Goal: Task Accomplishment & Management: Use online tool/utility

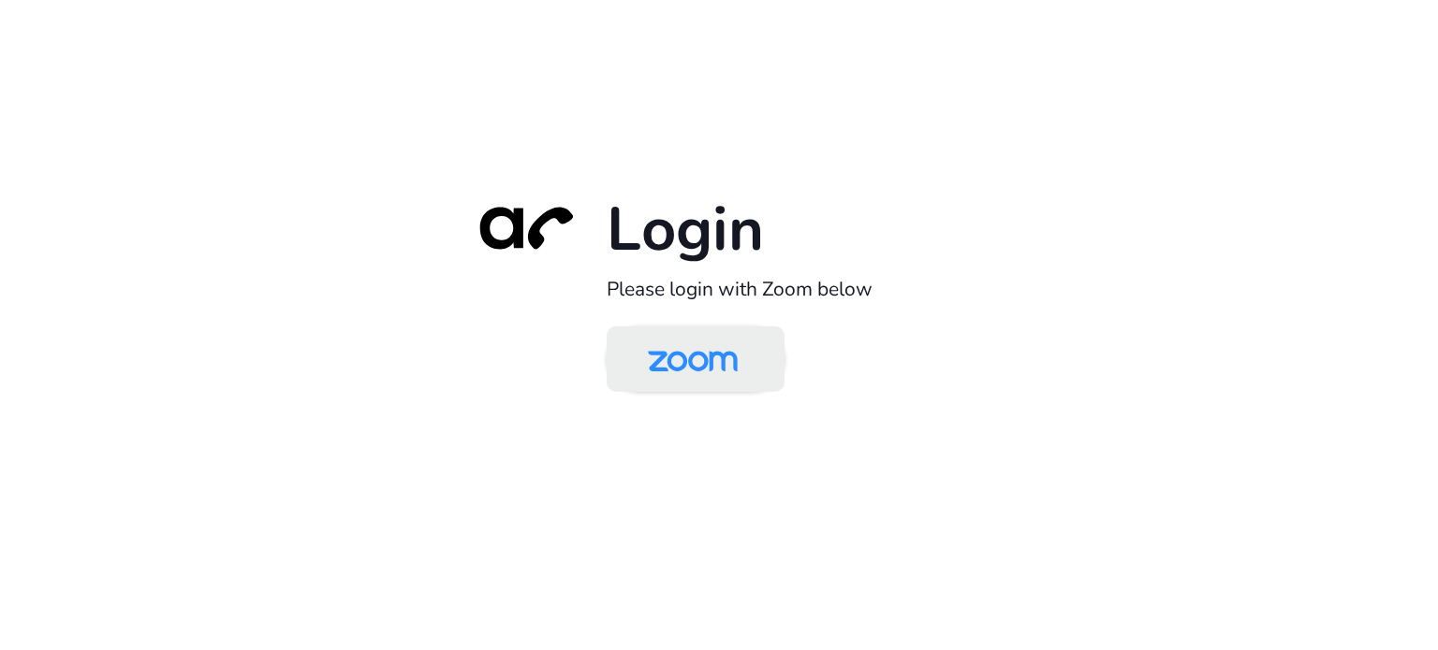
click at [744, 358] on img at bounding box center [692, 360] width 129 height 61
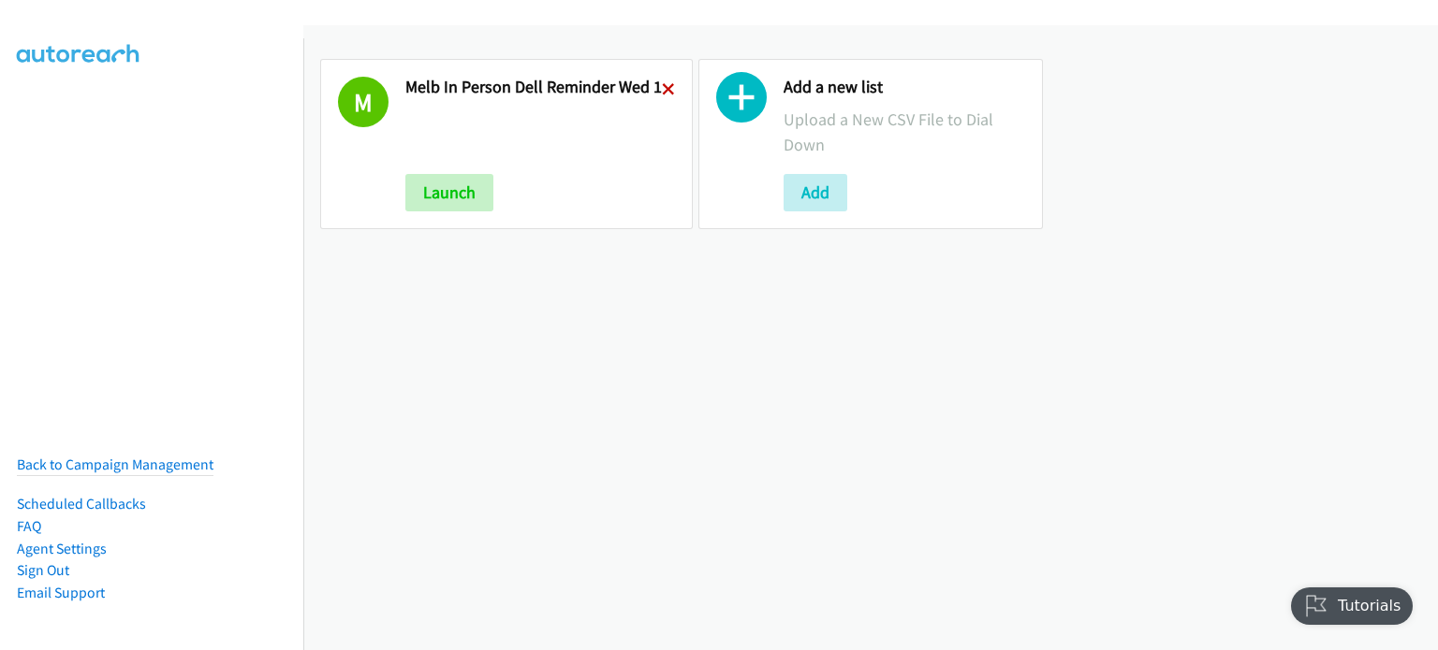
click at [663, 85] on icon at bounding box center [668, 90] width 13 height 13
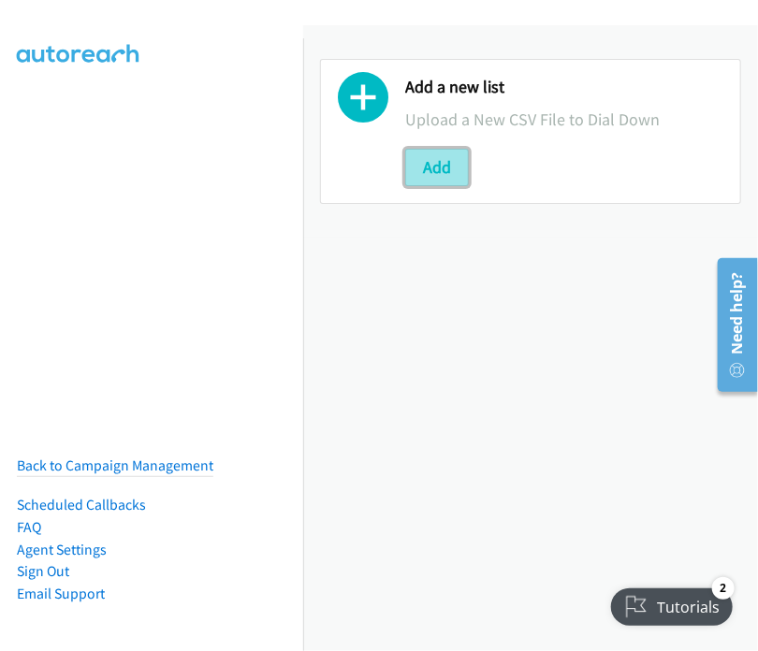
click at [439, 168] on button "Add" at bounding box center [437, 167] width 64 height 37
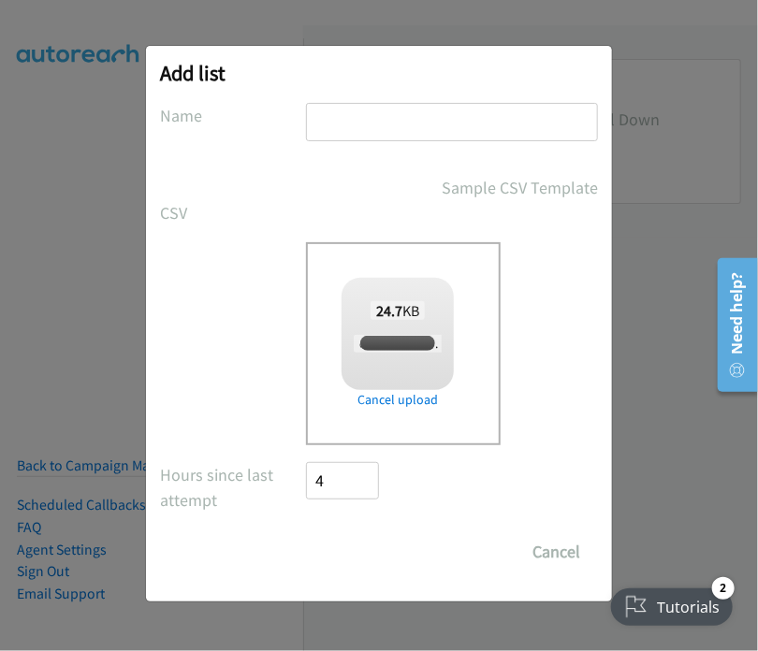
checkbox input "true"
click at [360, 115] on input "text" at bounding box center [452, 122] width 292 height 38
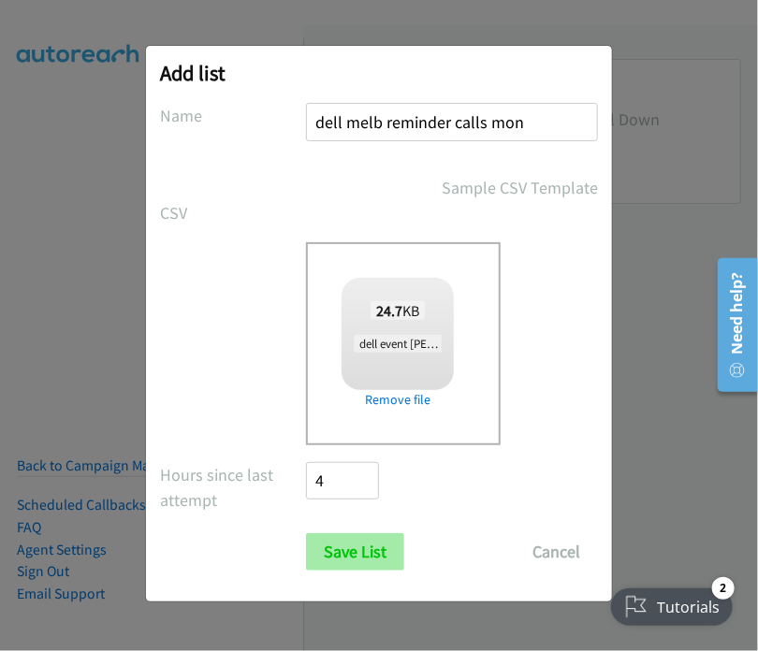
type input "dell melb reminder calls mon"
click at [360, 558] on input "Save List" at bounding box center [355, 551] width 98 height 37
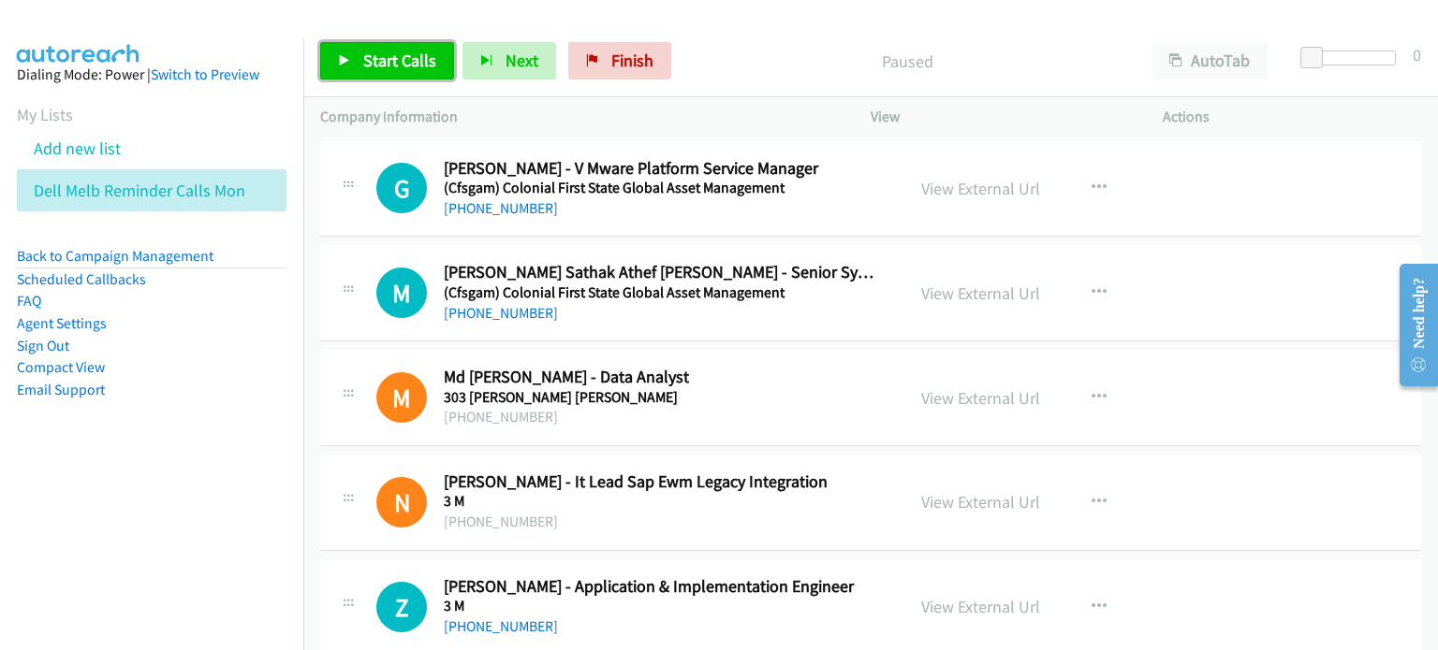
click at [371, 57] on span "Start Calls" at bounding box center [399, 61] width 73 height 22
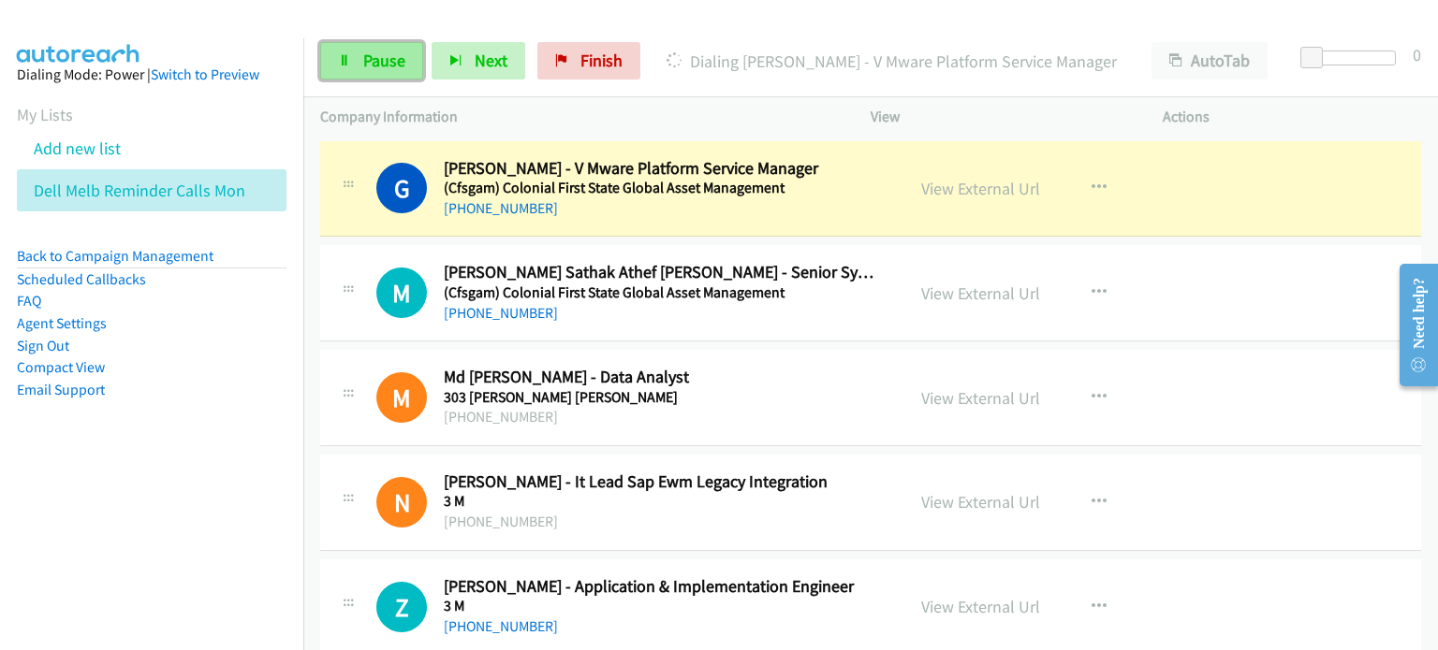
click at [387, 59] on span "Pause" at bounding box center [384, 61] width 42 height 22
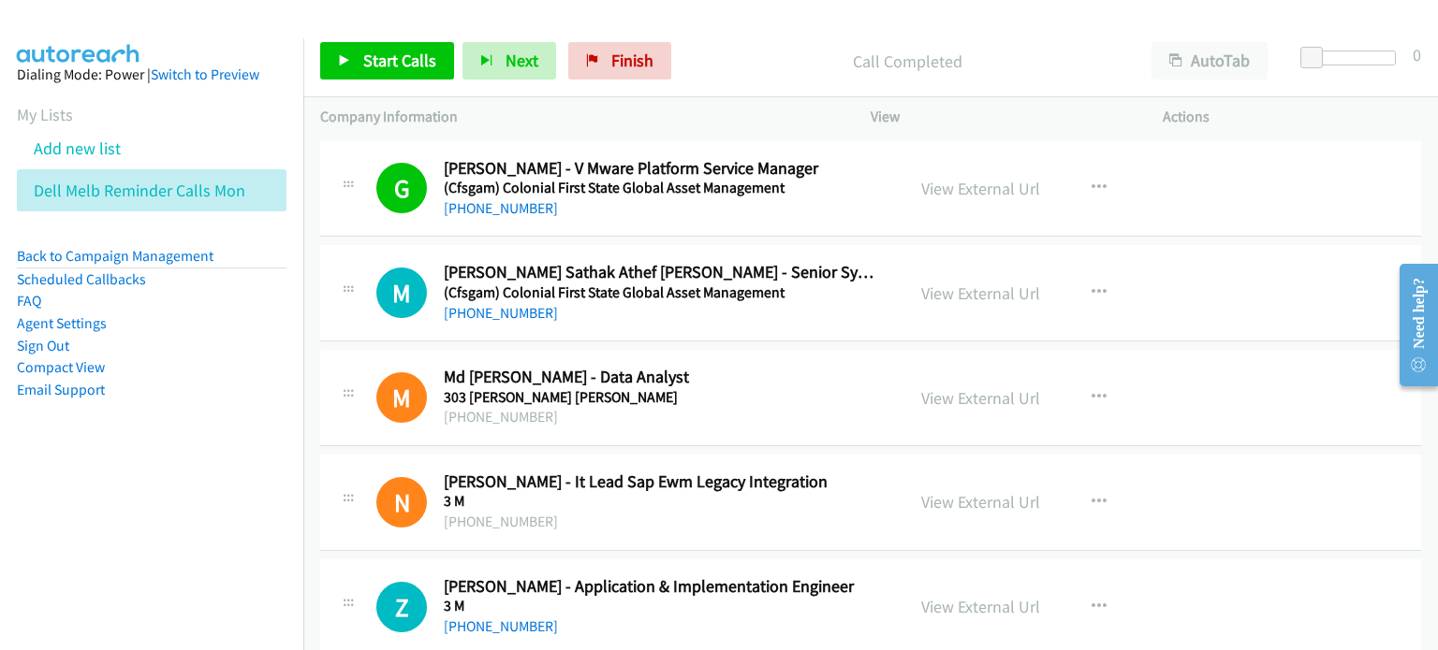
click at [751, 53] on p "Call Completed" at bounding box center [906, 61] width 421 height 25
click at [372, 59] on span "Start Calls" at bounding box center [399, 61] width 73 height 22
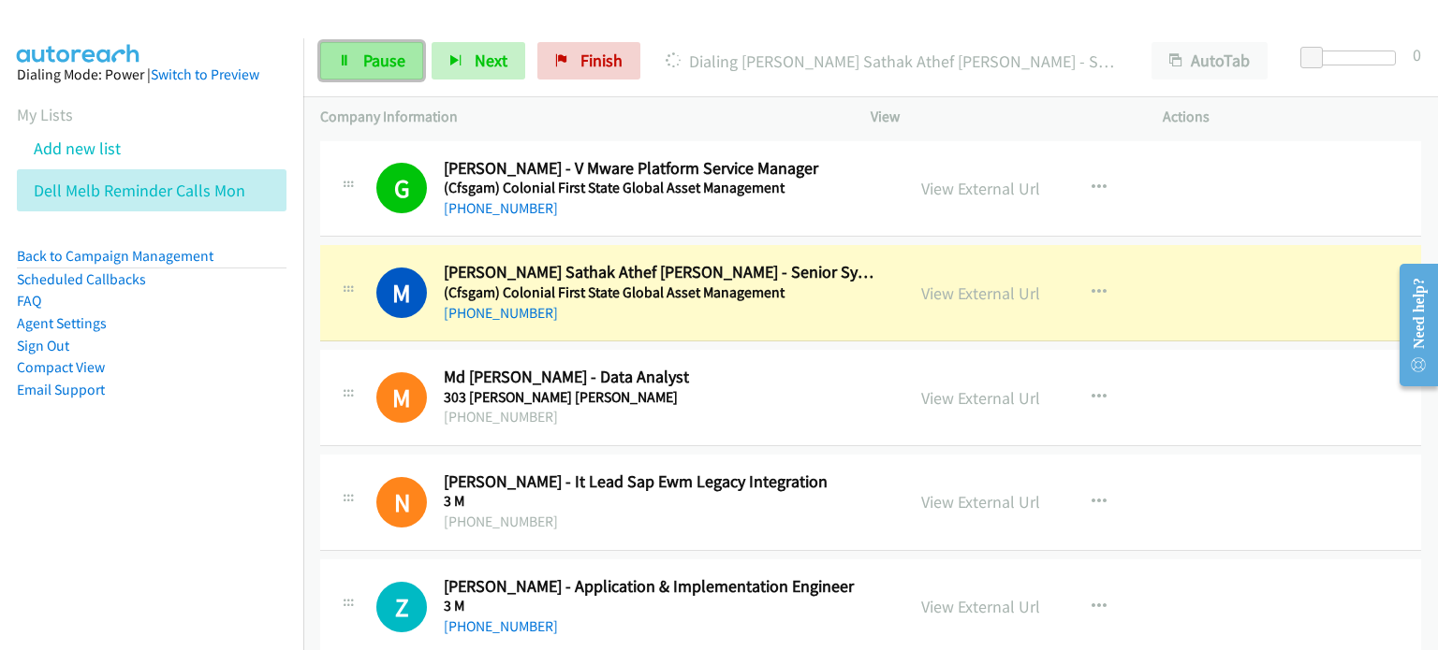
click at [404, 57] on link "Pause" at bounding box center [371, 60] width 103 height 37
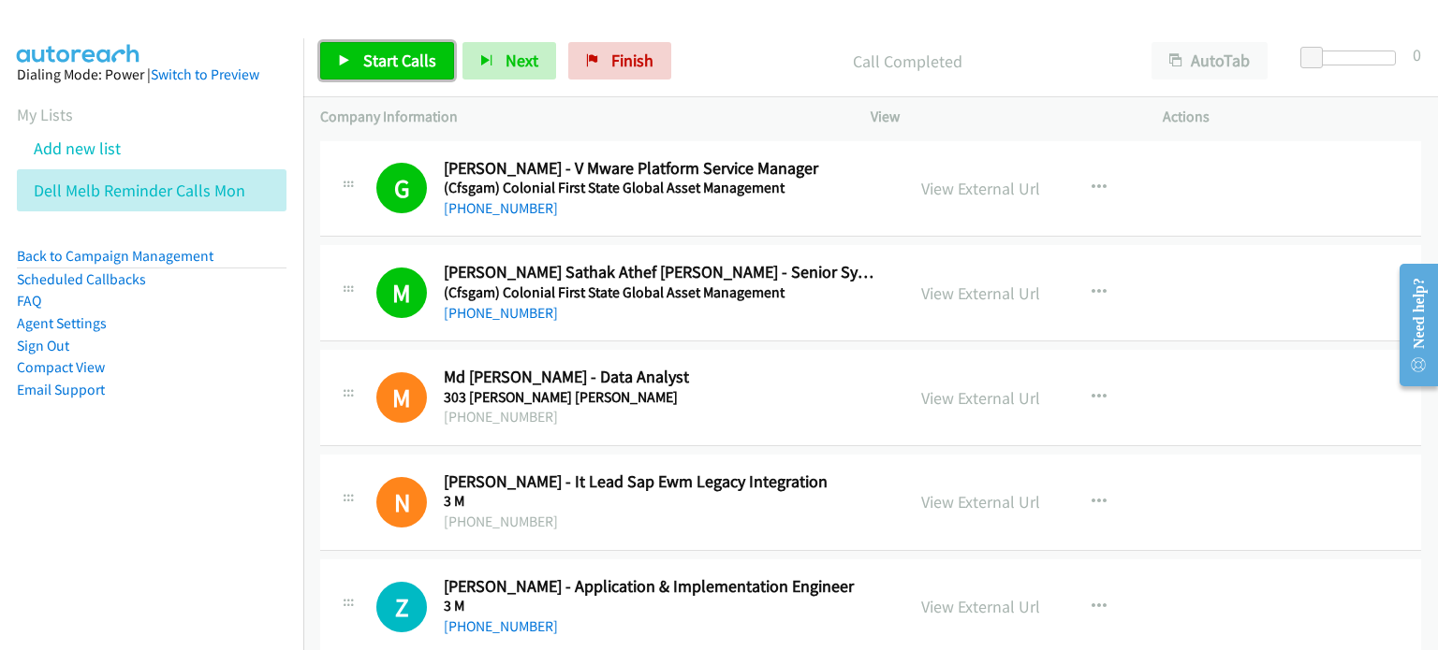
click at [368, 54] on span "Start Calls" at bounding box center [399, 61] width 73 height 22
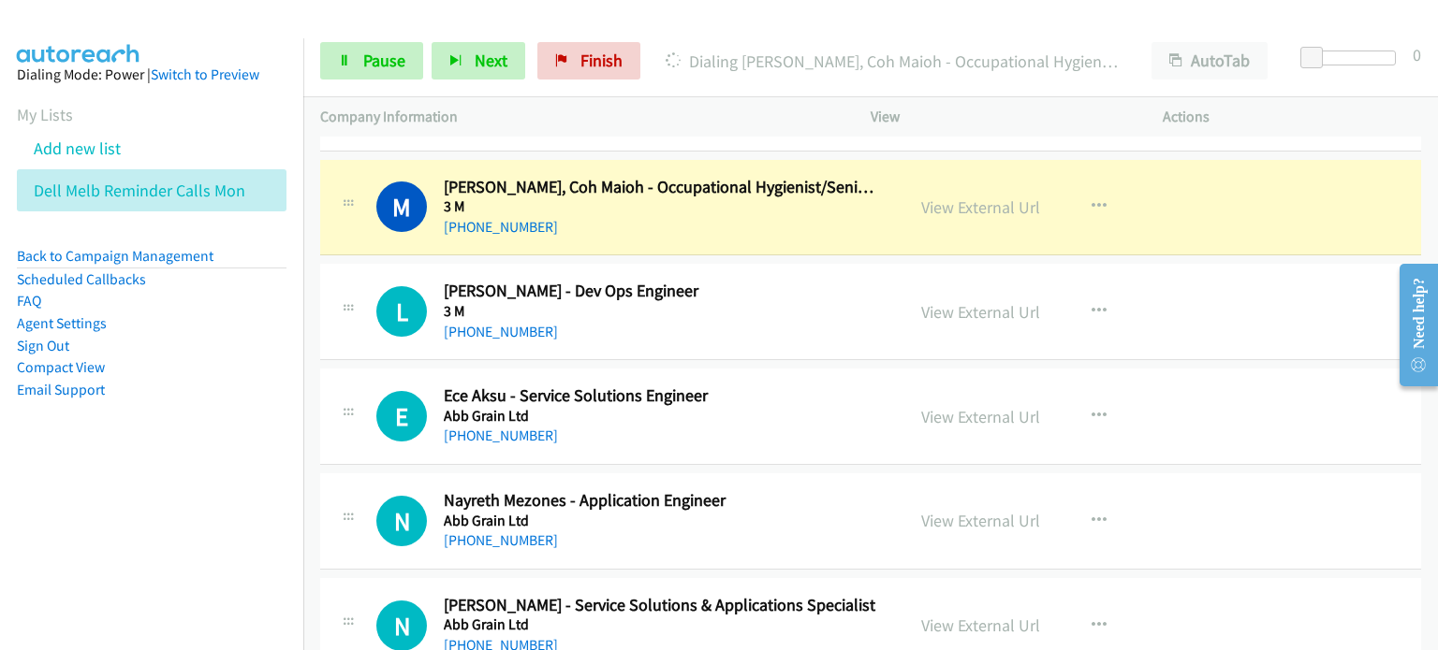
scroll to position [468, 0]
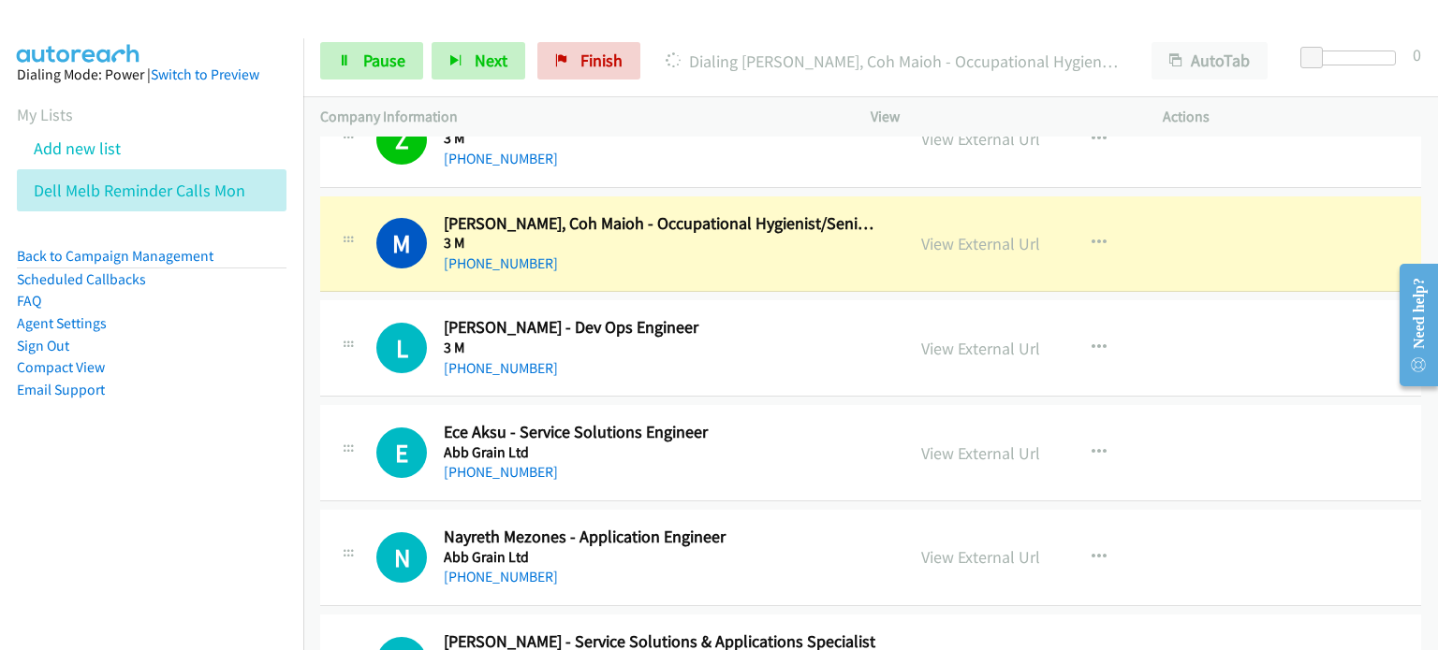
click at [371, 39] on div "Start Calls Pause Next Finish Dialing Mark Reggers, Coh Maioh - Occupational Hy…" at bounding box center [870, 61] width 1134 height 72
click at [384, 61] on span "Pause" at bounding box center [384, 61] width 42 height 22
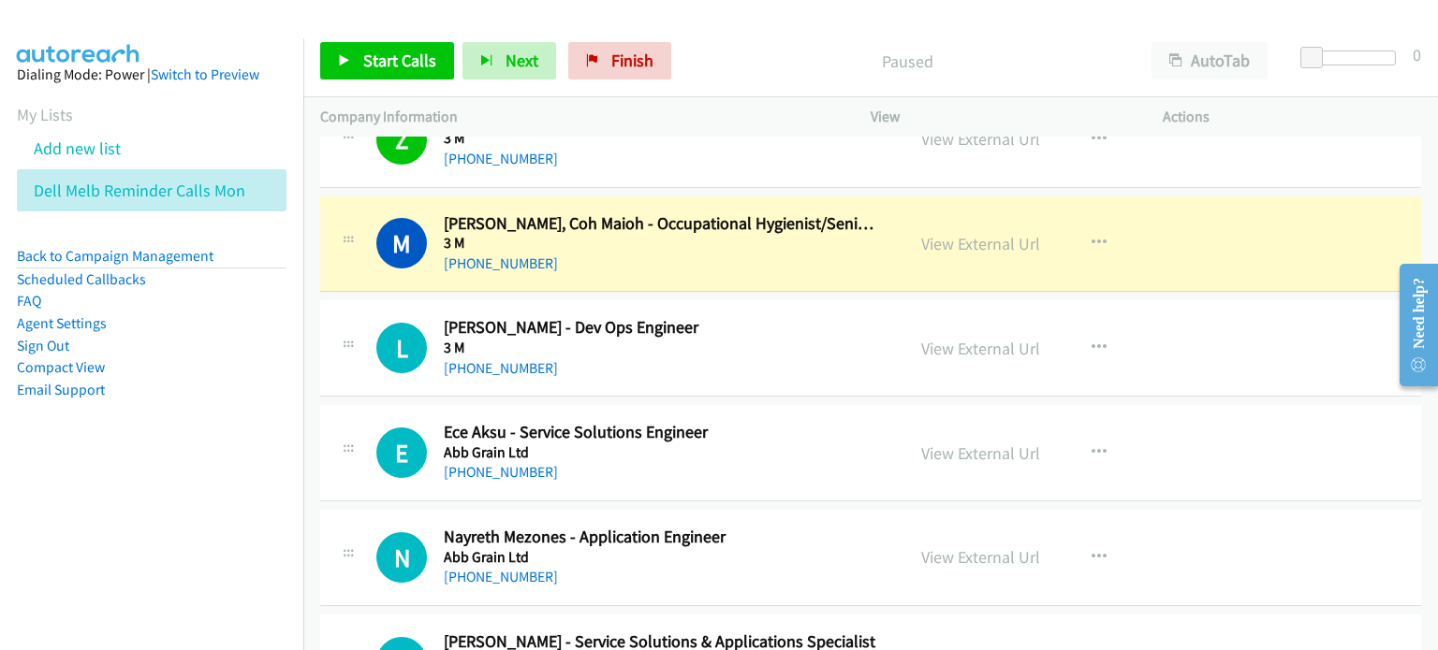
click at [761, 71] on p "Paused" at bounding box center [906, 61] width 421 height 25
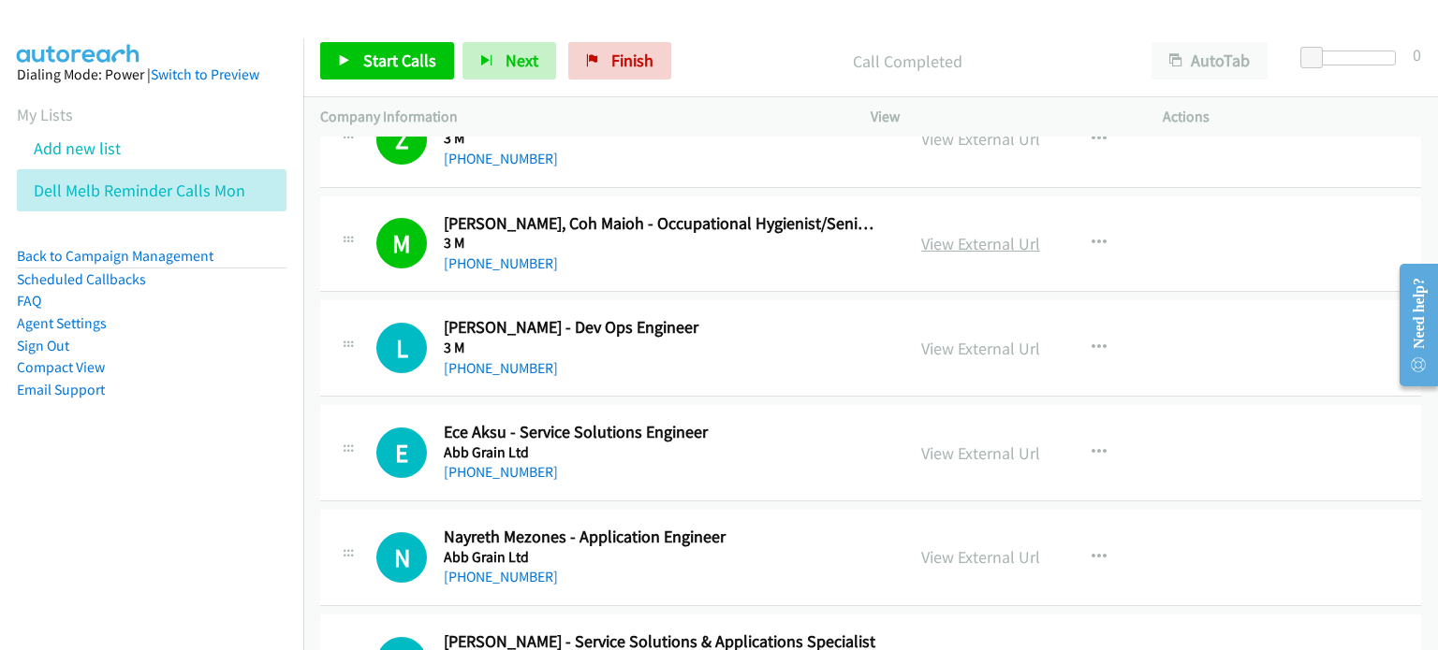
click at [968, 241] on link "View External Url" at bounding box center [980, 244] width 119 height 22
click at [622, 59] on span "Finish" at bounding box center [632, 61] width 42 height 22
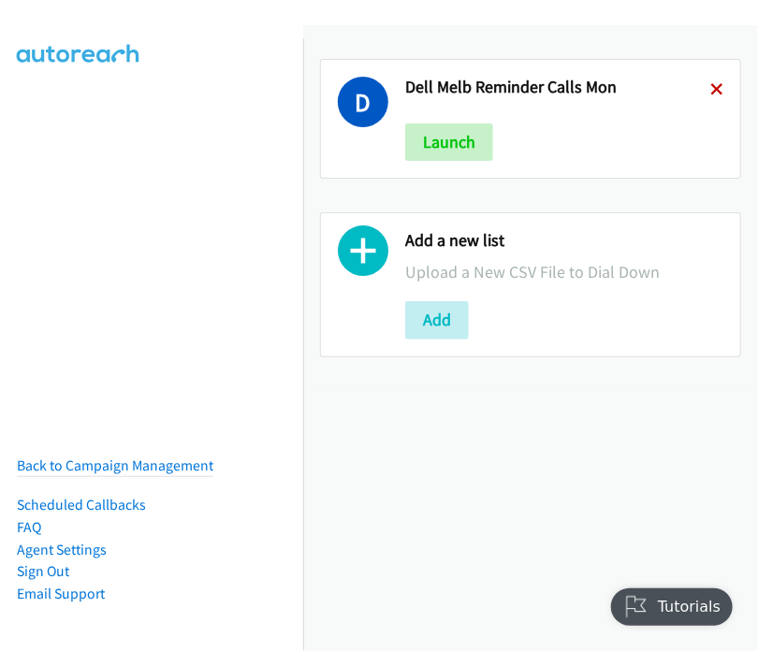
click at [710, 94] on icon at bounding box center [716, 90] width 13 height 13
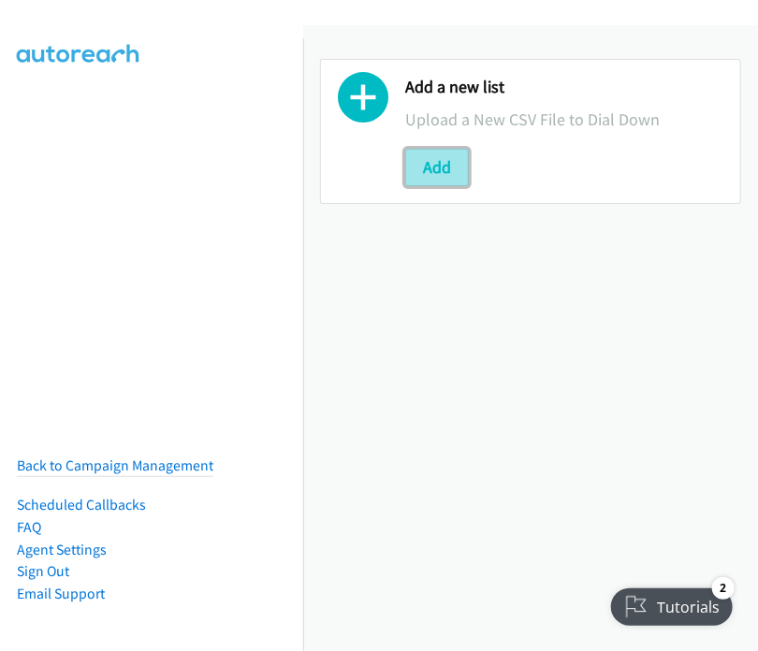
click at [453, 172] on button "Add" at bounding box center [437, 167] width 64 height 37
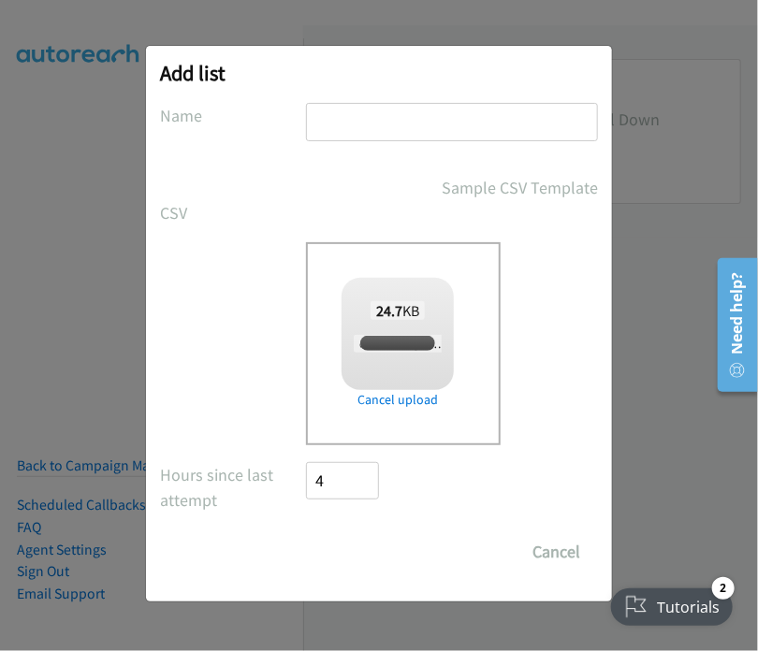
checkbox input "true"
click at [365, 118] on input "text" at bounding box center [452, 122] width 292 height 38
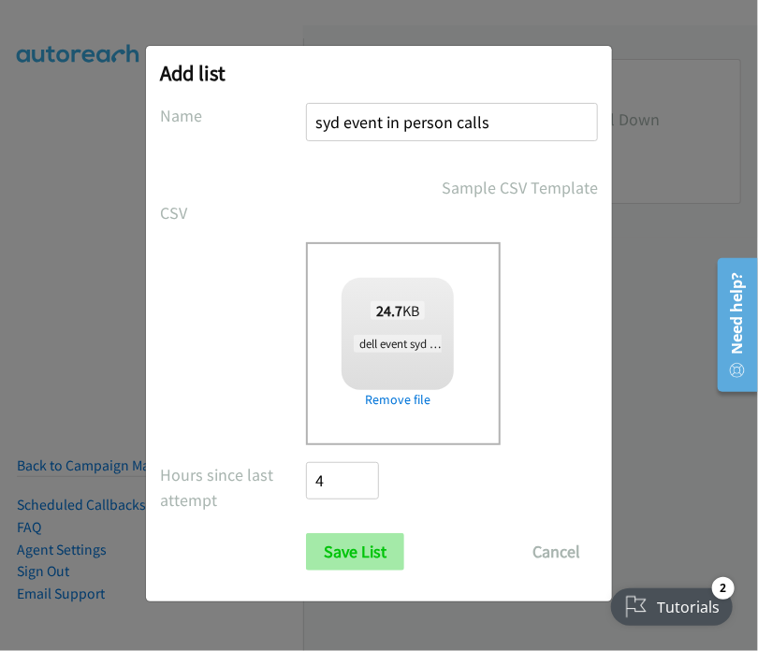
type input "syd event in person calls"
drag, startPoint x: 354, startPoint y: 549, endPoint x: 489, endPoint y: 463, distance: 160.7
click at [353, 549] on input "Save List" at bounding box center [355, 551] width 98 height 37
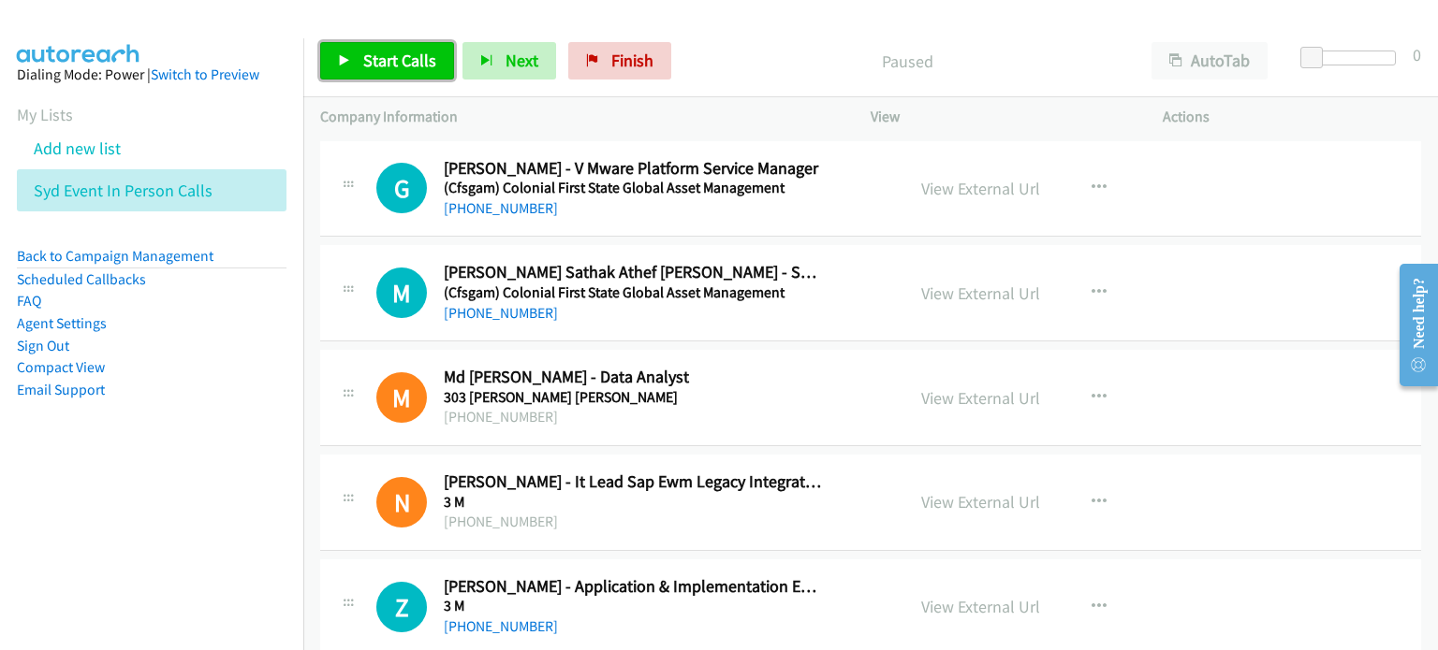
click at [384, 59] on span "Start Calls" at bounding box center [399, 61] width 73 height 22
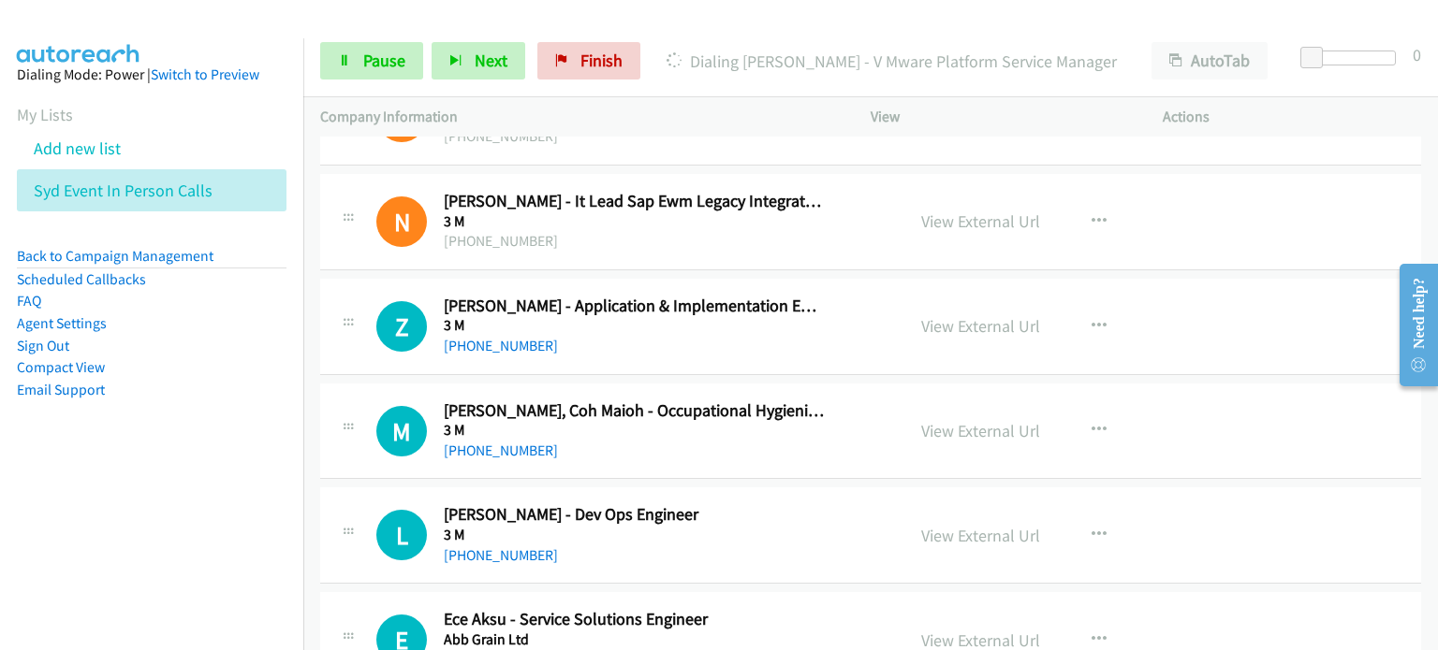
scroll to position [374, 0]
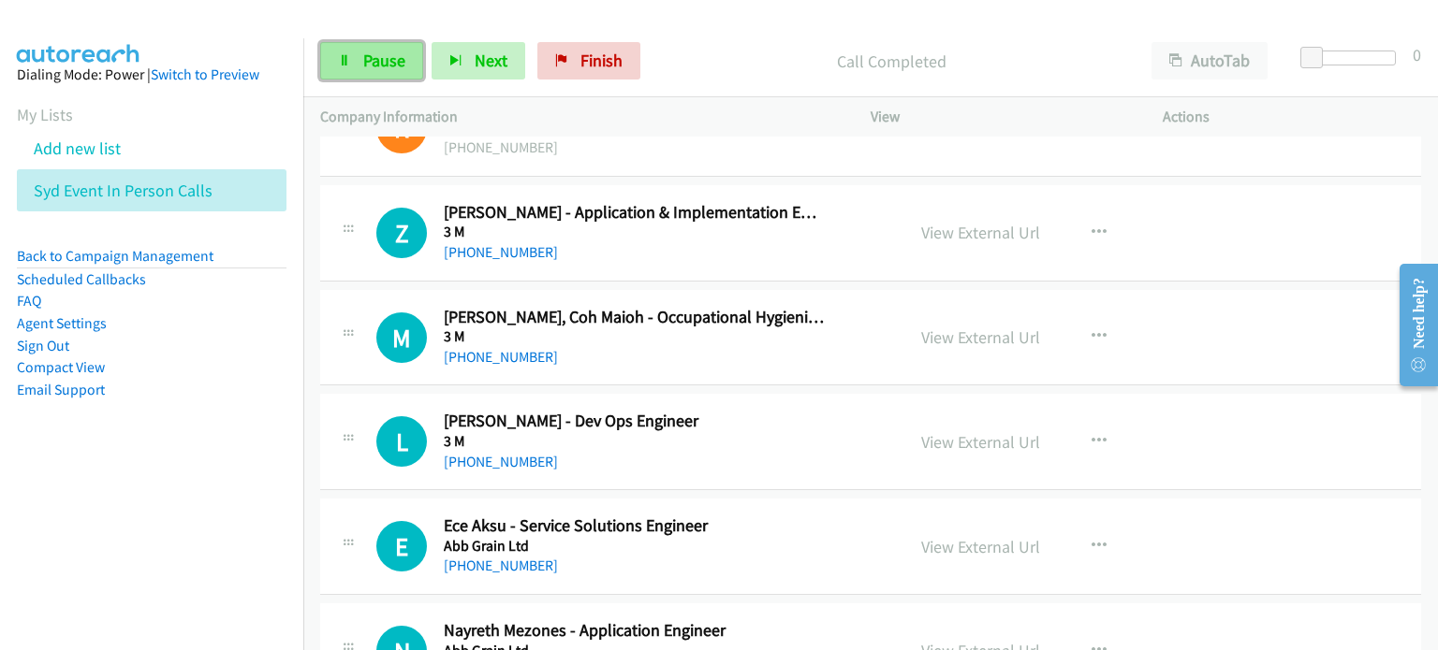
click at [367, 58] on span "Pause" at bounding box center [384, 61] width 42 height 22
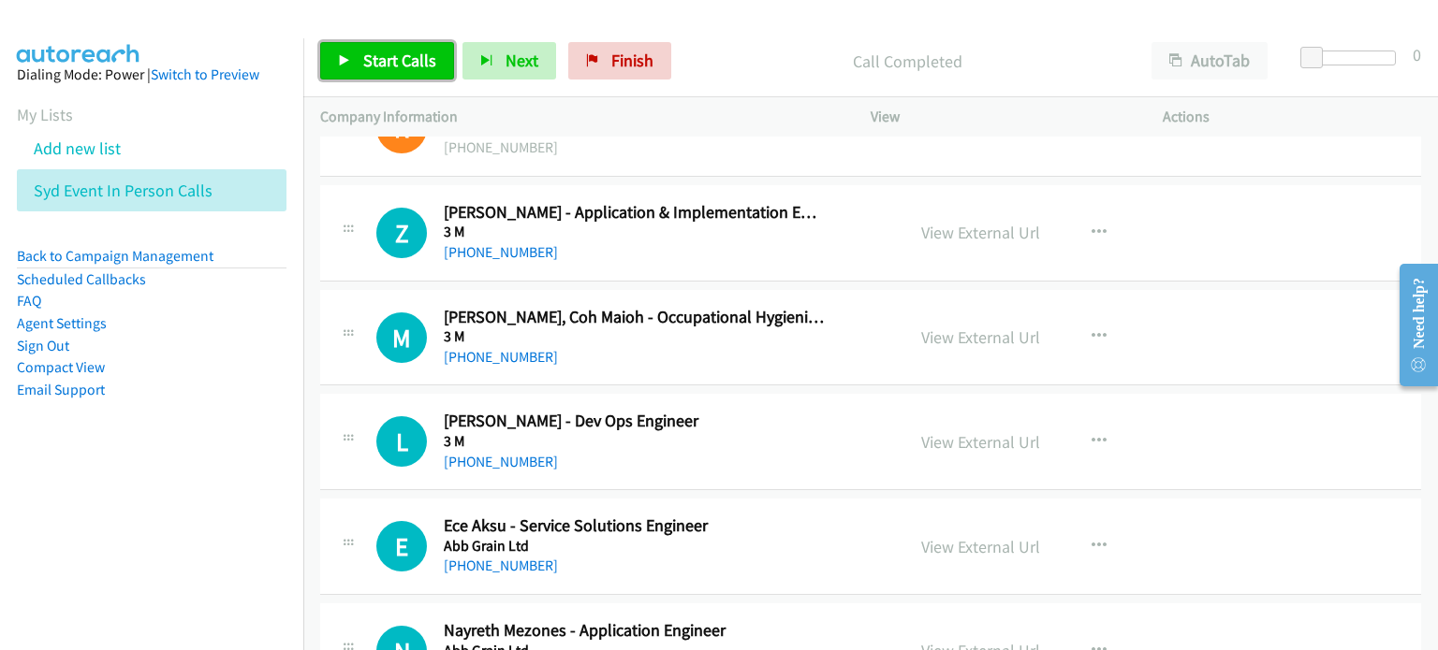
click at [380, 48] on link "Start Calls" at bounding box center [387, 60] width 134 height 37
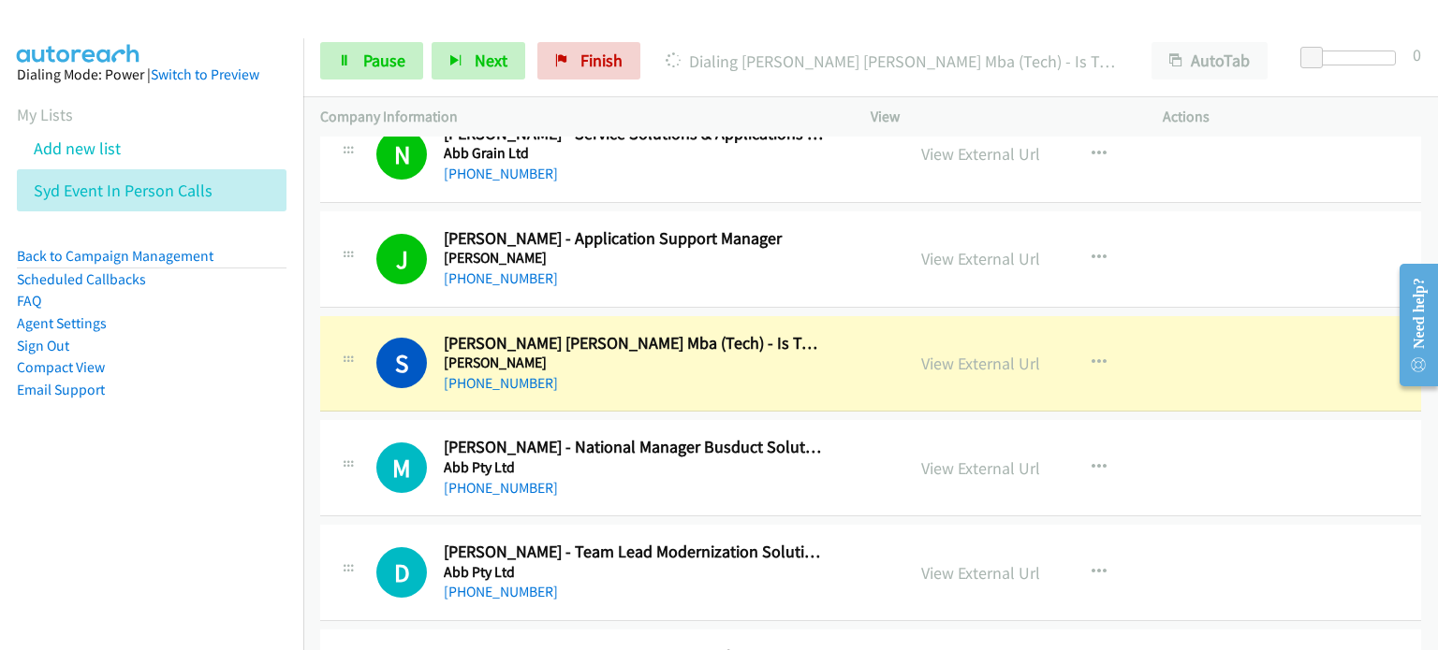
scroll to position [1029, 0]
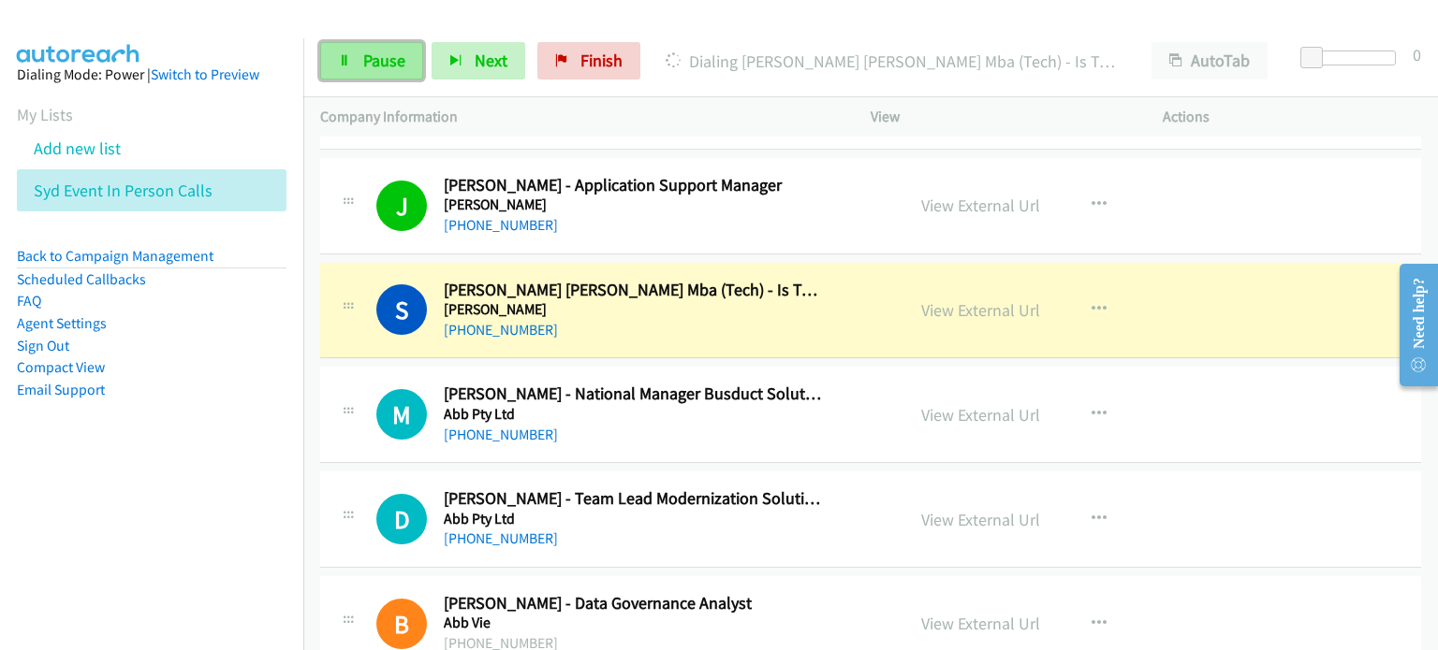
click at [400, 56] on span "Pause" at bounding box center [384, 61] width 42 height 22
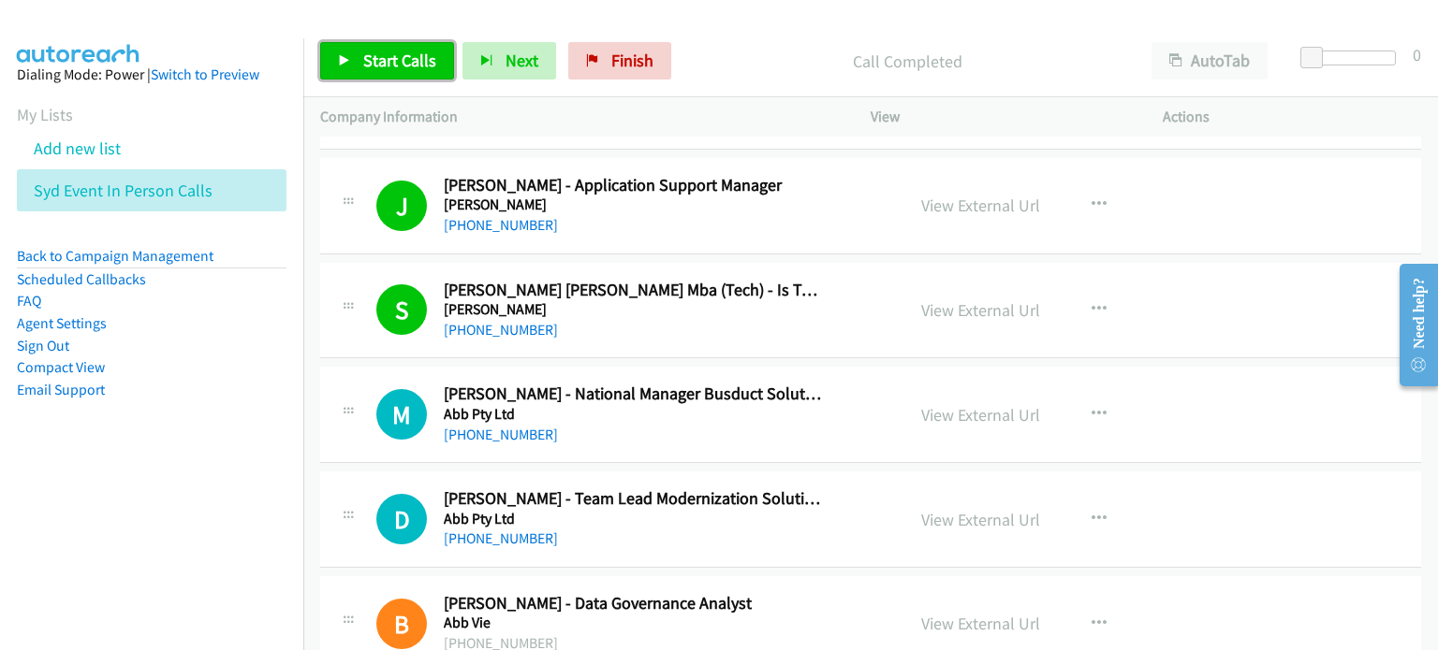
click at [387, 63] on span "Start Calls" at bounding box center [399, 61] width 73 height 22
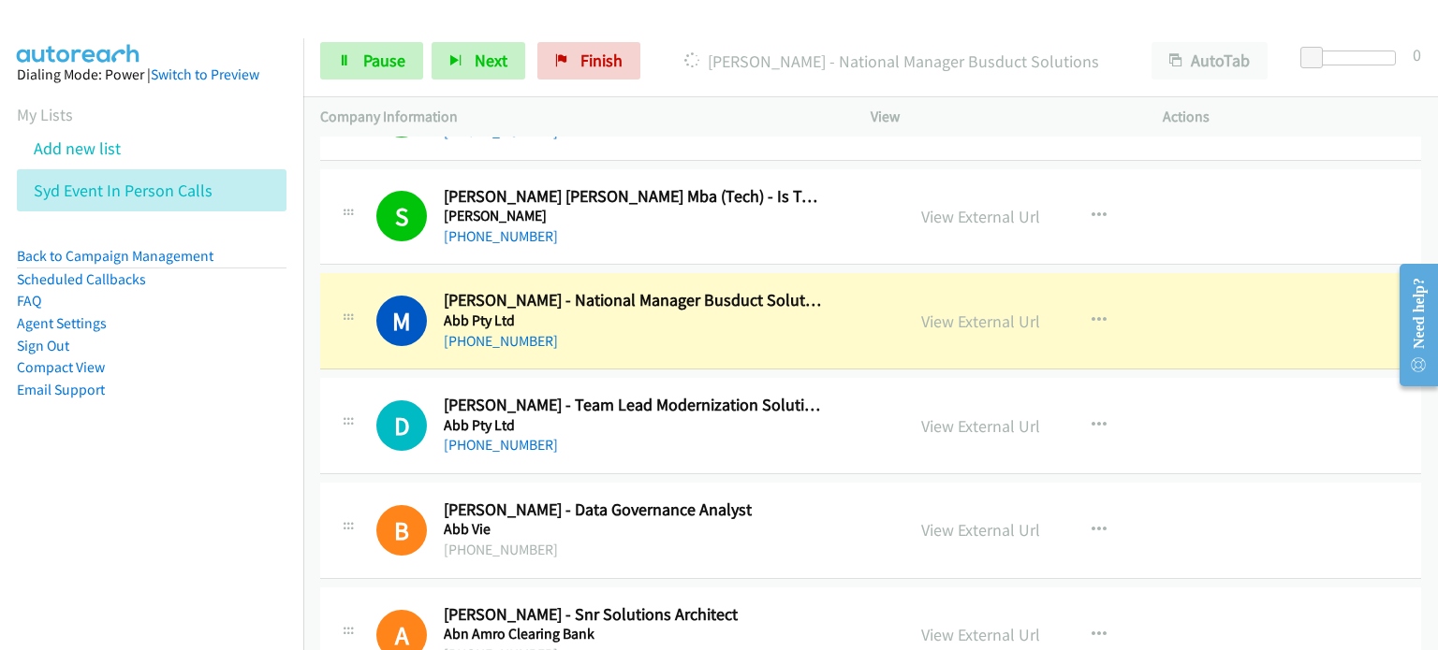
scroll to position [1217, 0]
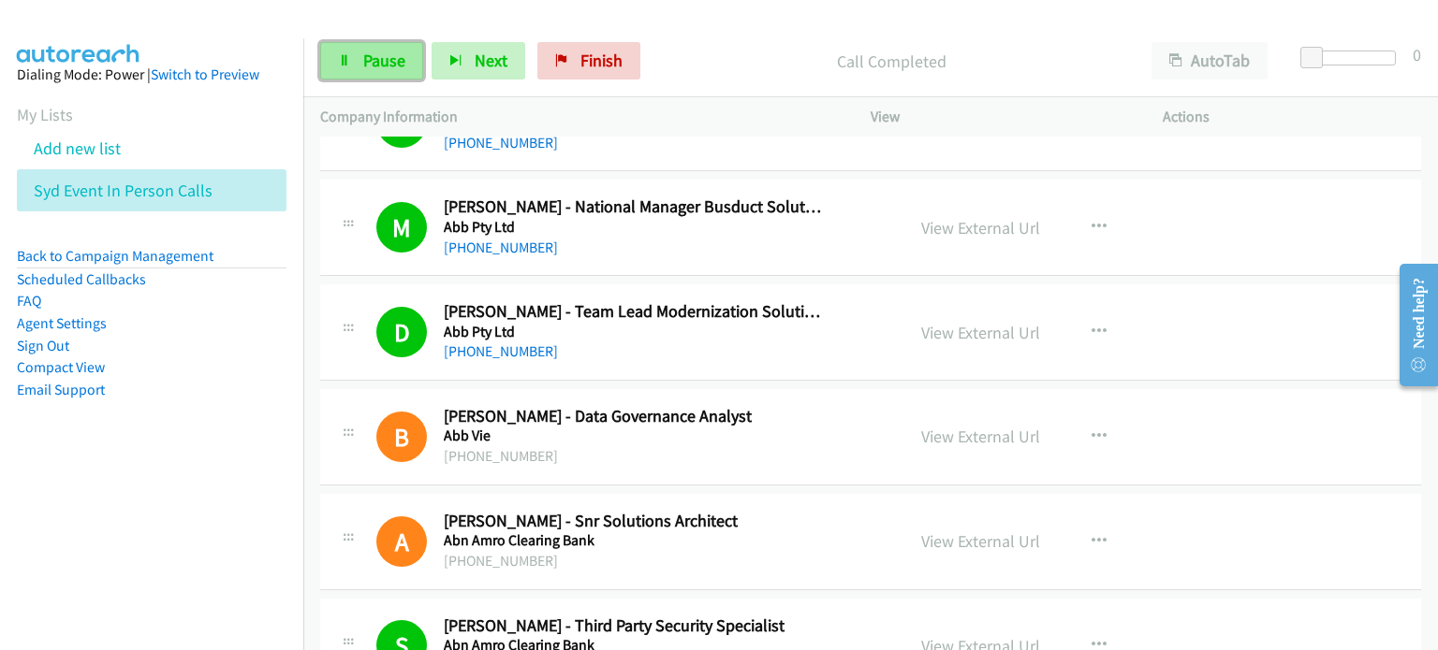
click at [387, 55] on span "Pause" at bounding box center [384, 61] width 42 height 22
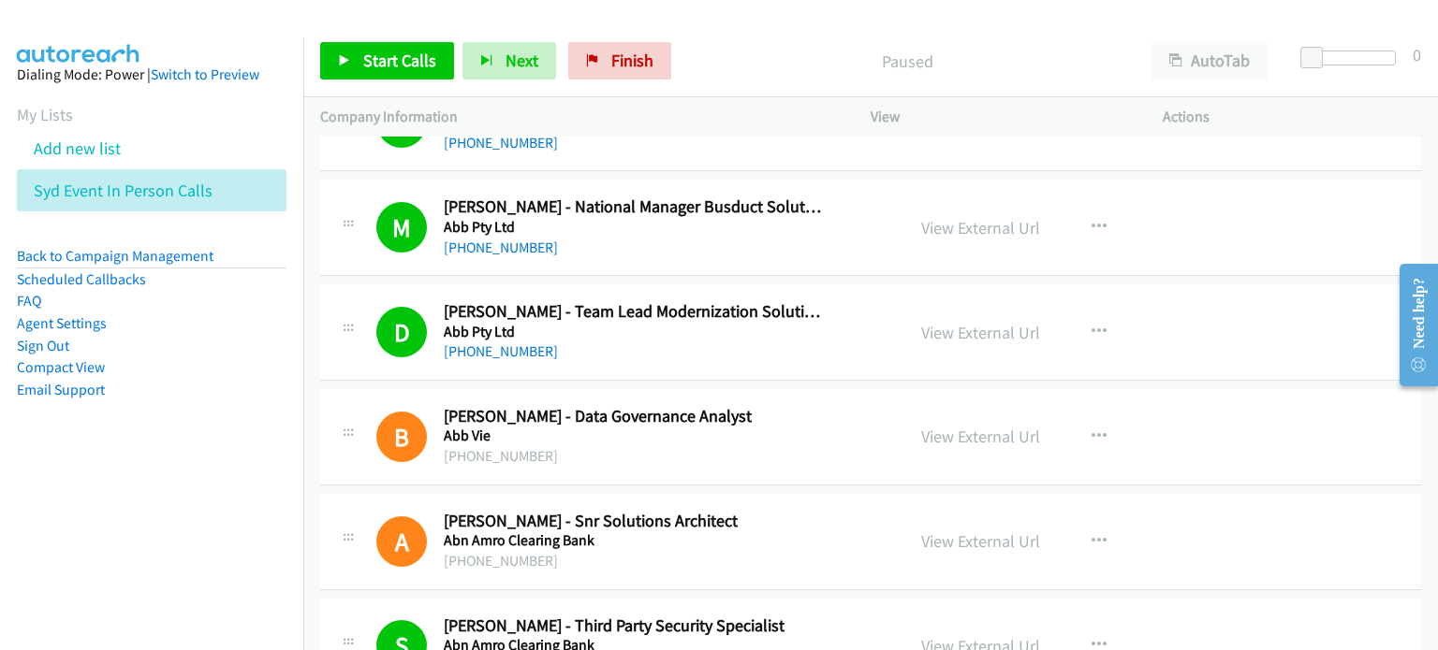
scroll to position [1404, 0]
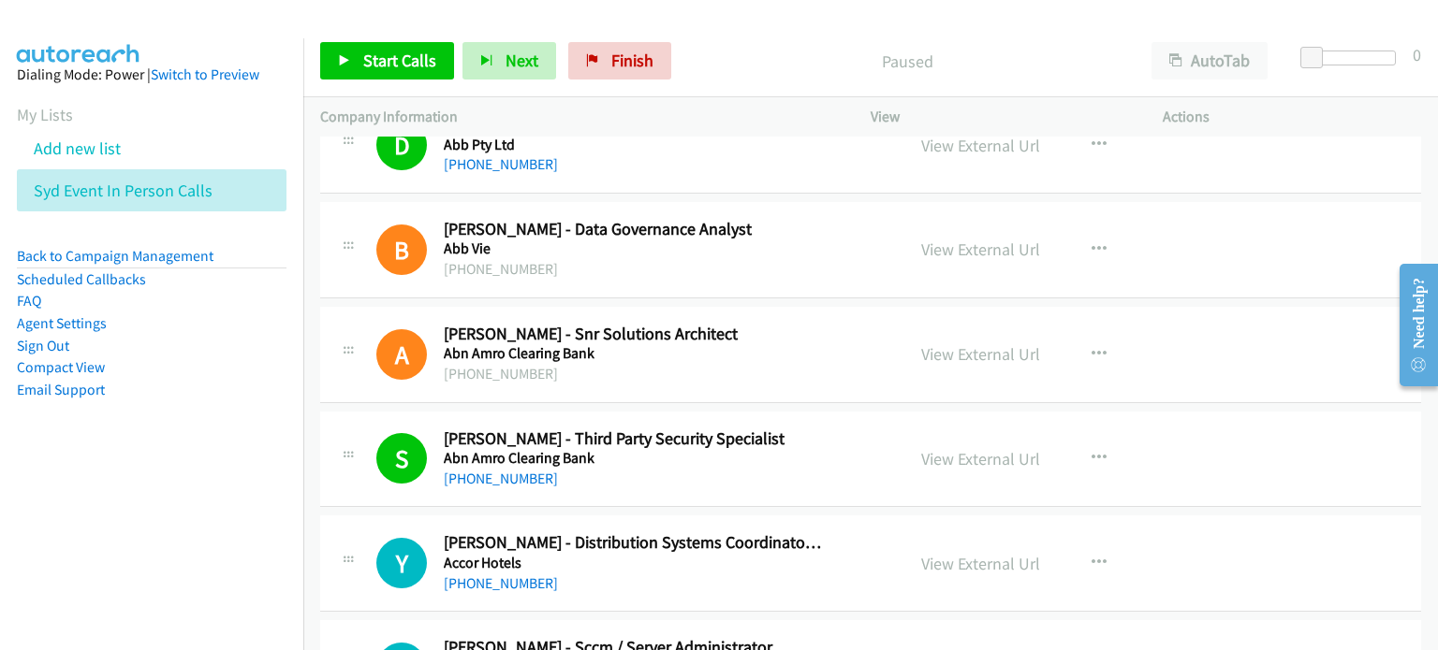
click at [757, 49] on p "Paused" at bounding box center [906, 61] width 421 height 25
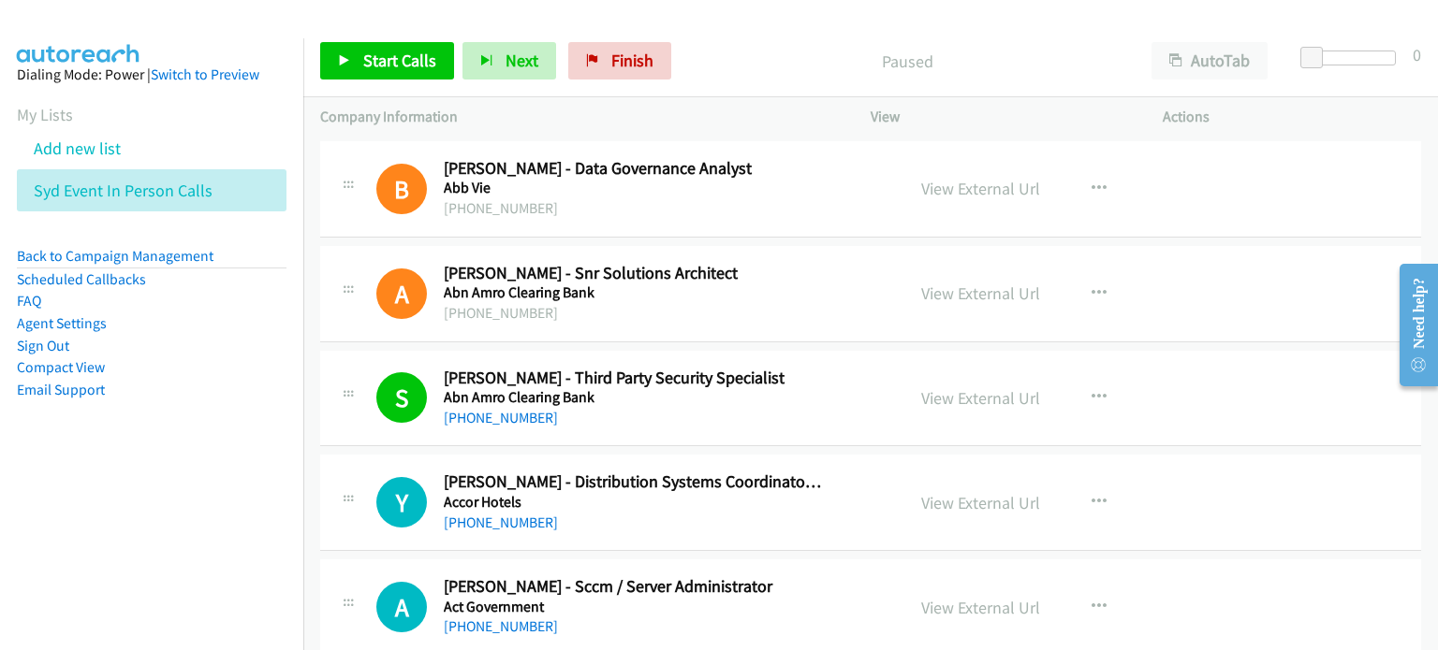
scroll to position [1497, 0]
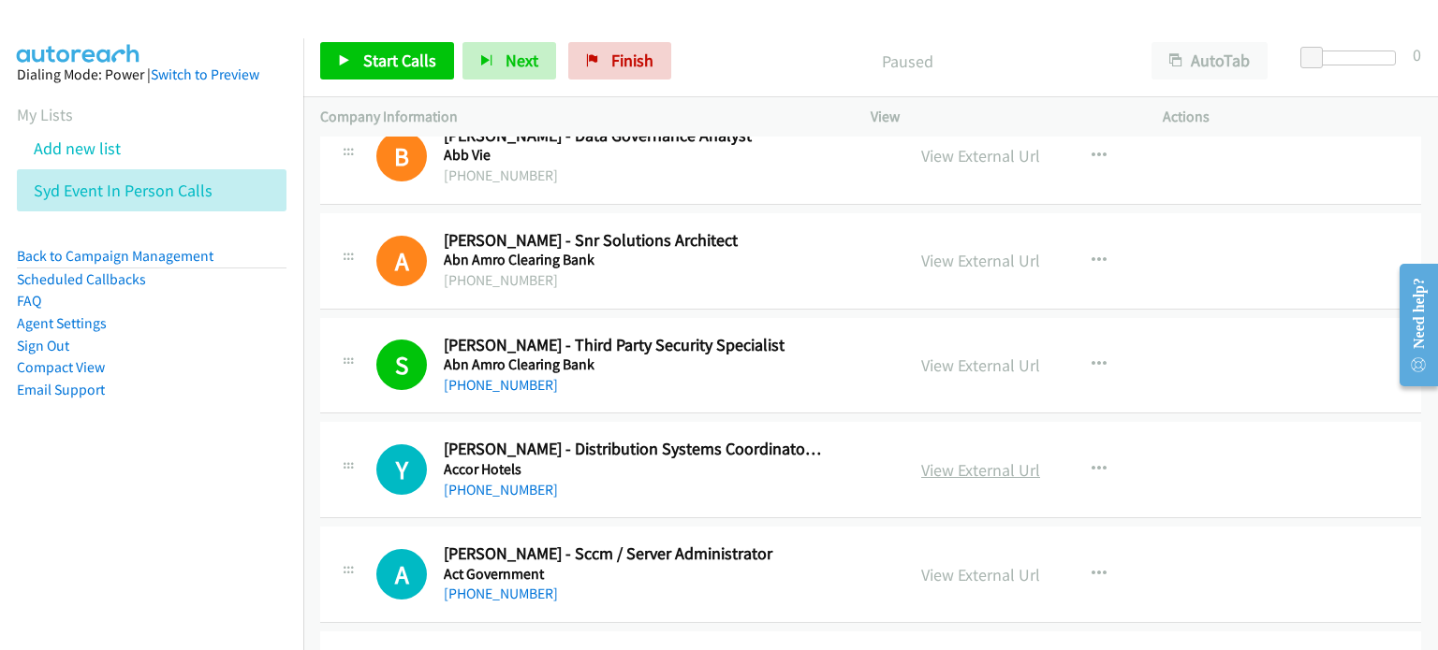
click at [757, 463] on link "View External Url" at bounding box center [980, 471] width 119 height 22
click at [374, 63] on span "Start Calls" at bounding box center [399, 61] width 73 height 22
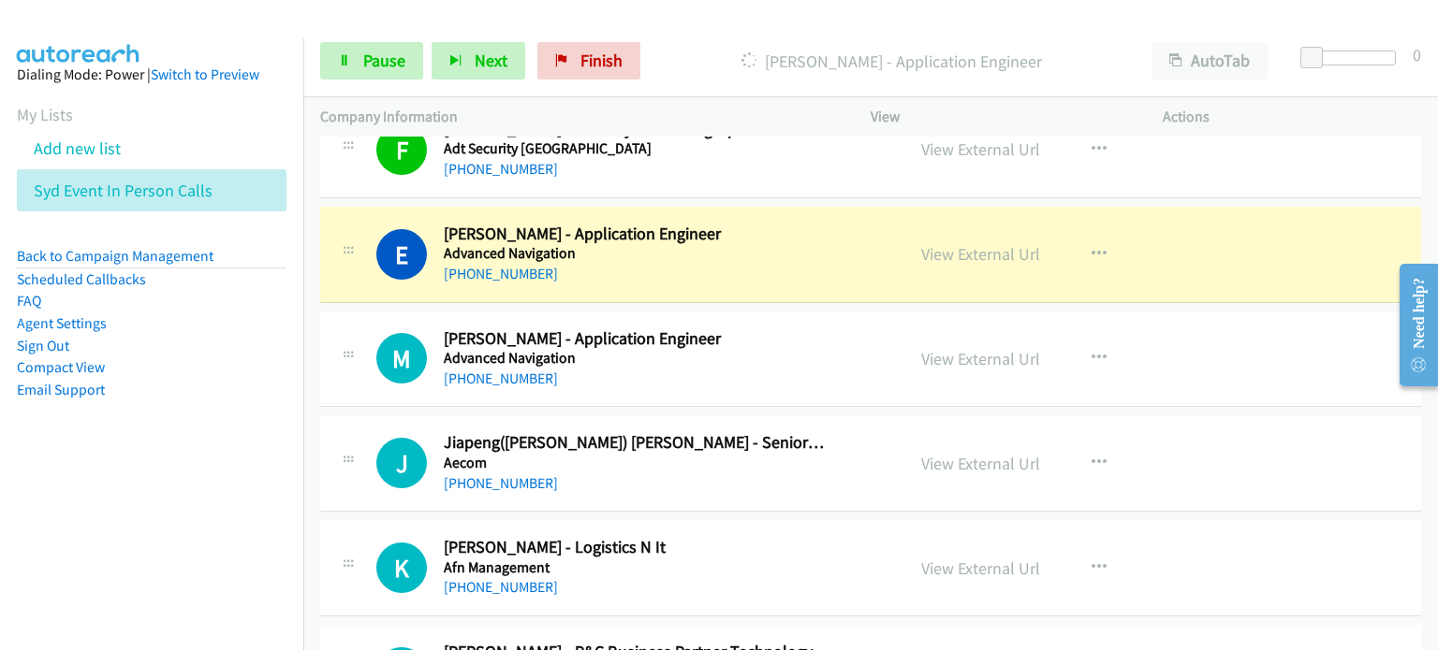
scroll to position [3182, 0]
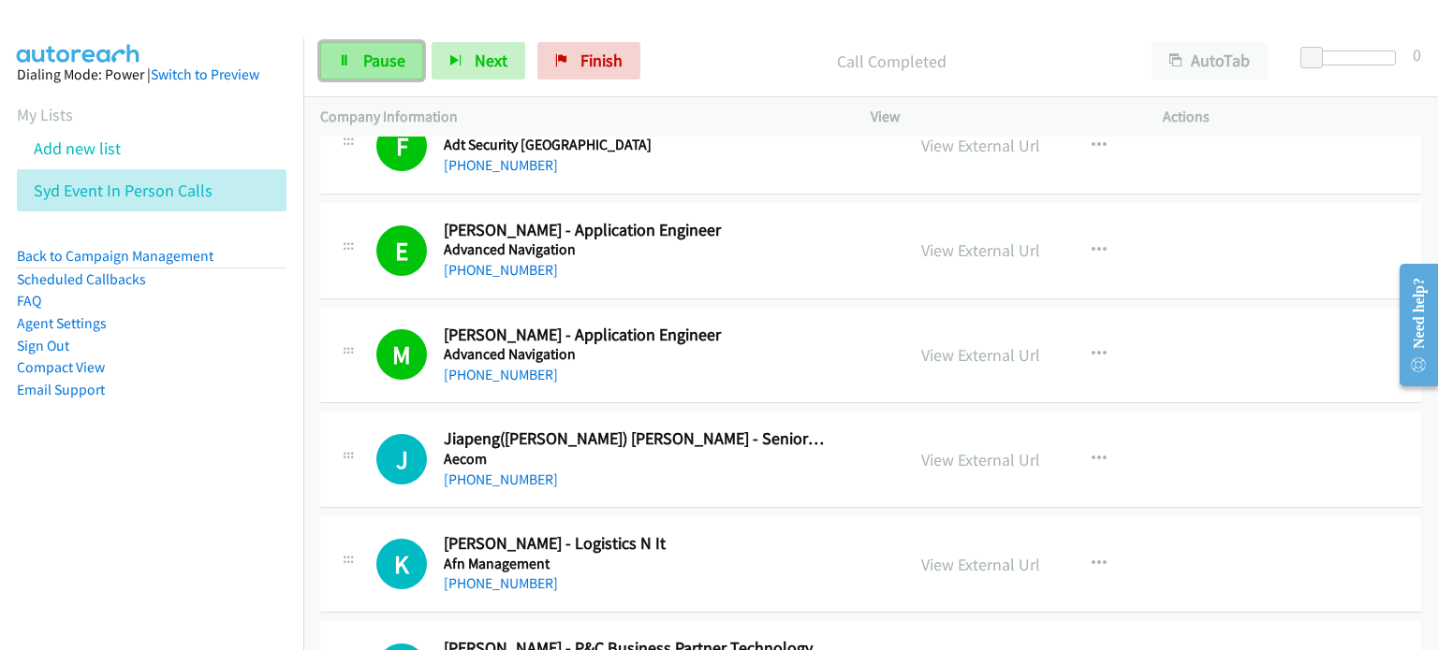
click at [380, 54] on span "Pause" at bounding box center [384, 61] width 42 height 22
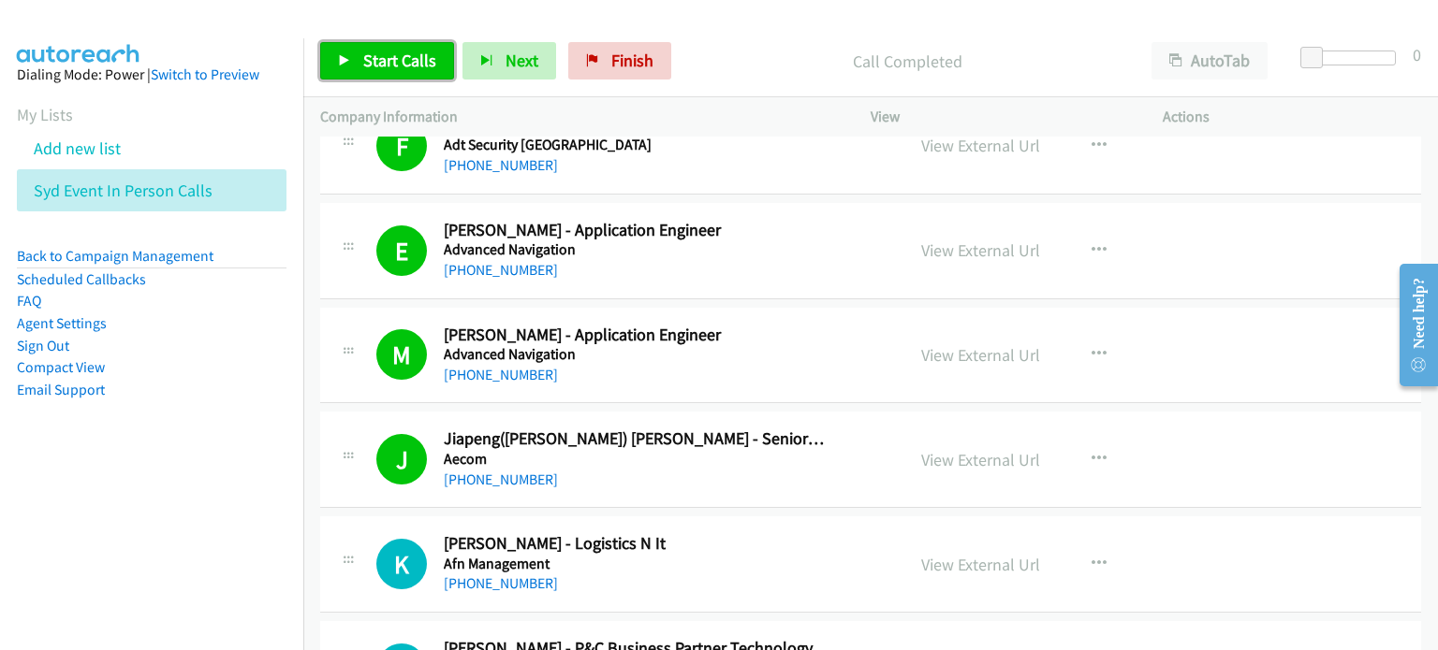
click at [358, 50] on link "Start Calls" at bounding box center [387, 60] width 134 height 37
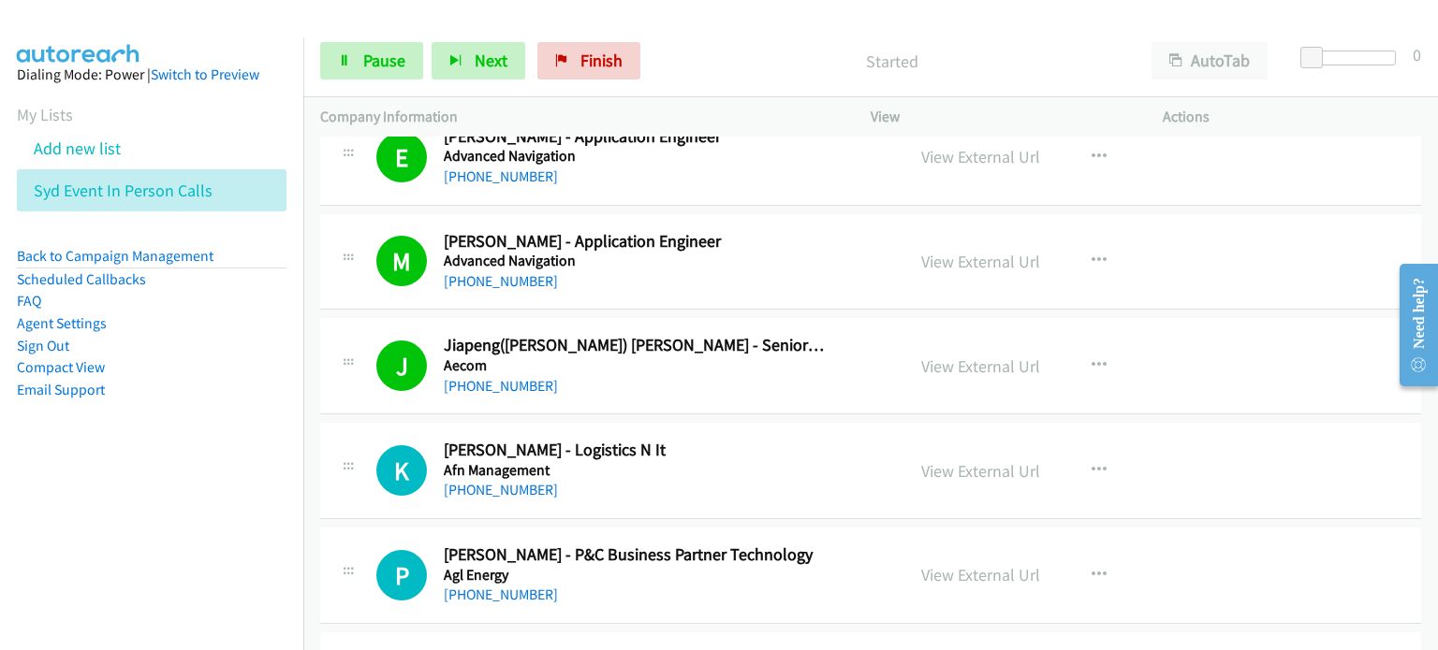
scroll to position [3463, 0]
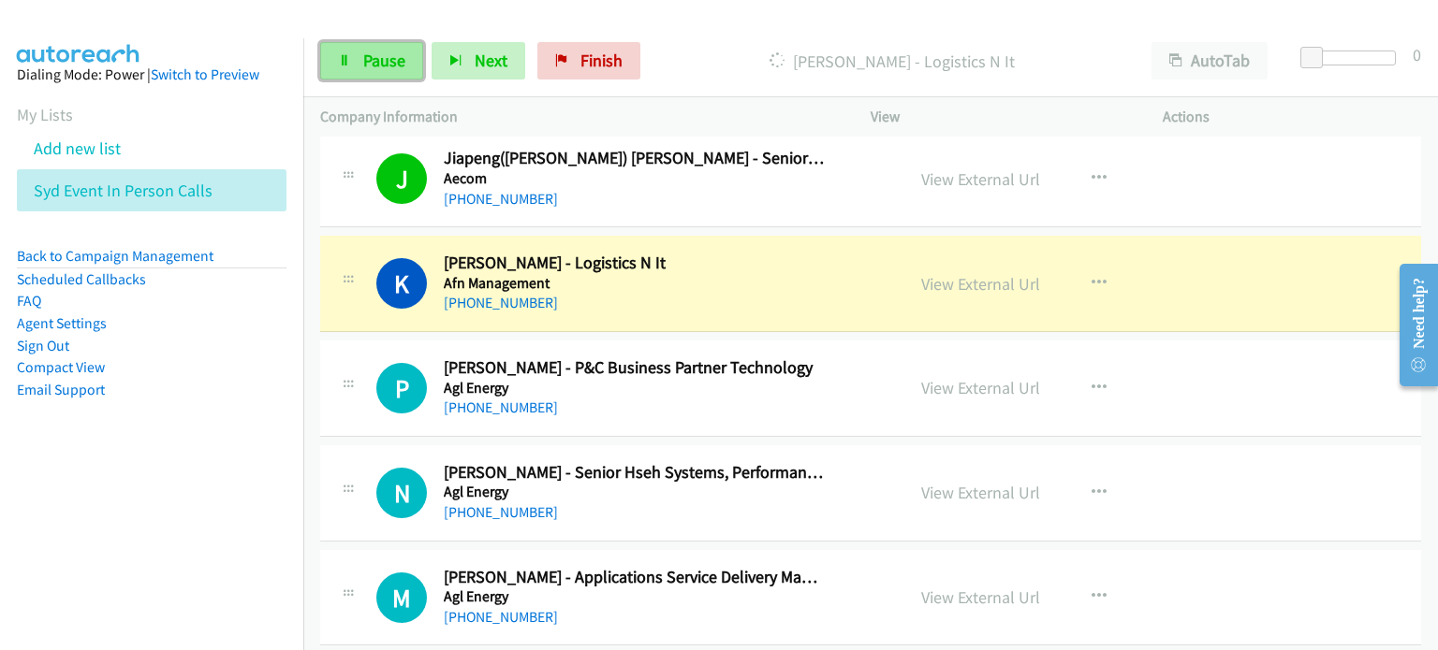
click at [382, 53] on span "Pause" at bounding box center [384, 61] width 42 height 22
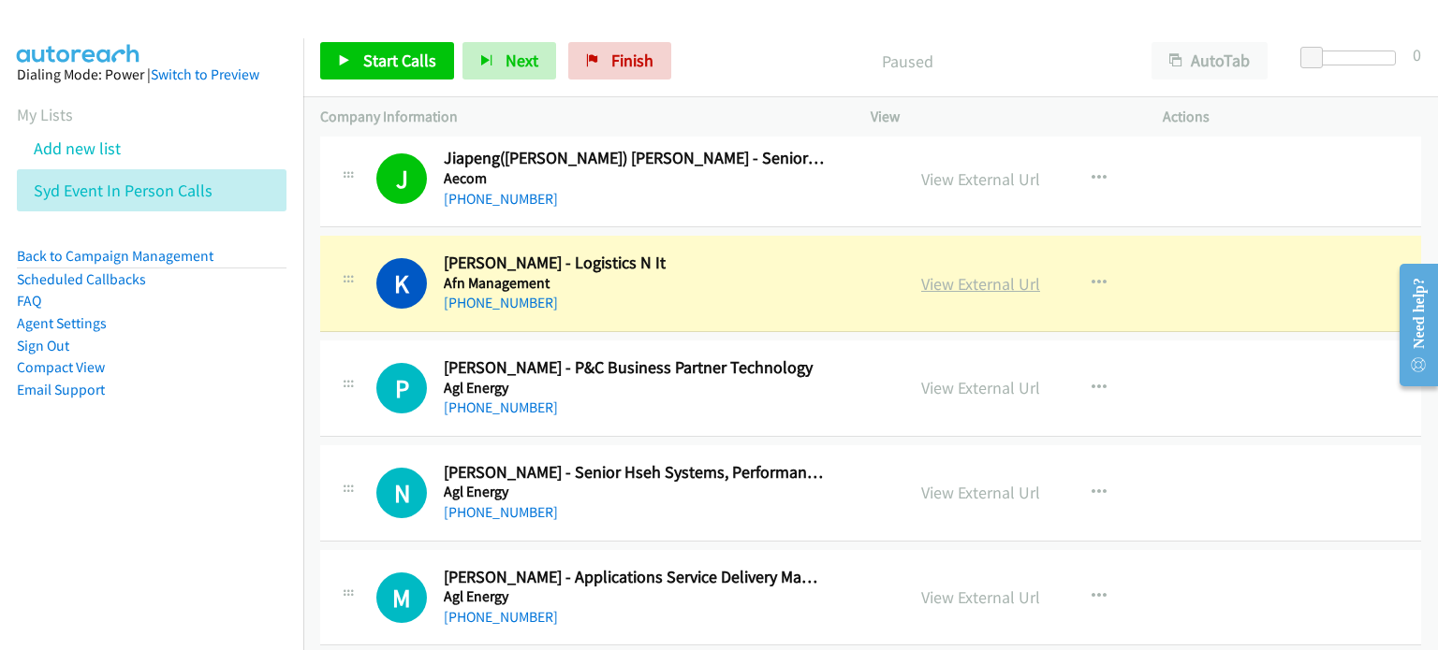
click at [757, 275] on link "View External Url" at bounding box center [980, 284] width 119 height 22
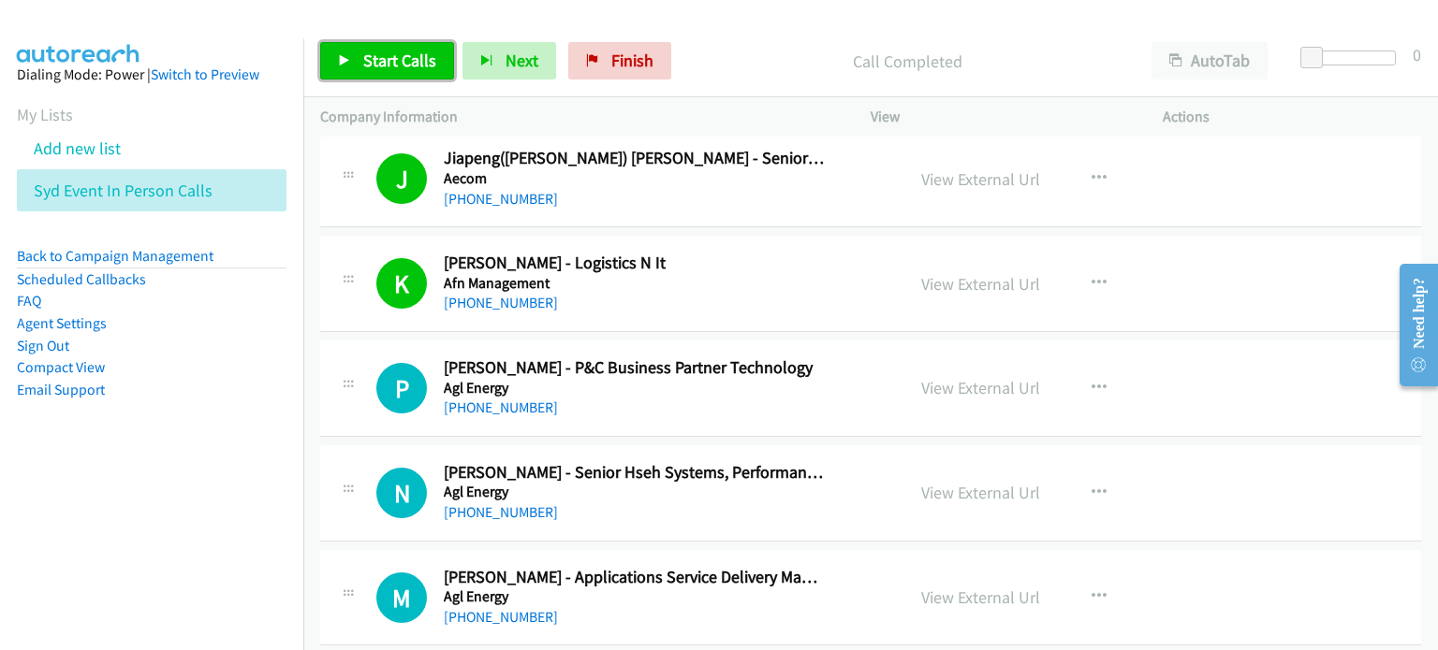
click at [363, 50] on span "Start Calls" at bounding box center [399, 61] width 73 height 22
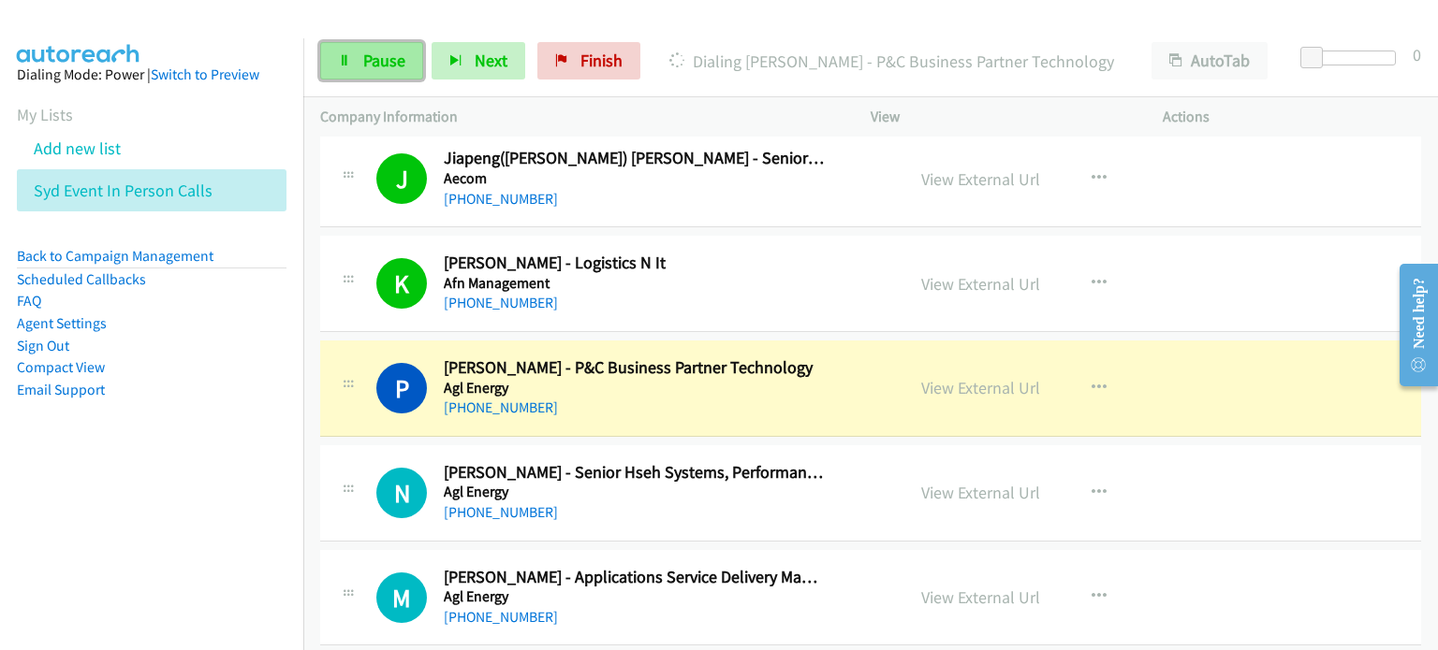
click at [375, 51] on span "Pause" at bounding box center [384, 61] width 42 height 22
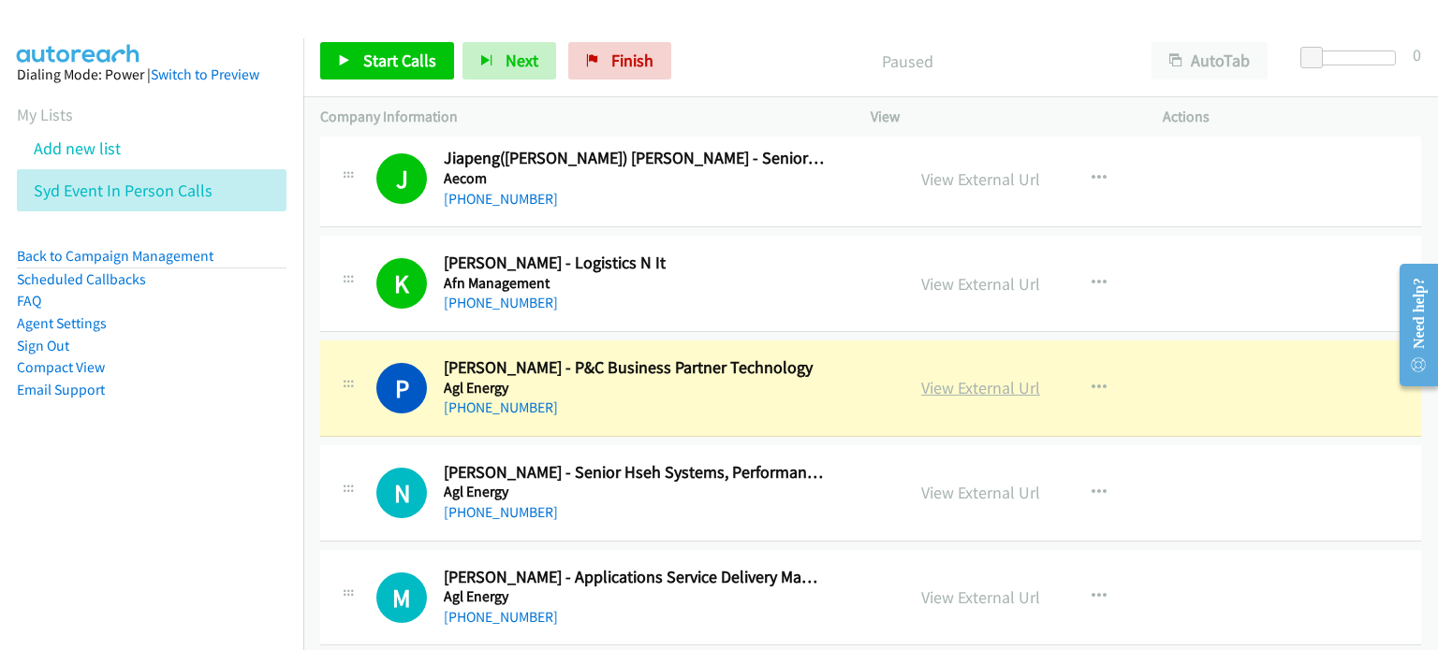
click at [757, 377] on link "View External Url" at bounding box center [980, 388] width 119 height 22
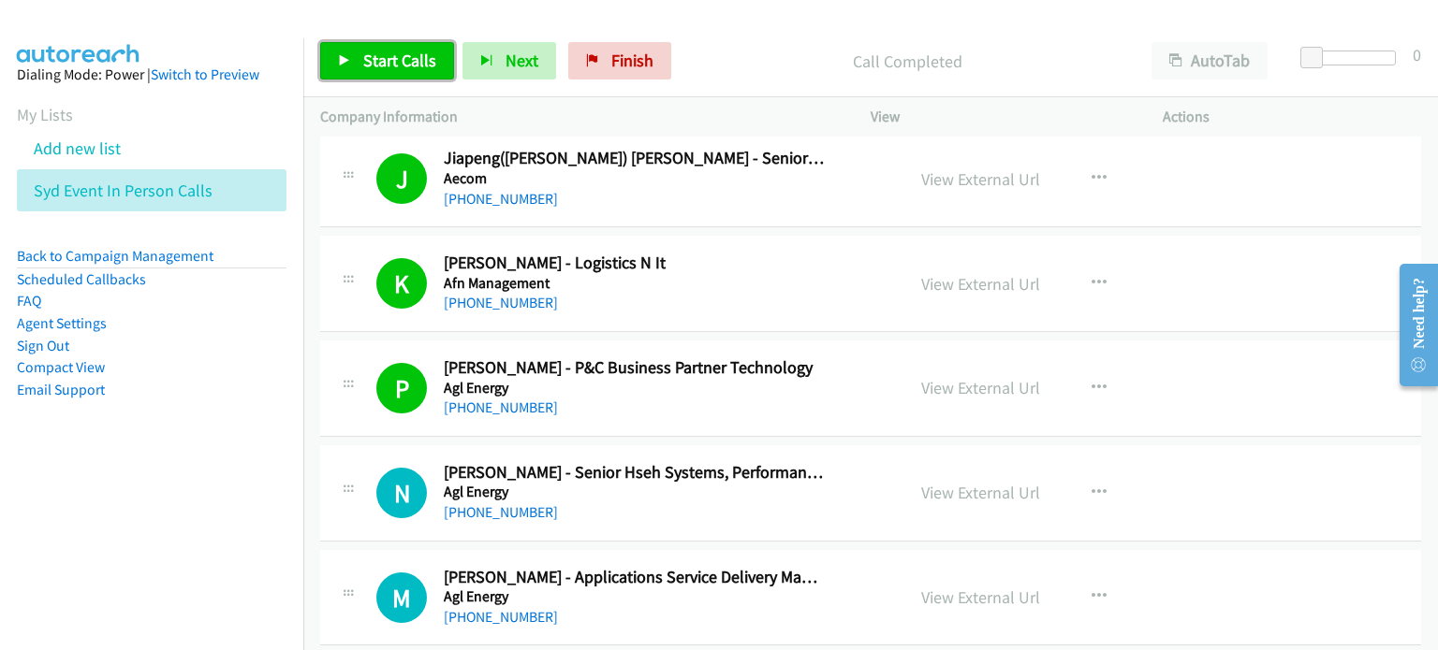
click at [380, 65] on span "Start Calls" at bounding box center [399, 61] width 73 height 22
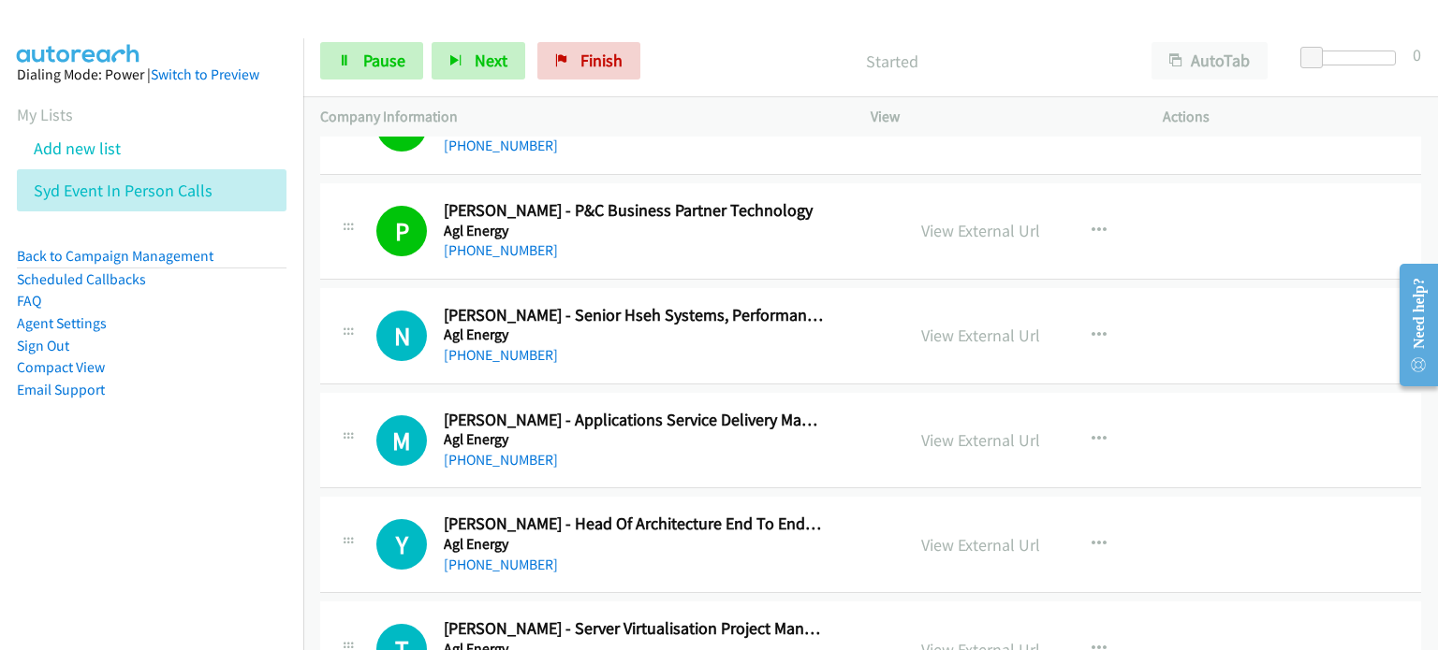
scroll to position [3650, 0]
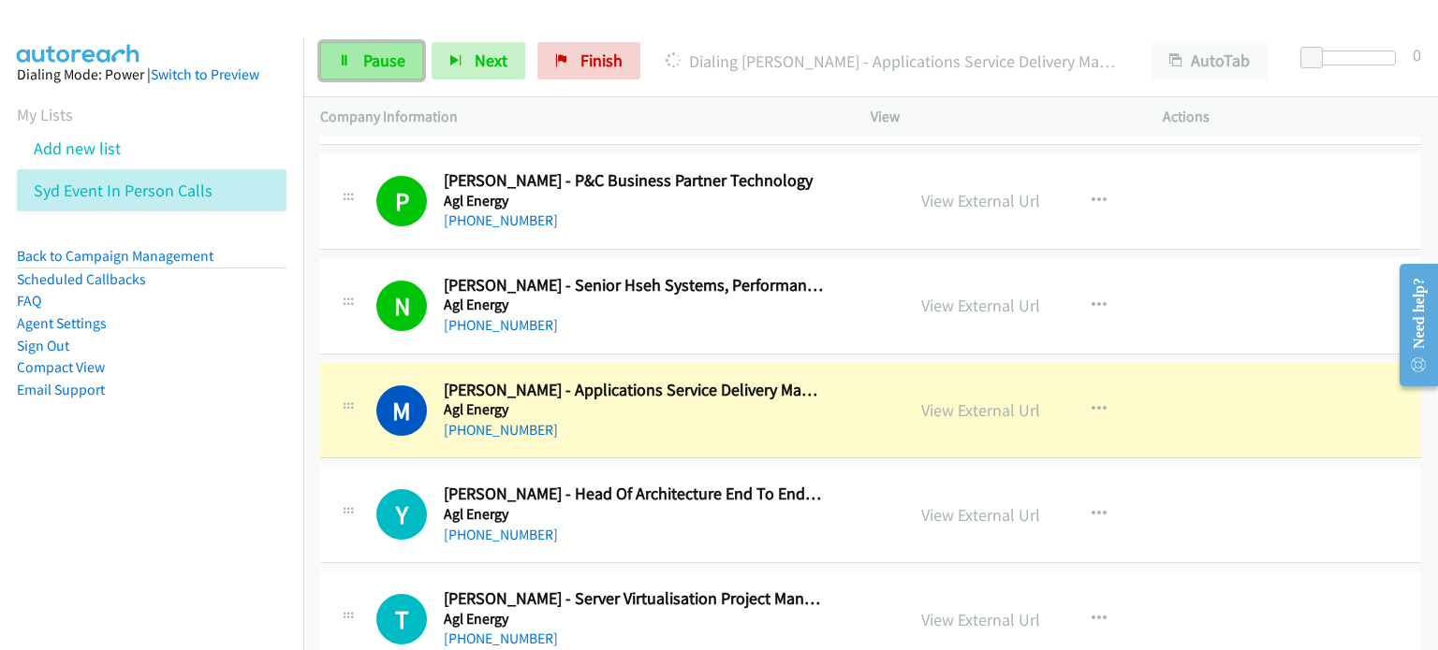
click at [358, 51] on link "Pause" at bounding box center [371, 60] width 103 height 37
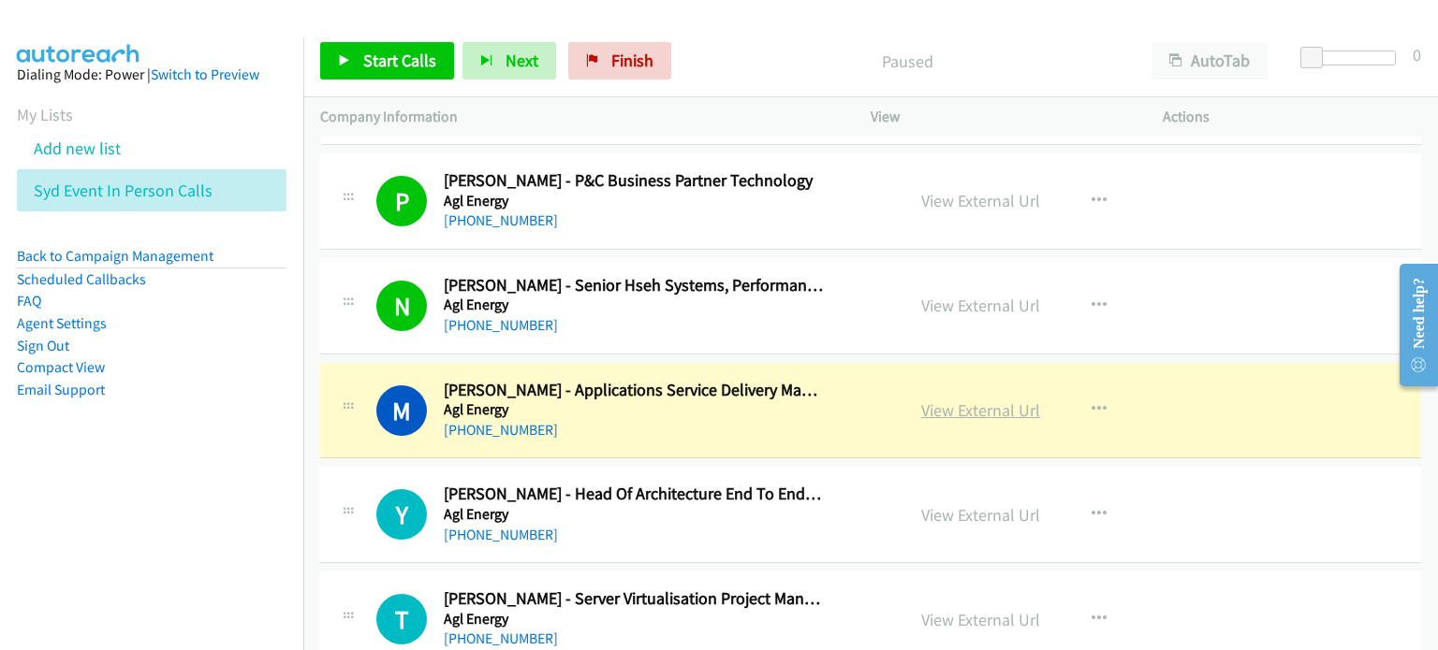
click at [757, 405] on link "View External Url" at bounding box center [980, 411] width 119 height 22
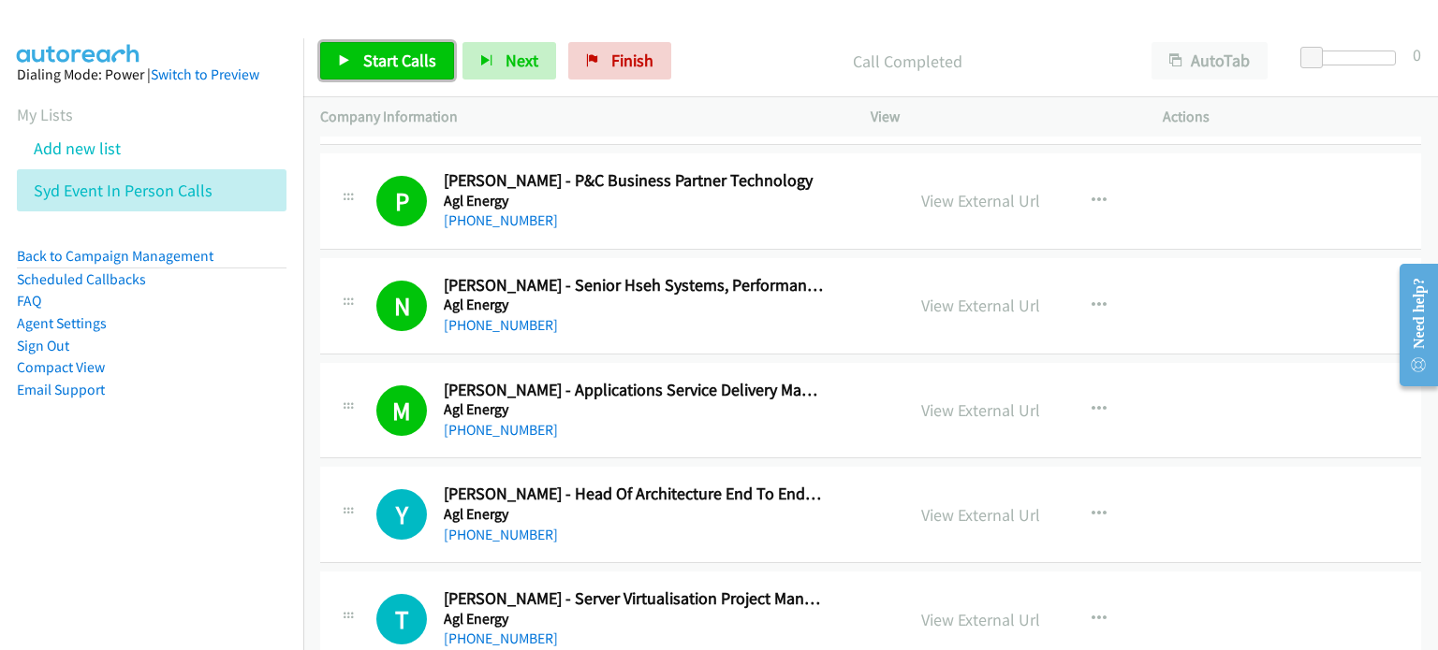
click at [397, 64] on span "Start Calls" at bounding box center [399, 61] width 73 height 22
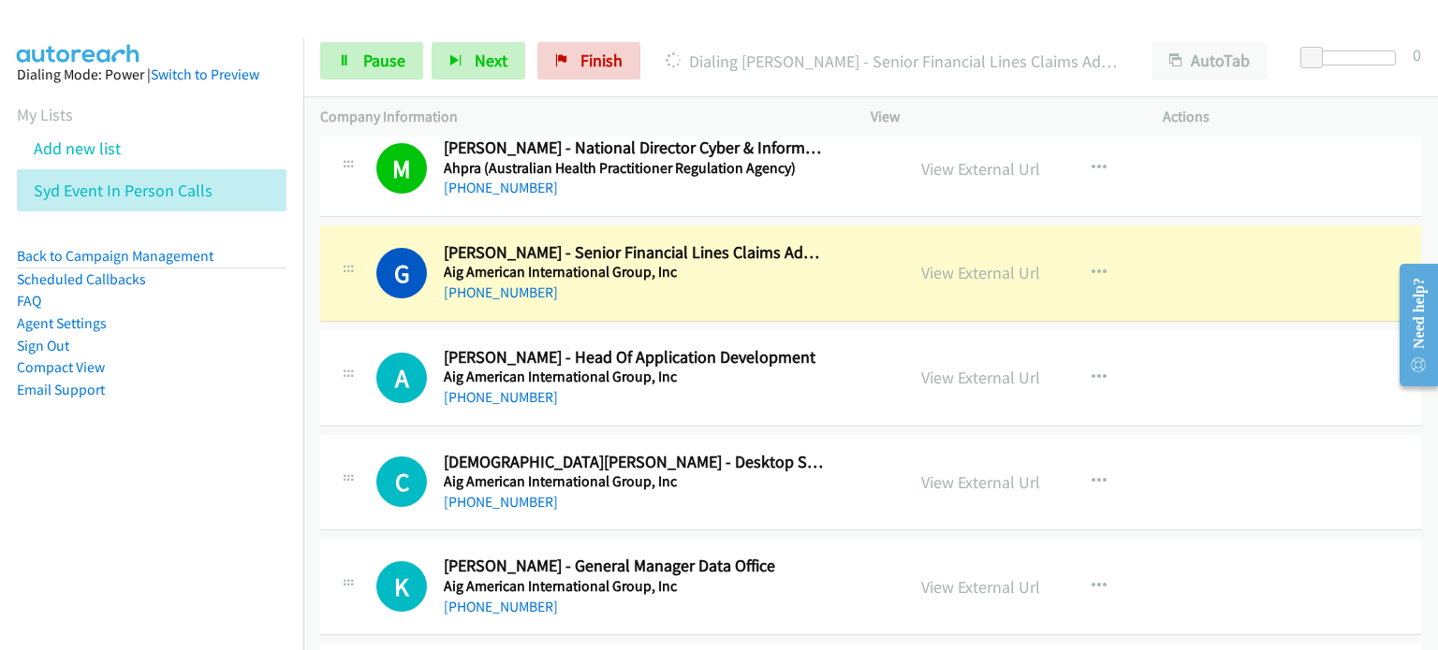
scroll to position [4773, 0]
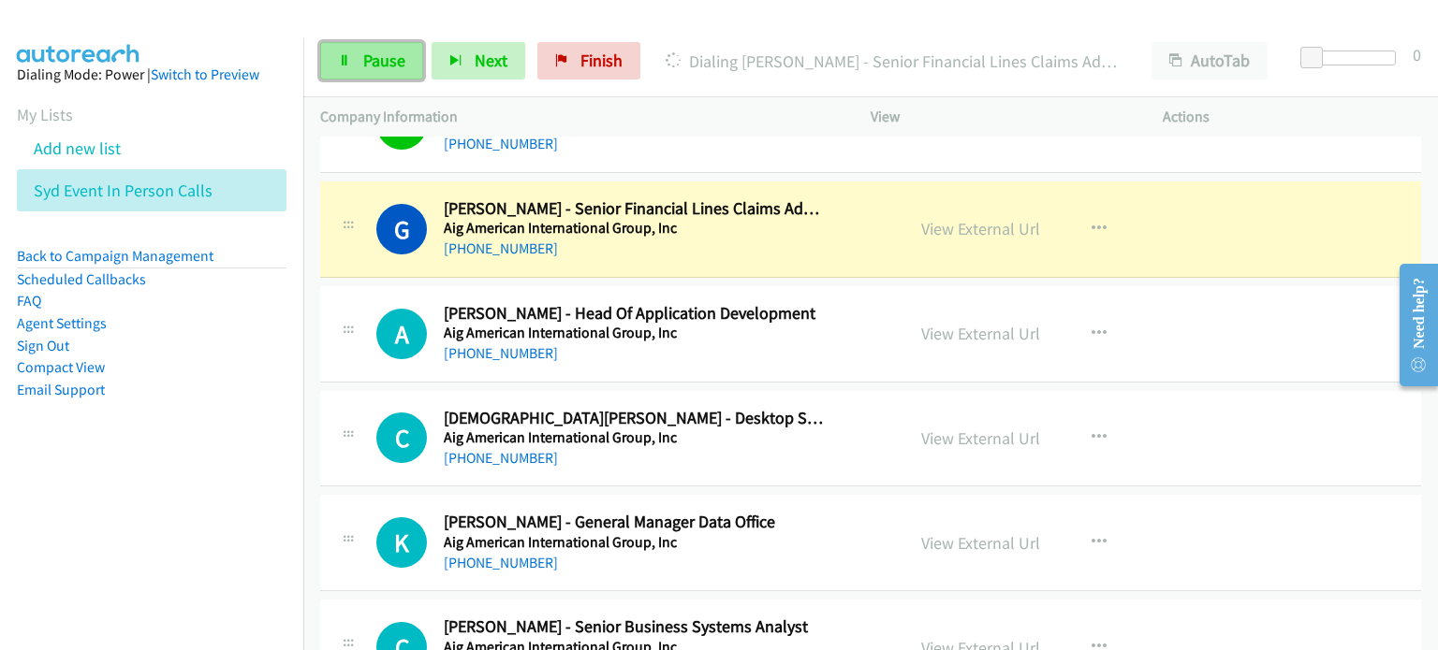
click at [363, 50] on span "Pause" at bounding box center [384, 61] width 42 height 22
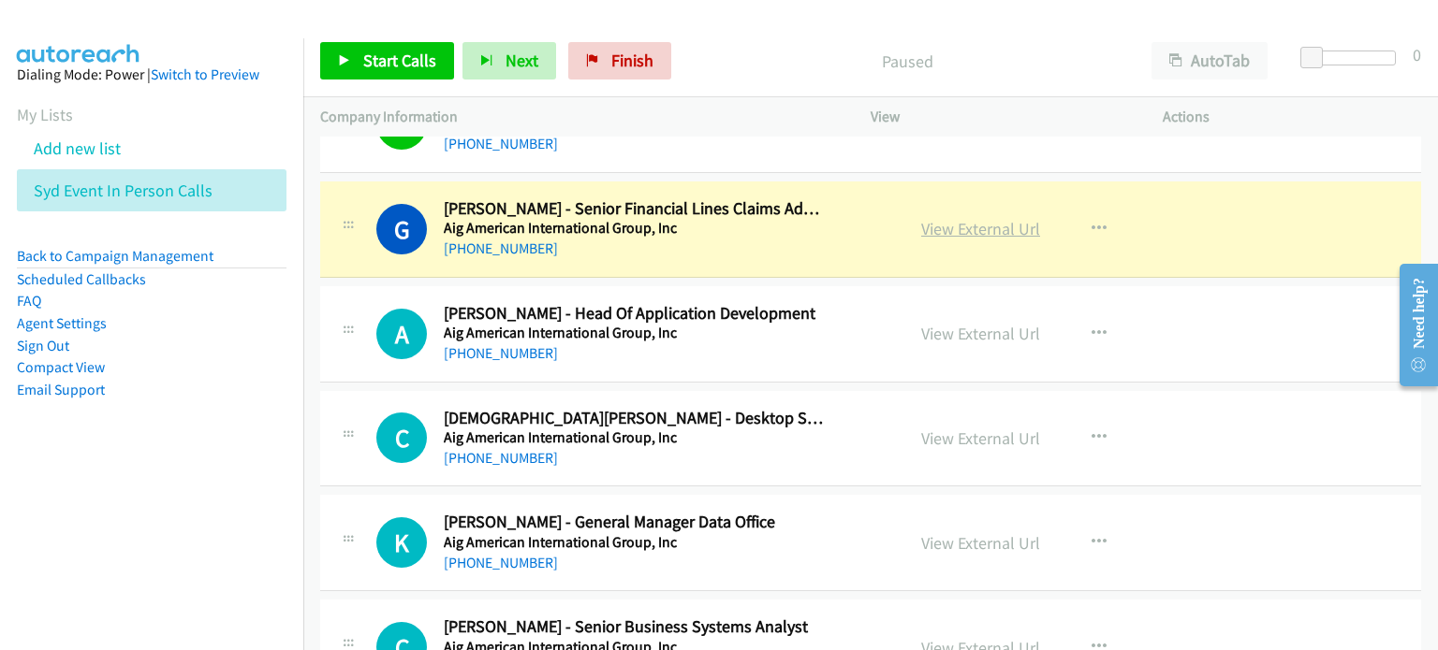
click at [757, 221] on link "View External Url" at bounding box center [980, 229] width 119 height 22
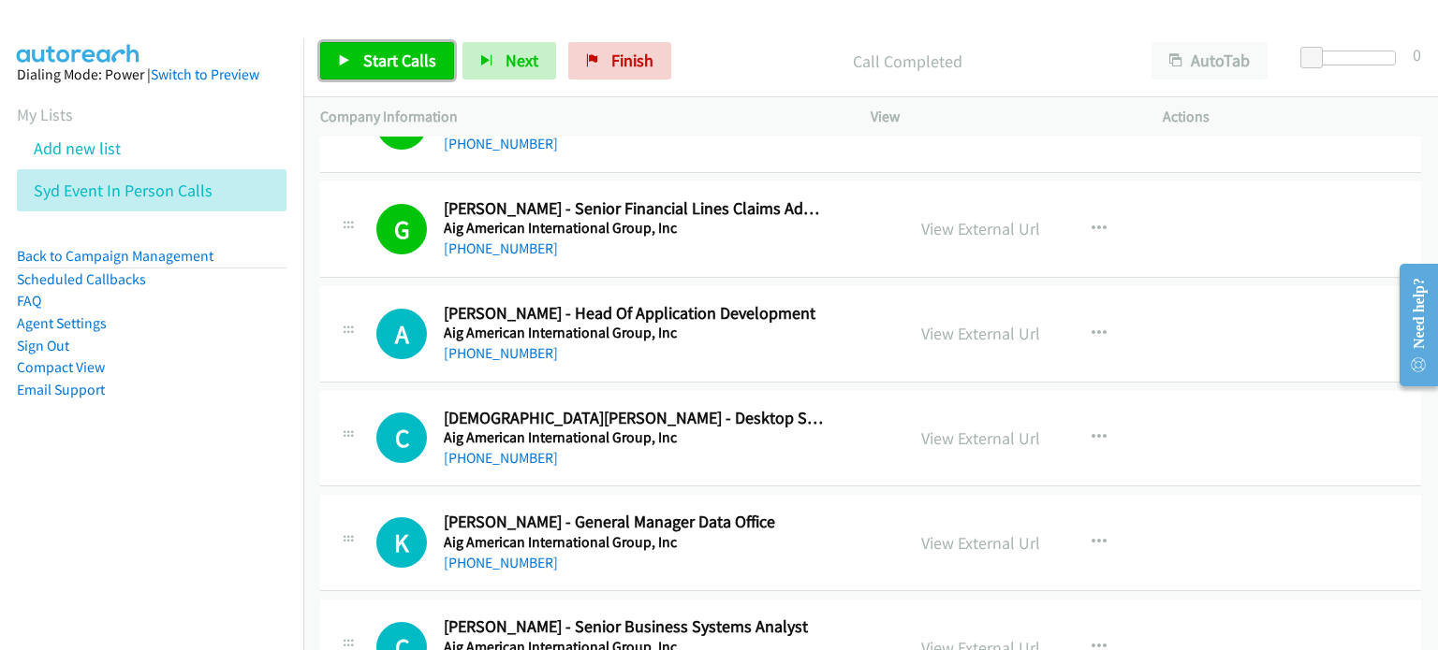
click at [359, 62] on link "Start Calls" at bounding box center [387, 60] width 134 height 37
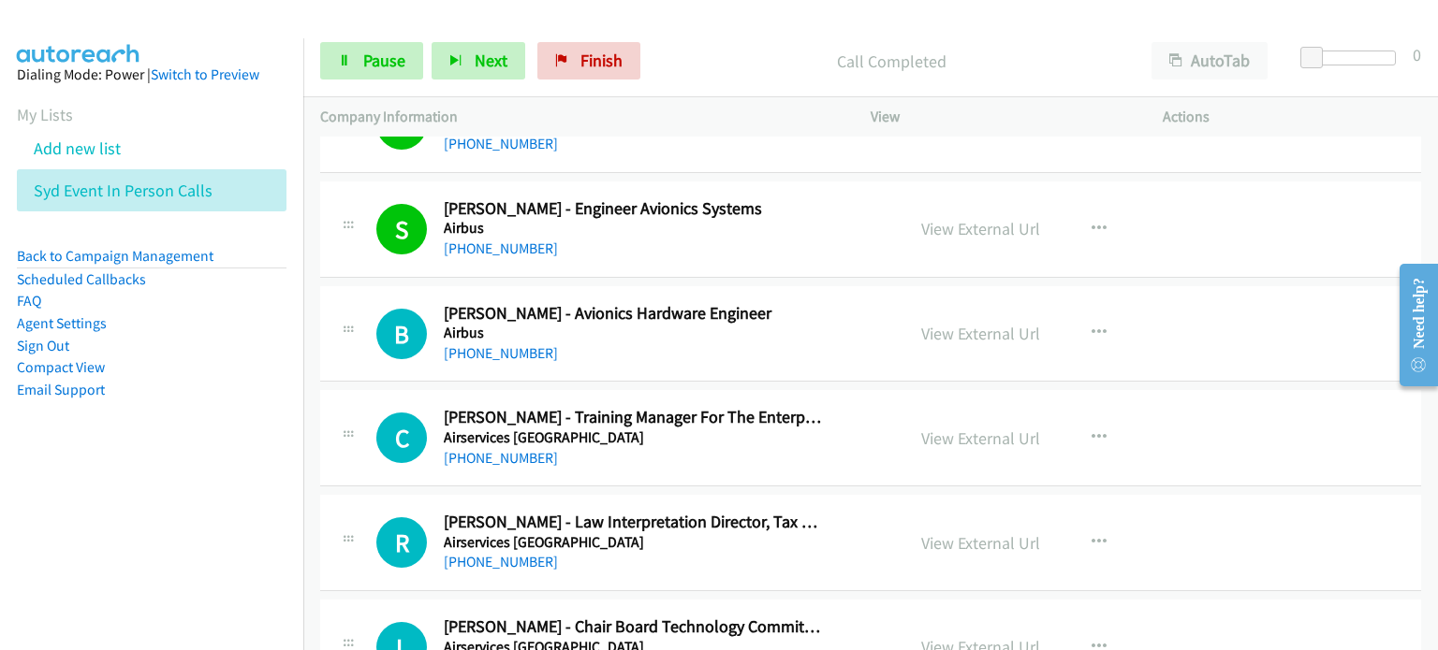
scroll to position [5428, 0]
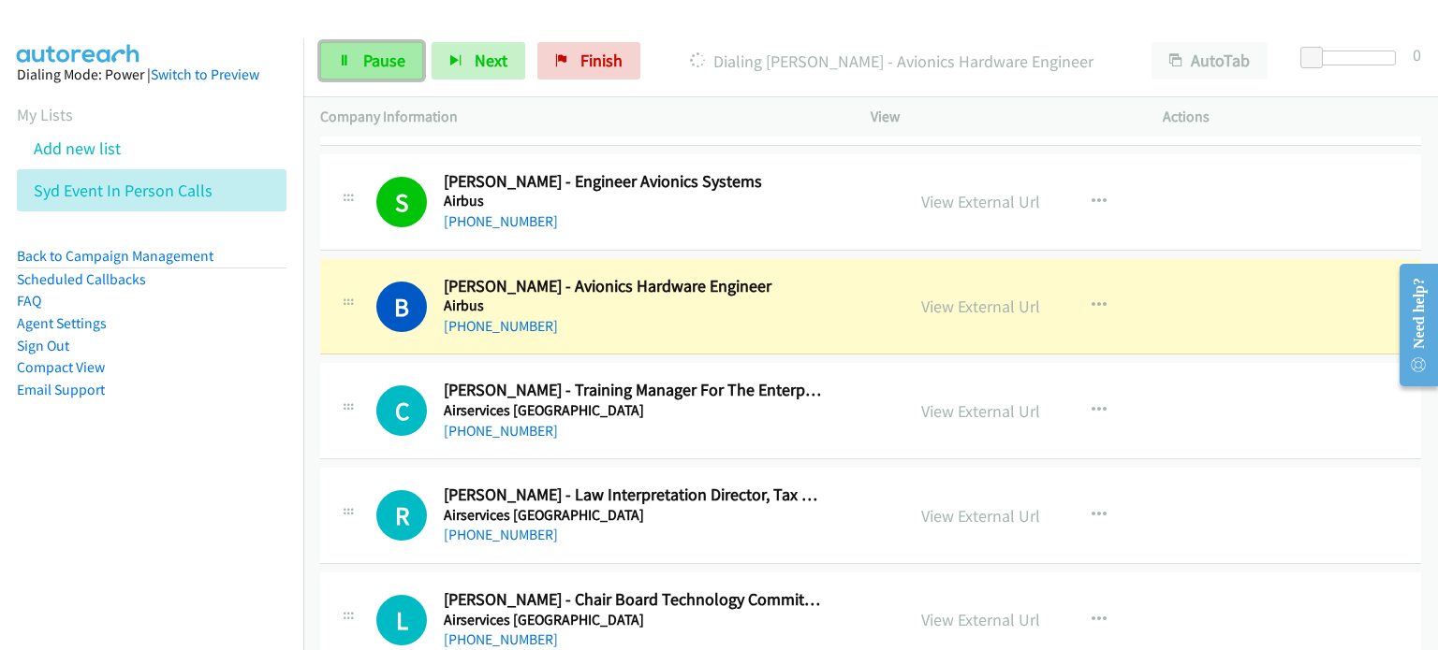
click at [354, 51] on link "Pause" at bounding box center [371, 60] width 103 height 37
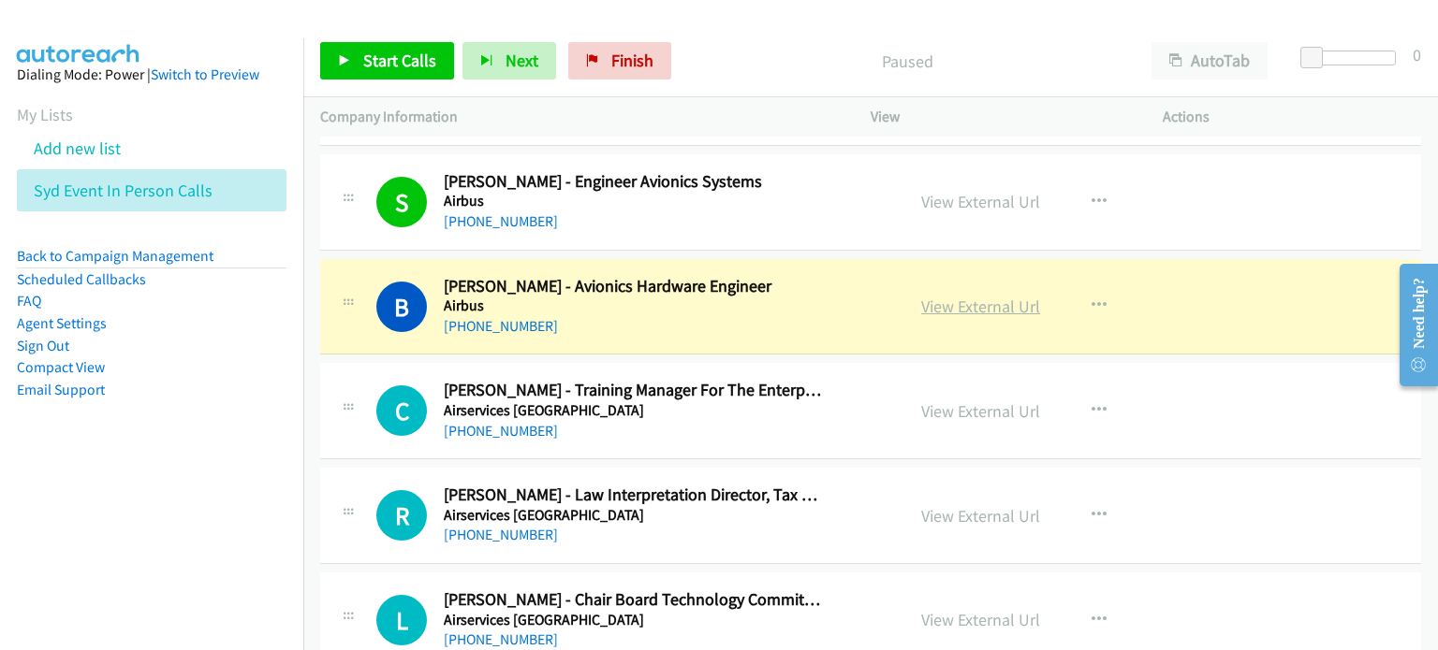
click at [757, 296] on link "View External Url" at bounding box center [980, 307] width 119 height 22
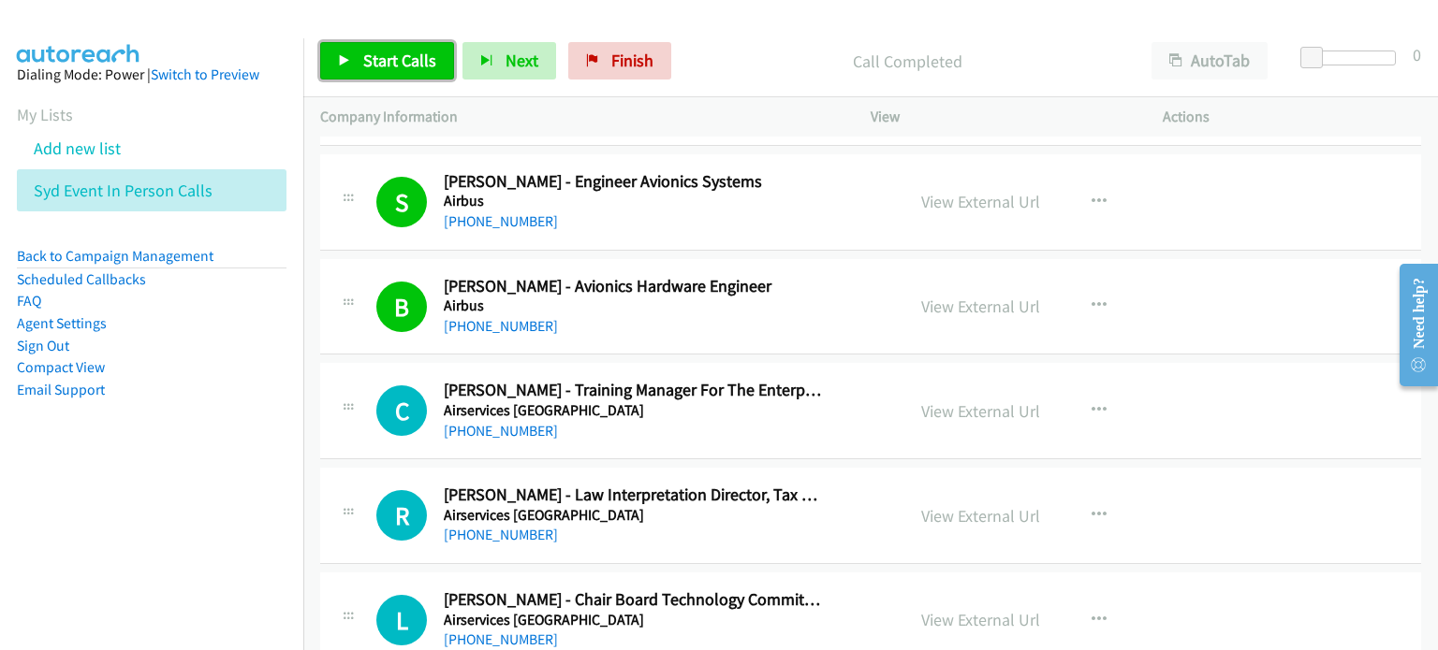
click at [383, 53] on span "Start Calls" at bounding box center [399, 61] width 73 height 22
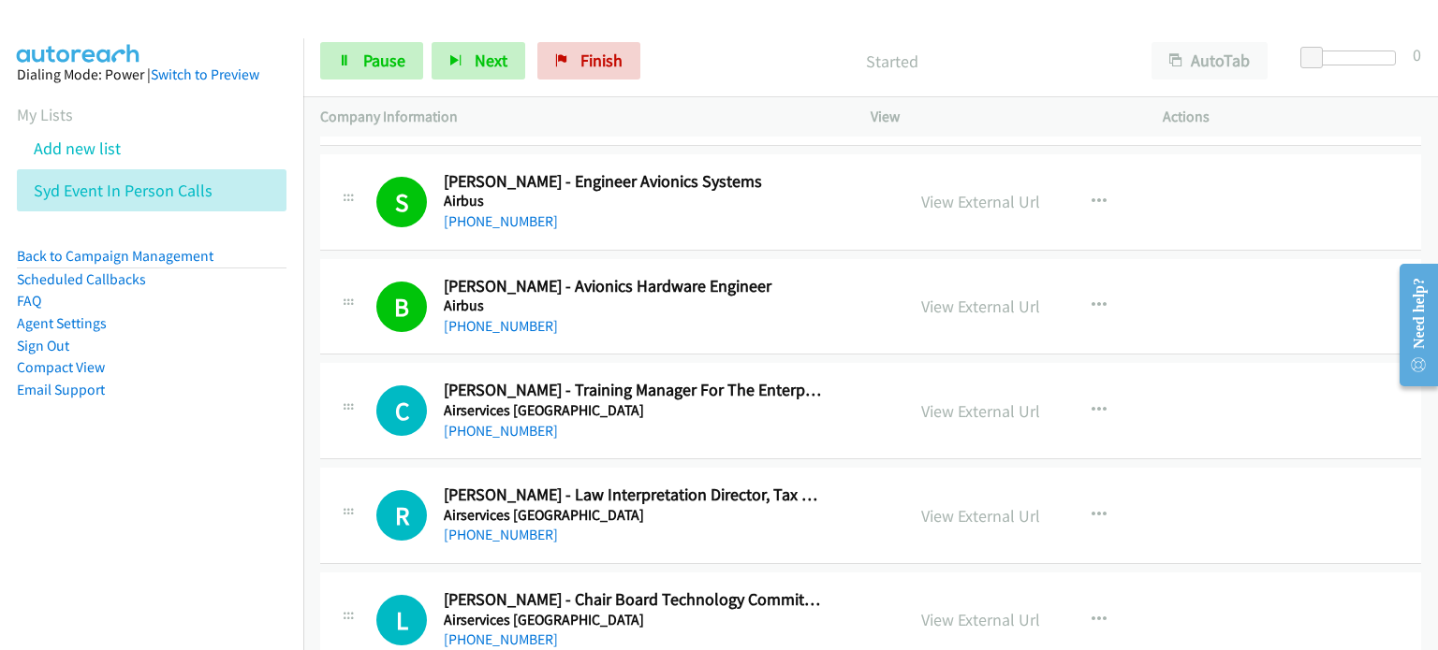
scroll to position [5522, 0]
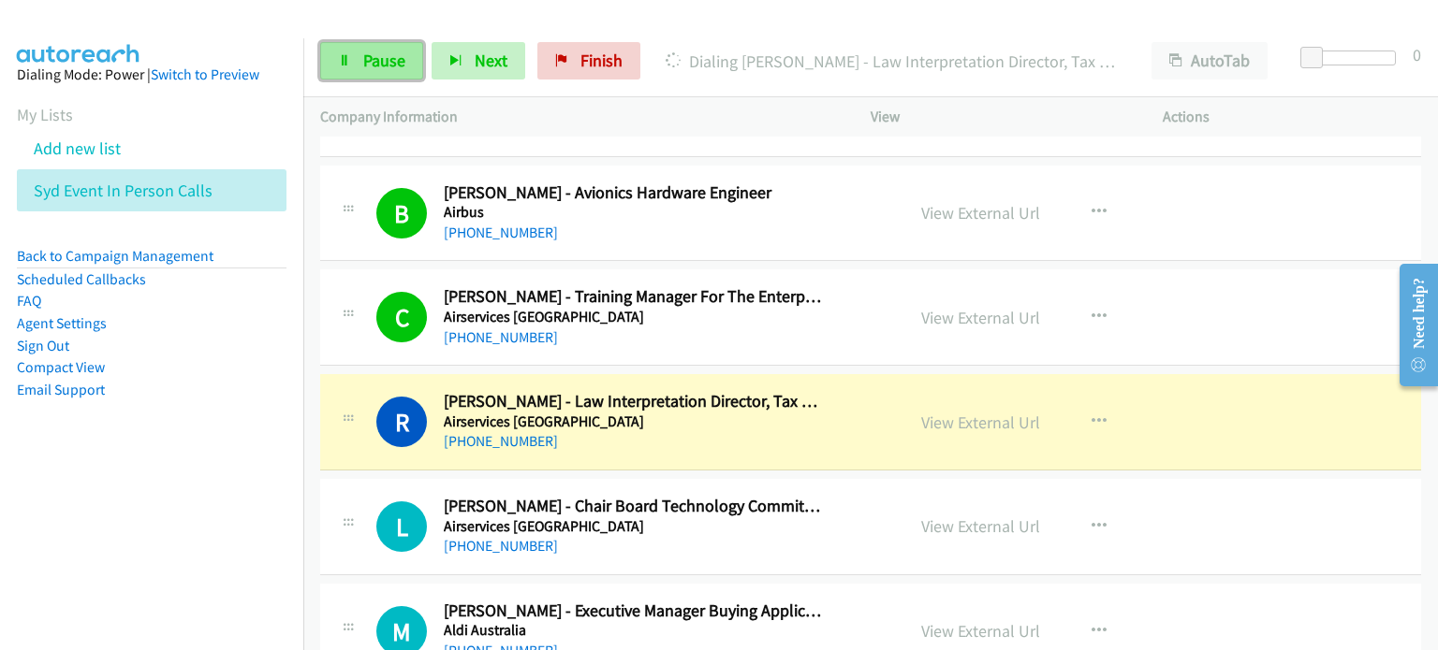
click at [358, 56] on link "Pause" at bounding box center [371, 60] width 103 height 37
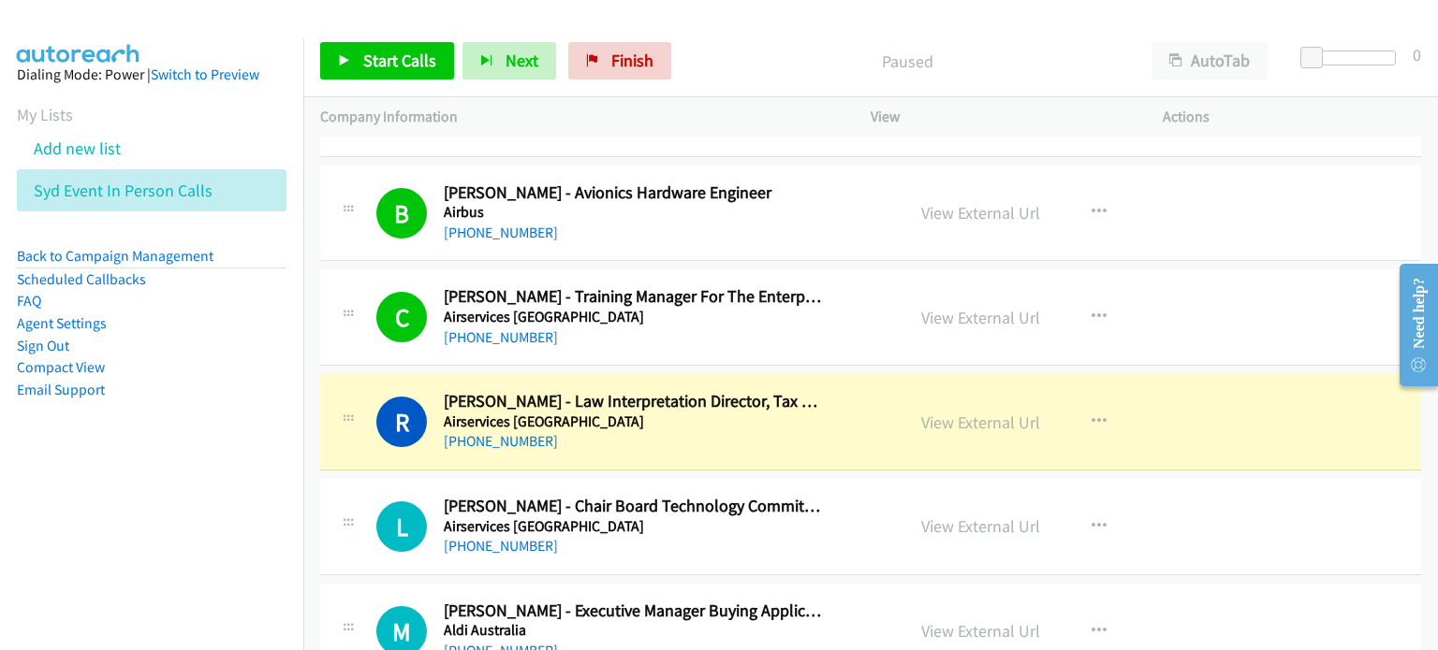
click at [757, 57] on p "Paused" at bounding box center [906, 61] width 421 height 25
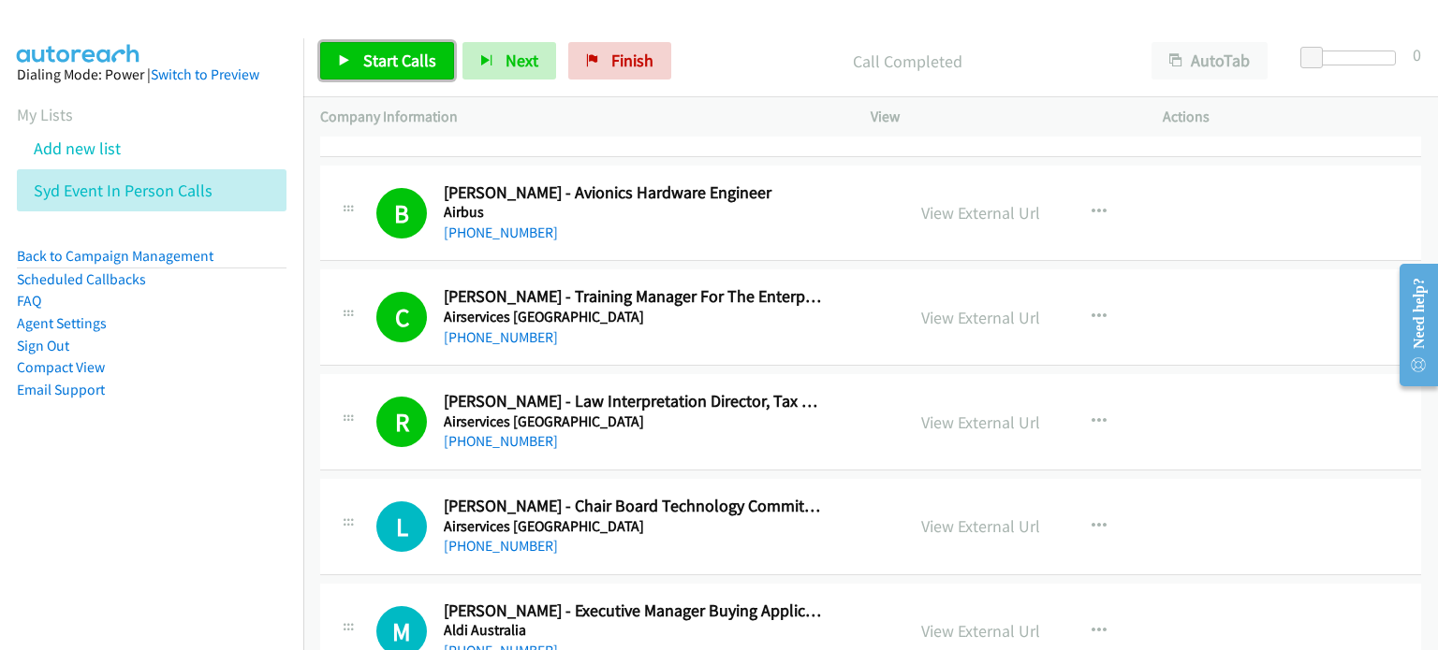
click at [391, 52] on span "Start Calls" at bounding box center [399, 61] width 73 height 22
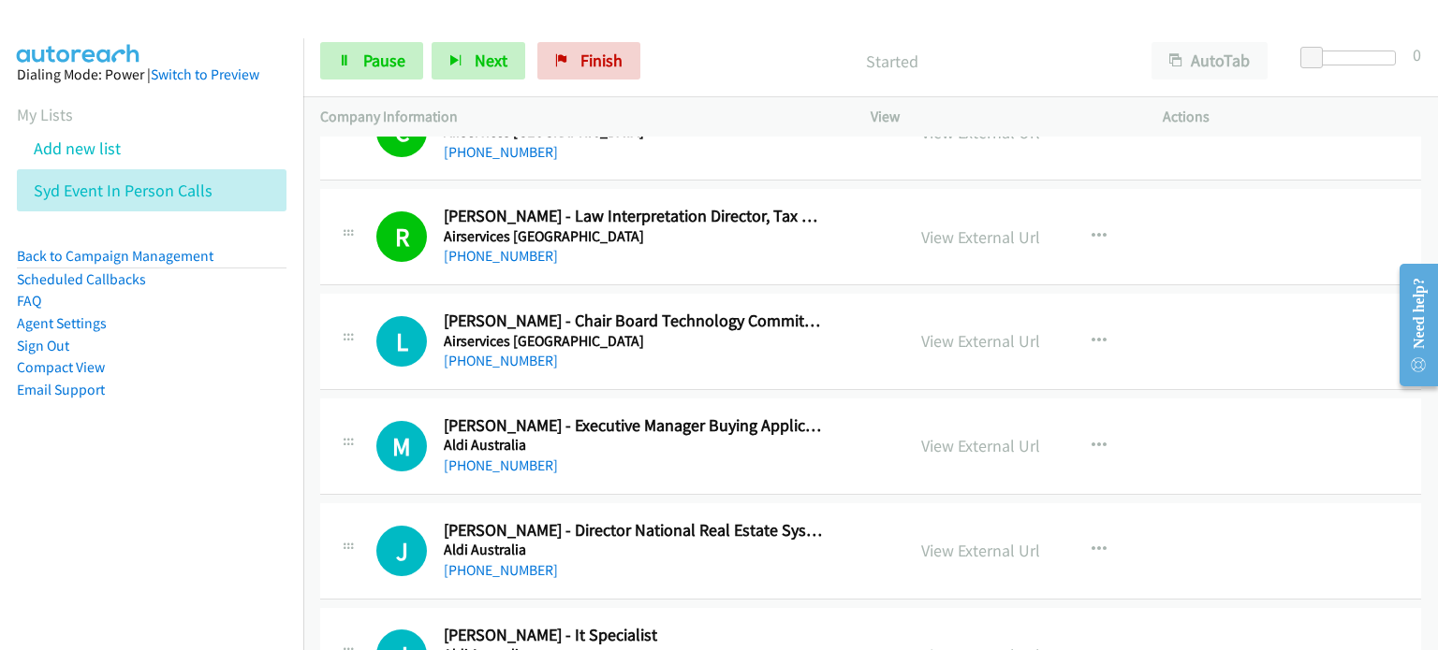
scroll to position [5709, 0]
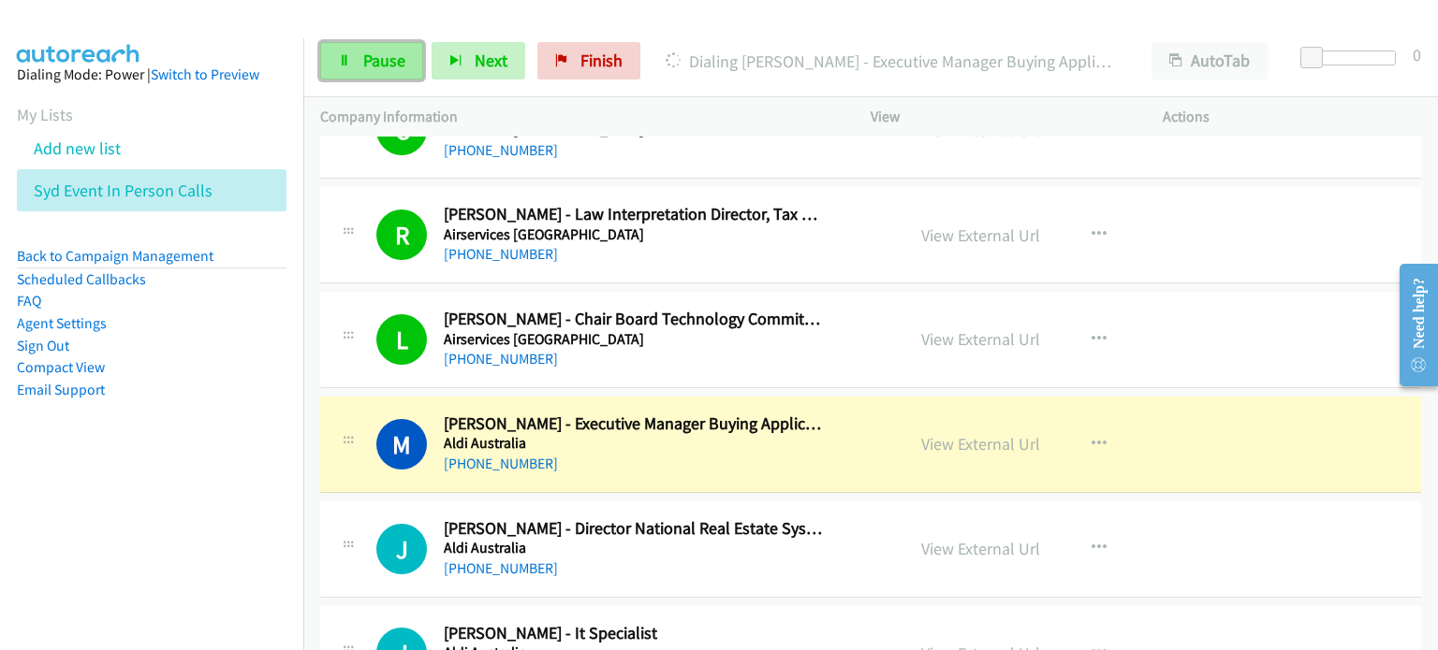
click at [372, 56] on span "Pause" at bounding box center [384, 61] width 42 height 22
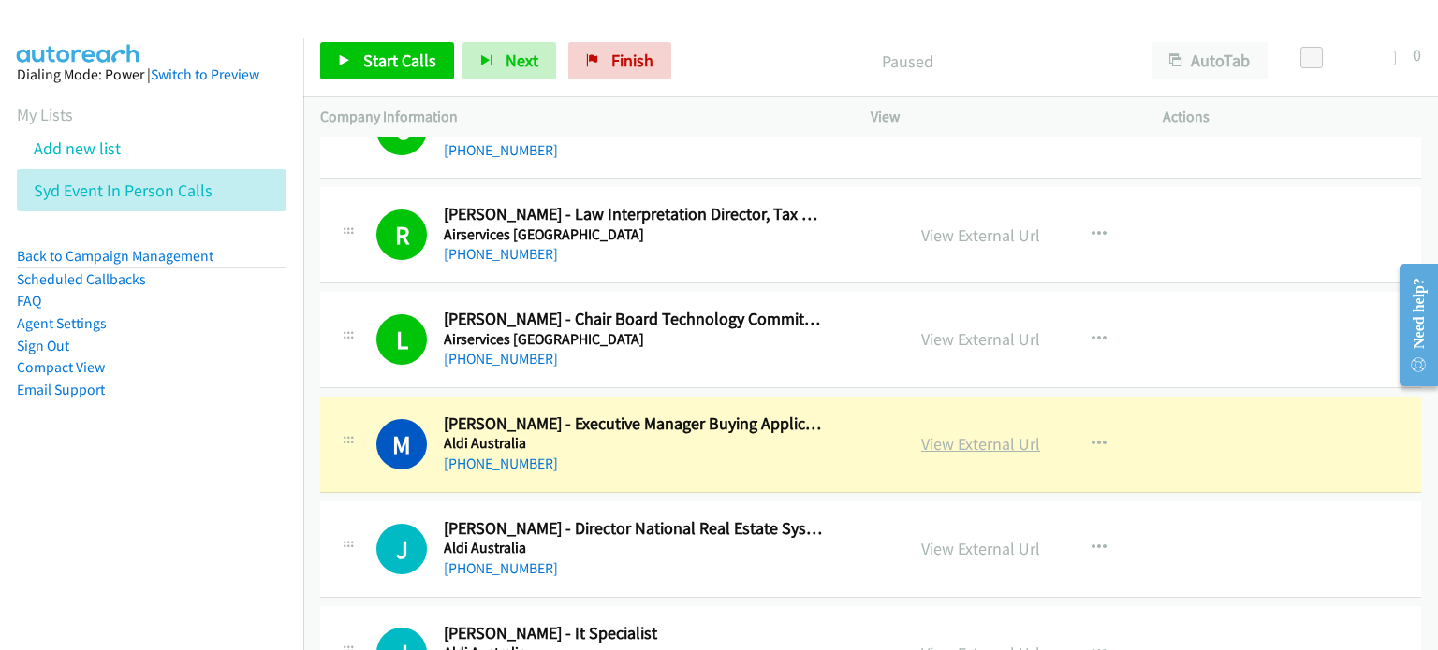
click at [757, 434] on link "View External Url" at bounding box center [980, 444] width 119 height 22
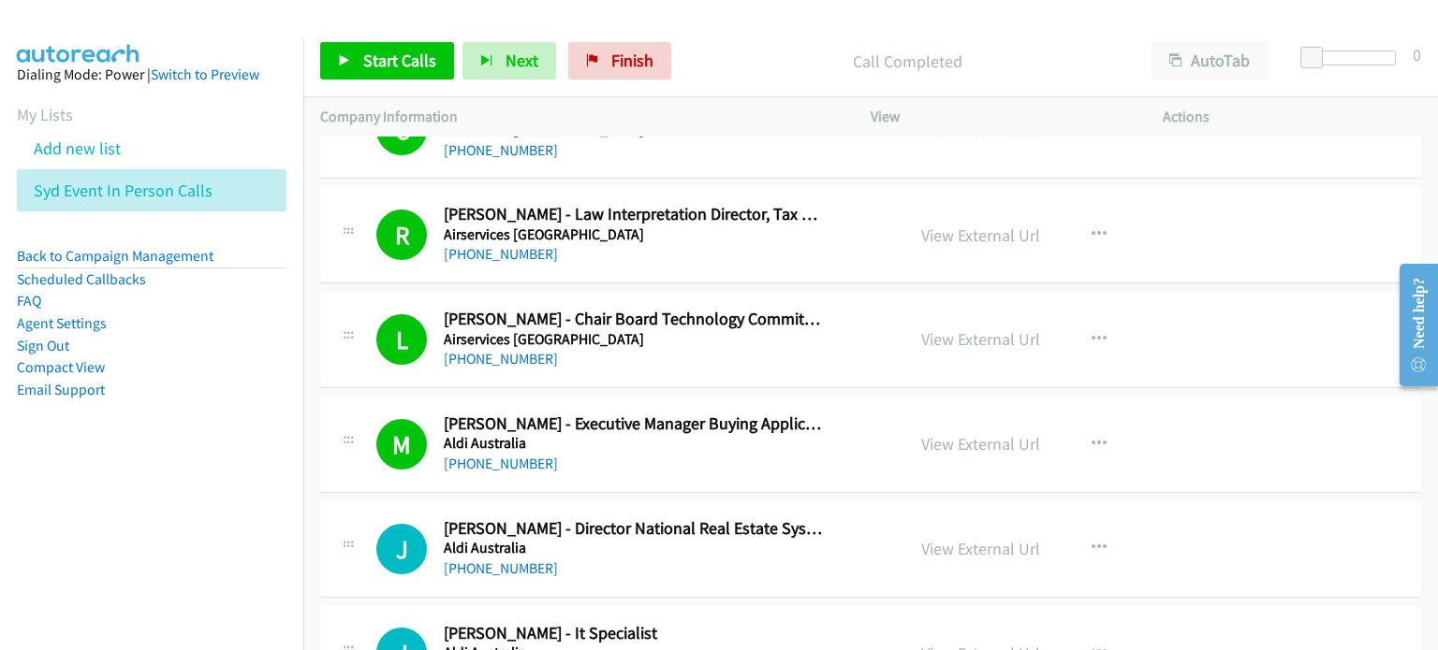
click at [757, 56] on p "Call Completed" at bounding box center [906, 61] width 421 height 25
click at [387, 51] on span "Start Calls" at bounding box center [399, 61] width 73 height 22
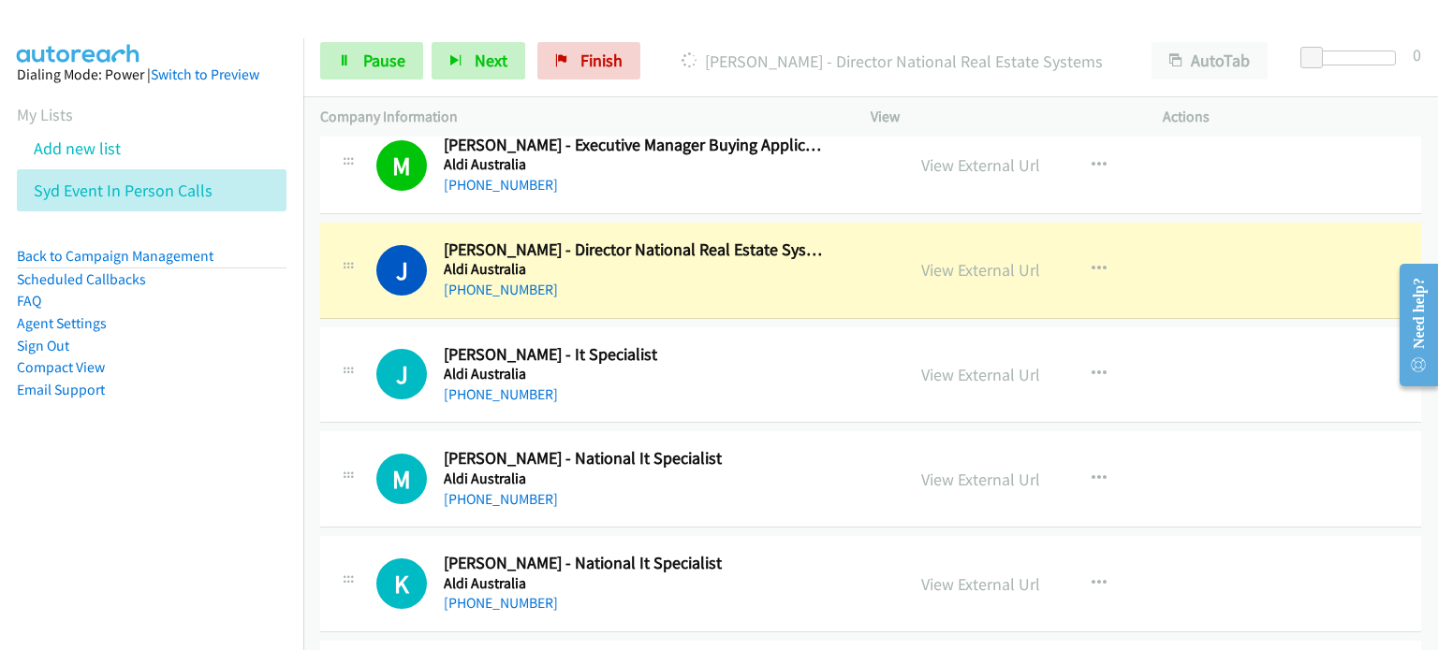
scroll to position [5990, 0]
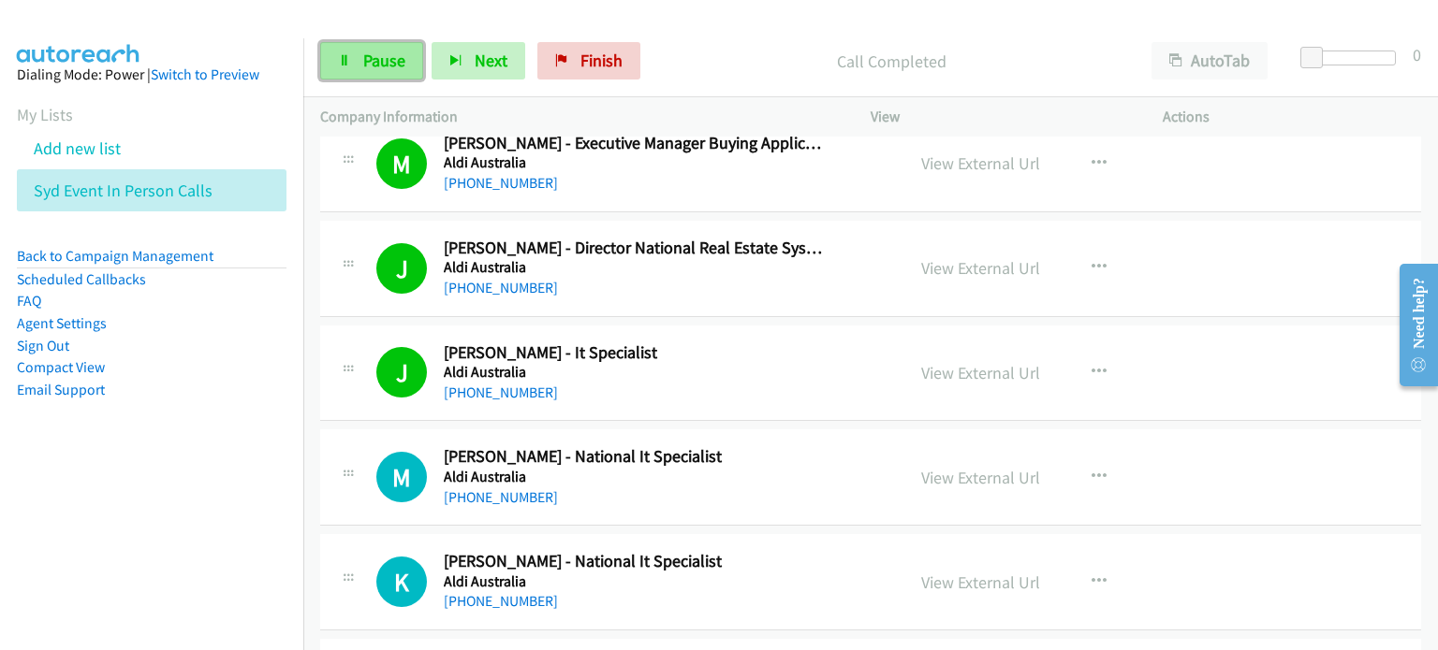
click at [369, 44] on link "Pause" at bounding box center [371, 60] width 103 height 37
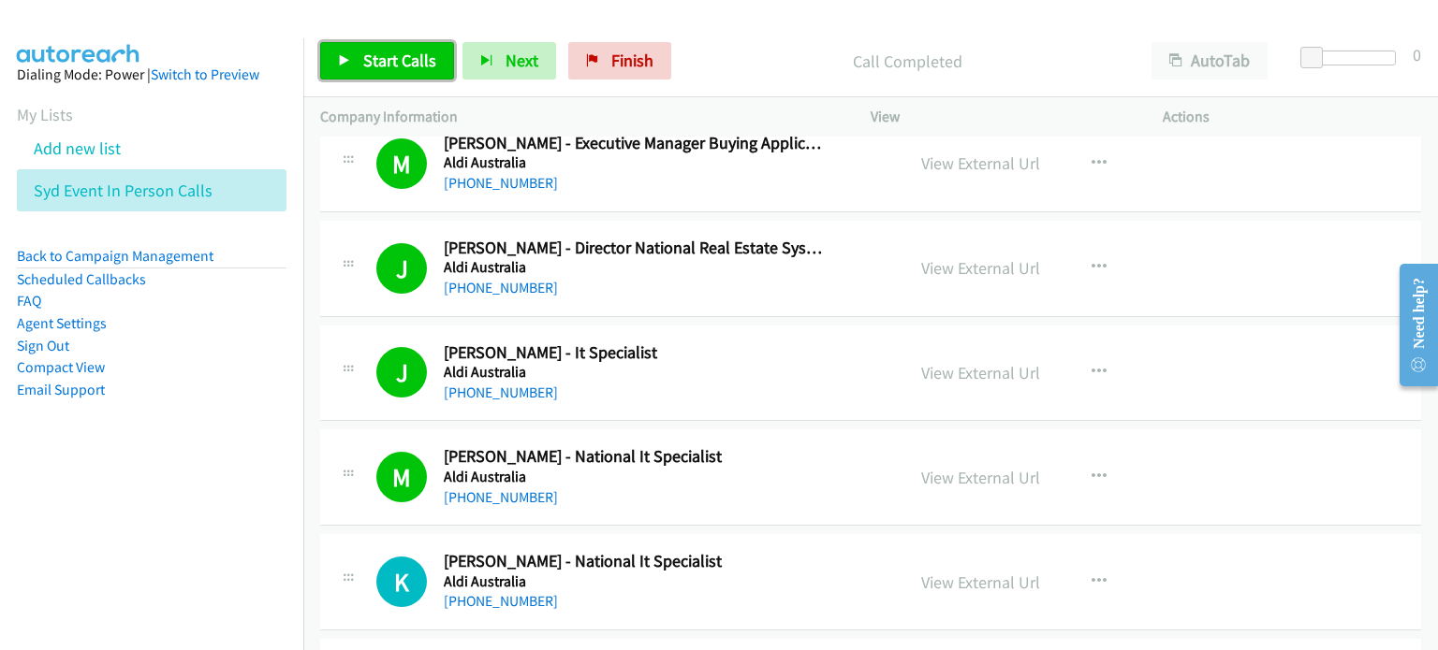
click at [369, 55] on span "Start Calls" at bounding box center [399, 61] width 73 height 22
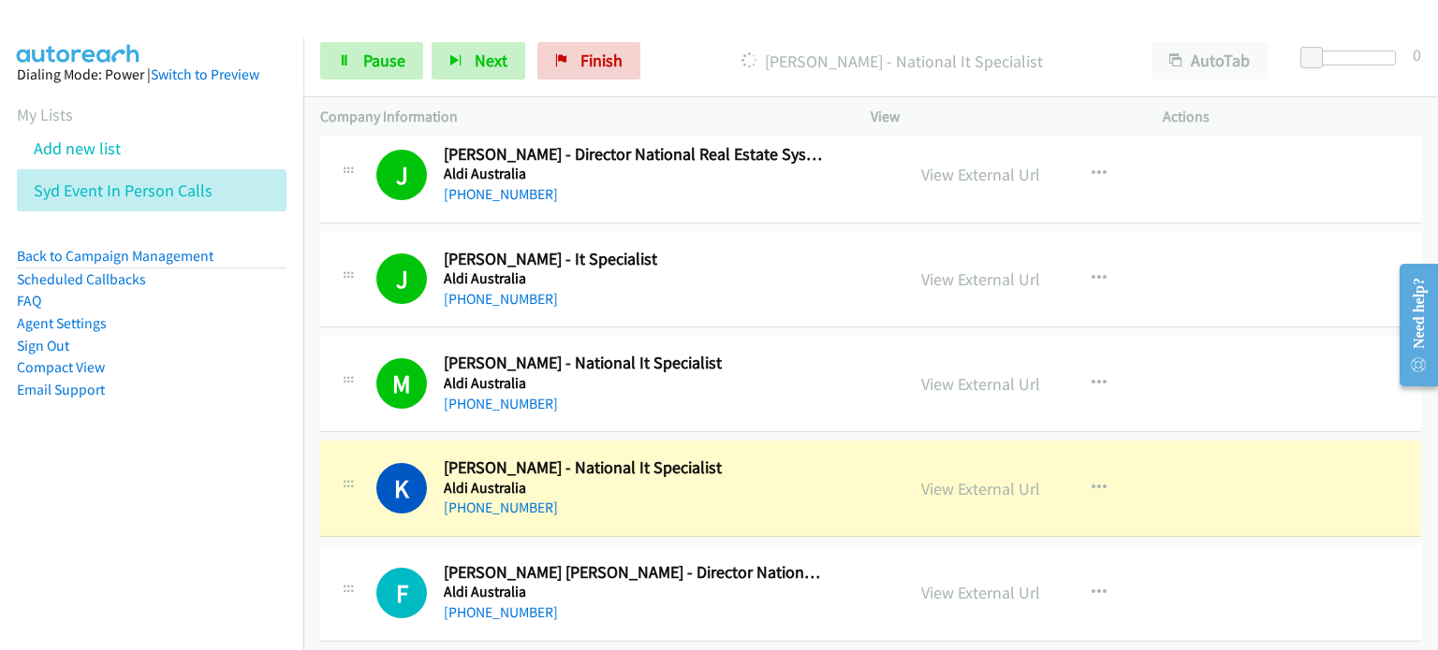
scroll to position [6177, 0]
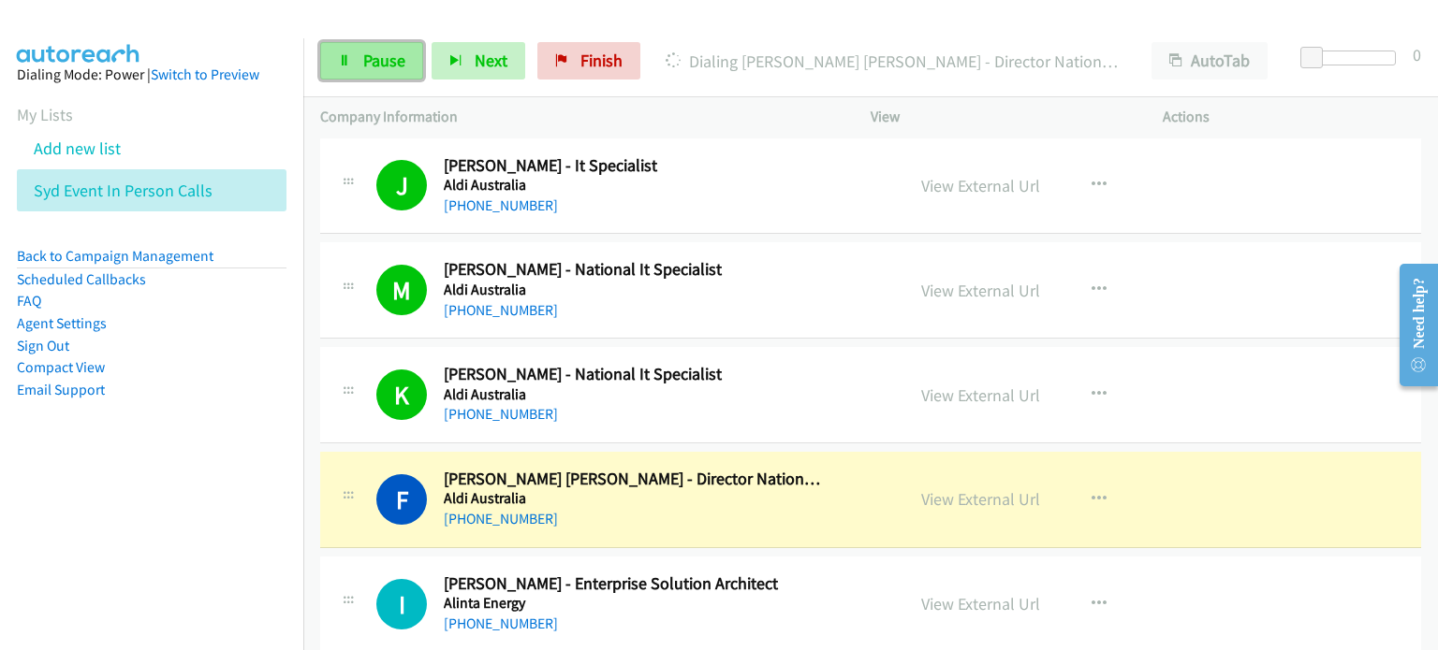
click at [365, 50] on span "Pause" at bounding box center [384, 61] width 42 height 22
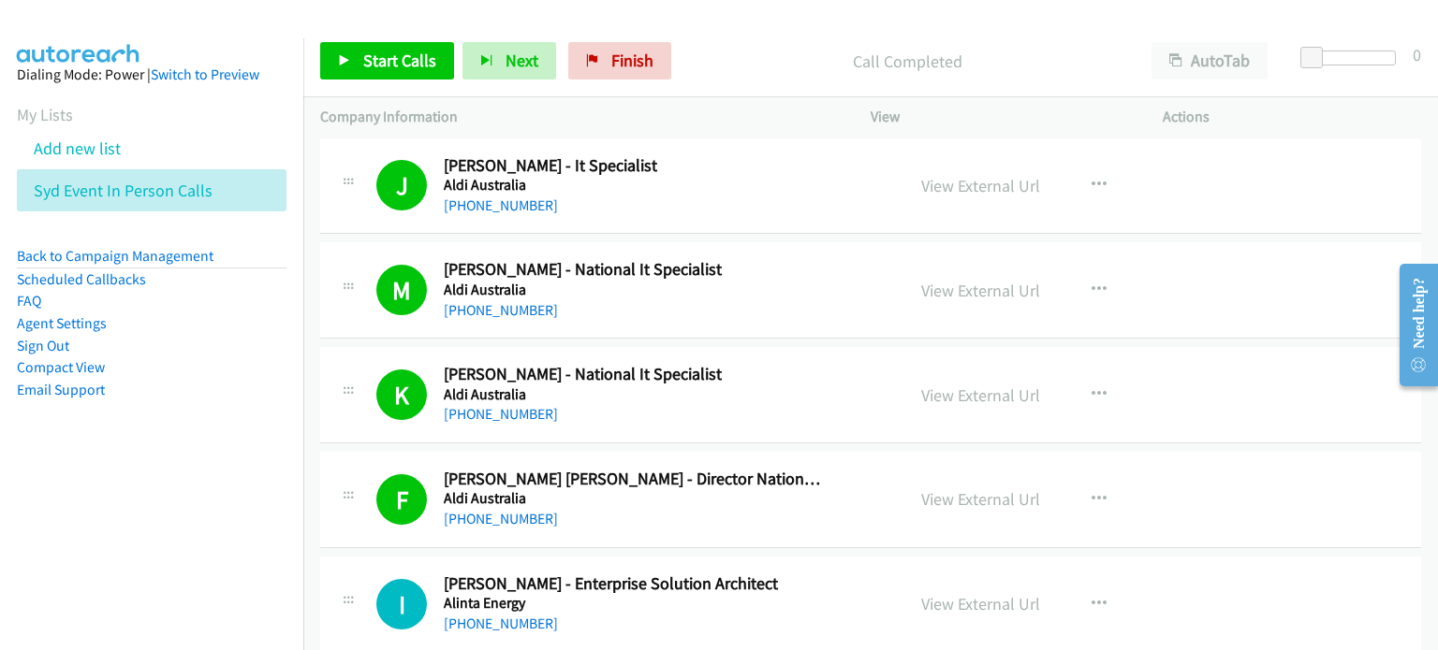
click at [721, 58] on p "Call Completed" at bounding box center [906, 61] width 421 height 25
click at [757, 489] on link "View External Url" at bounding box center [980, 500] width 119 height 22
click at [734, 27] on div "Start Calls Pause Next Finish Call Completed AutoTab AutoTab 0" at bounding box center [870, 61] width 1134 height 72
click at [380, 58] on span "Start Calls" at bounding box center [399, 61] width 73 height 22
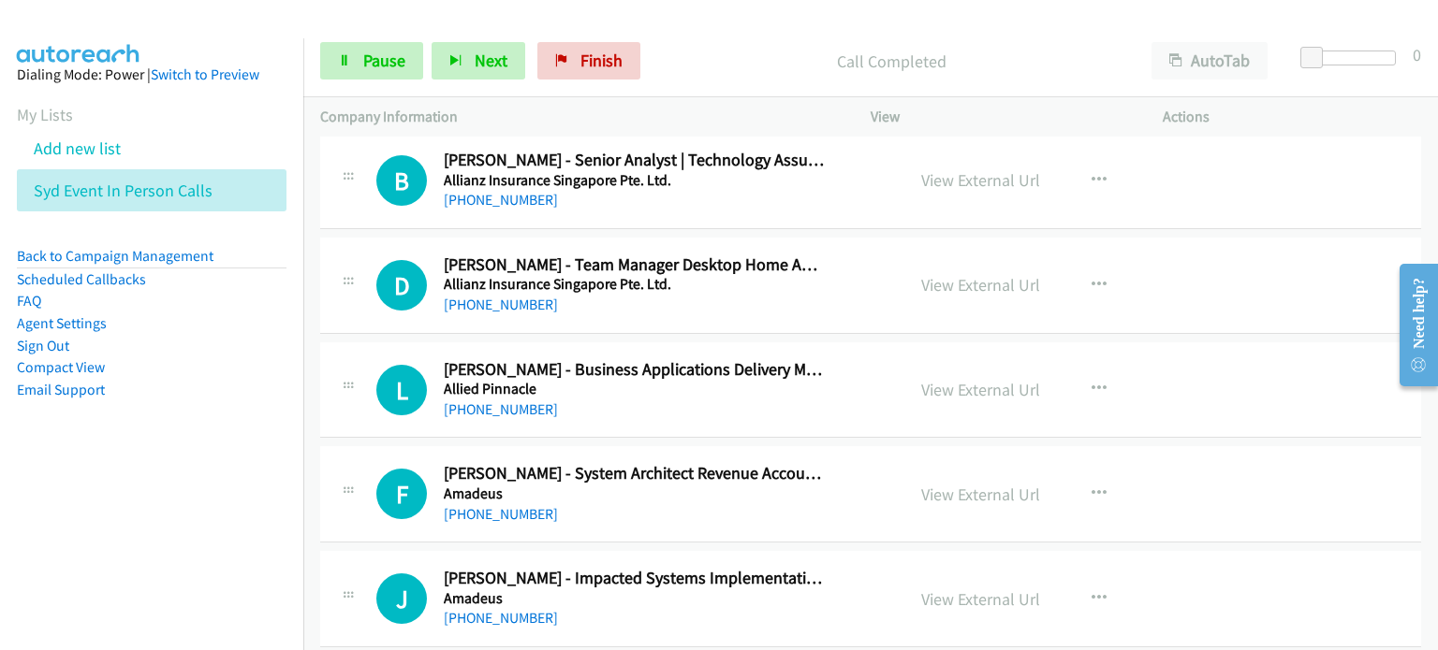
scroll to position [6926, 0]
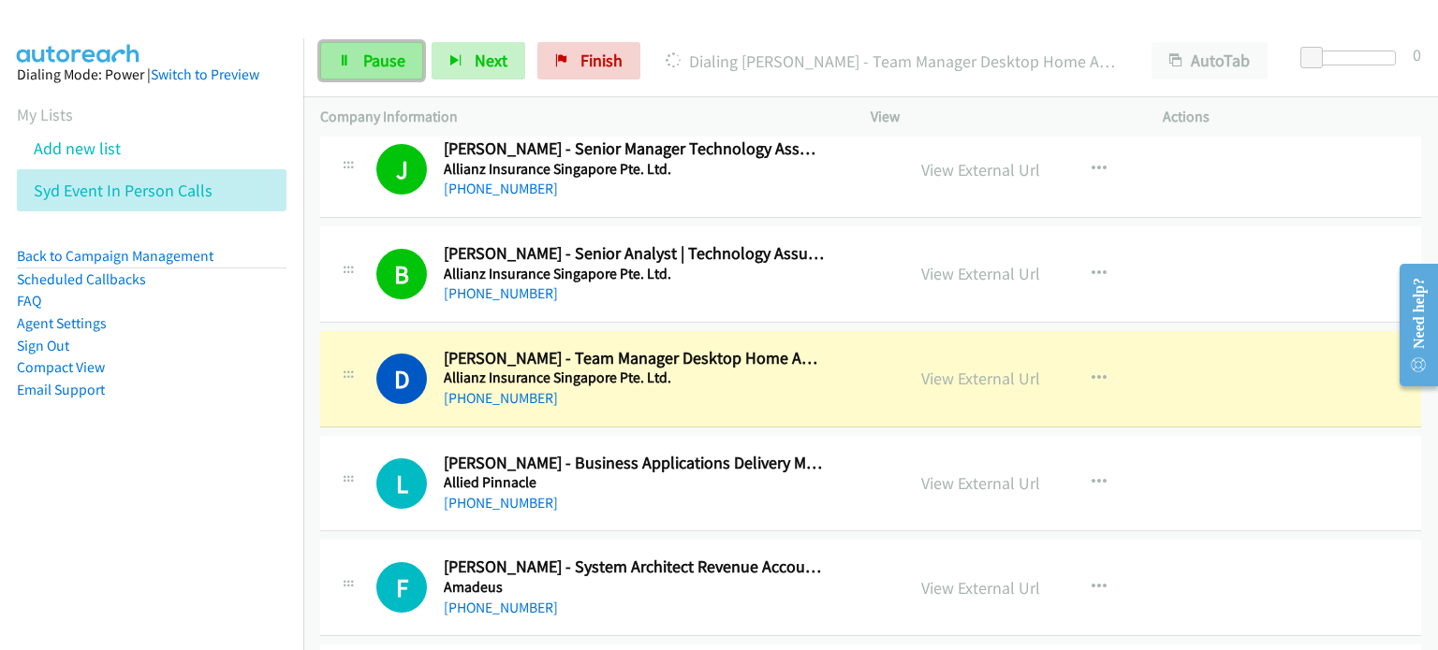
click at [367, 56] on span "Pause" at bounding box center [384, 61] width 42 height 22
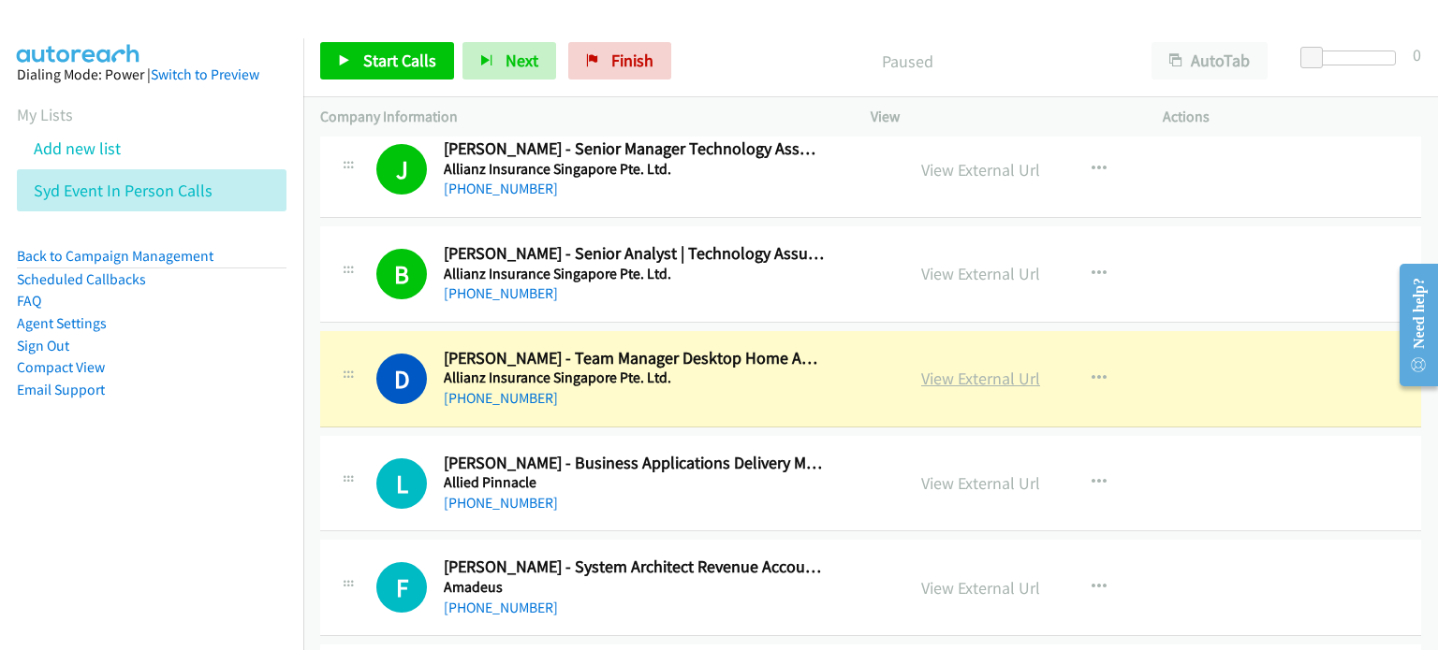
click at [757, 370] on link "View External Url" at bounding box center [980, 379] width 119 height 22
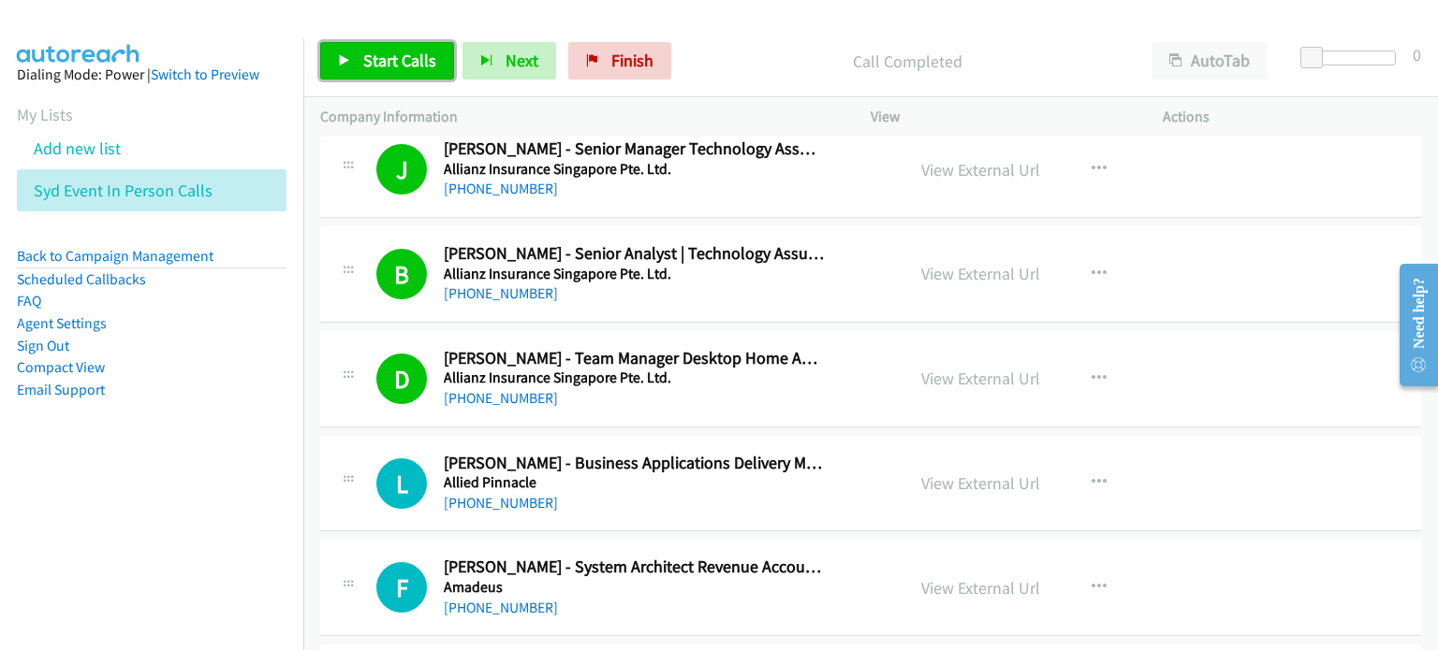
click at [368, 58] on span "Start Calls" at bounding box center [399, 61] width 73 height 22
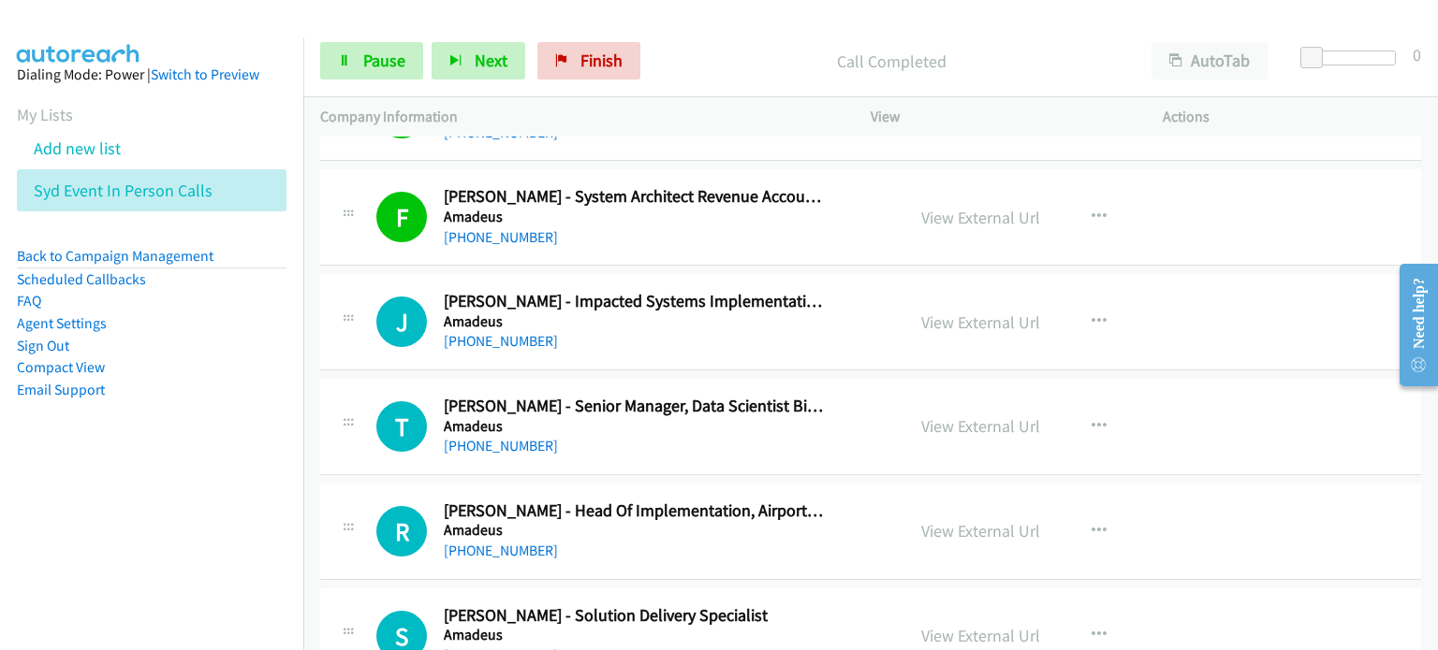
scroll to position [7300, 0]
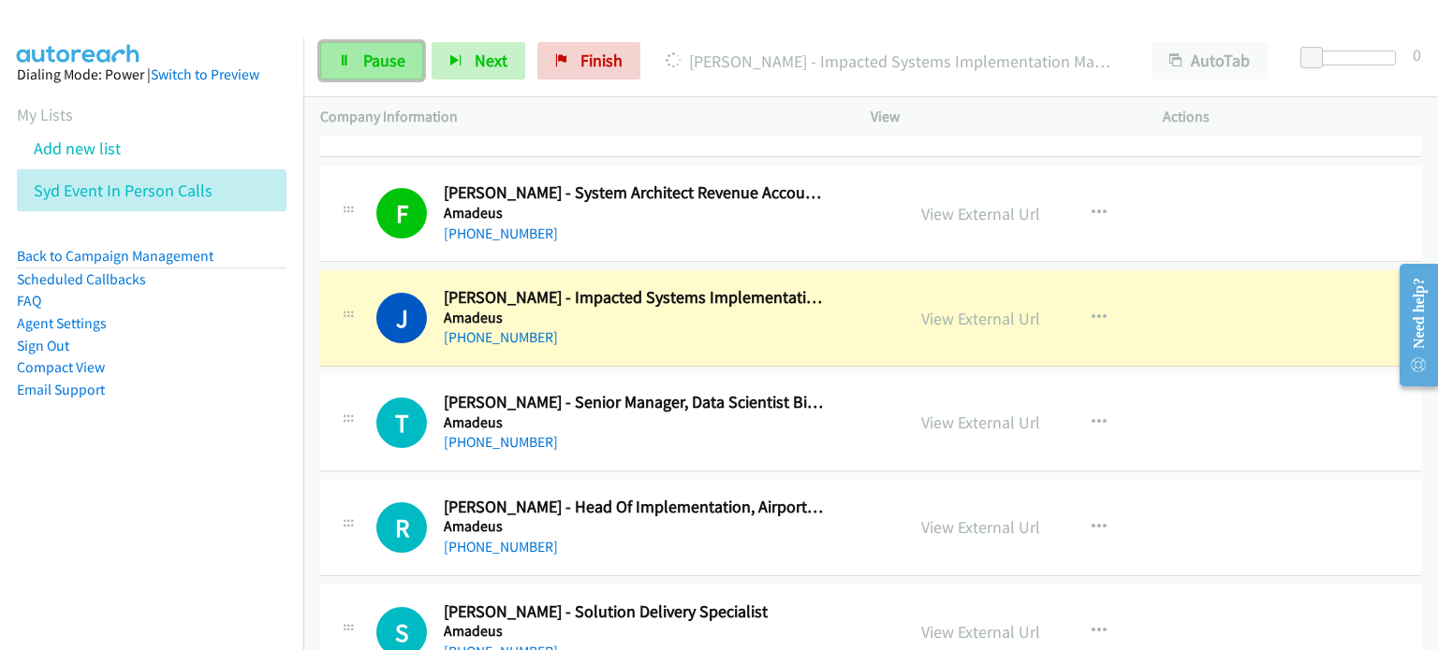
click at [383, 58] on span "Pause" at bounding box center [384, 61] width 42 height 22
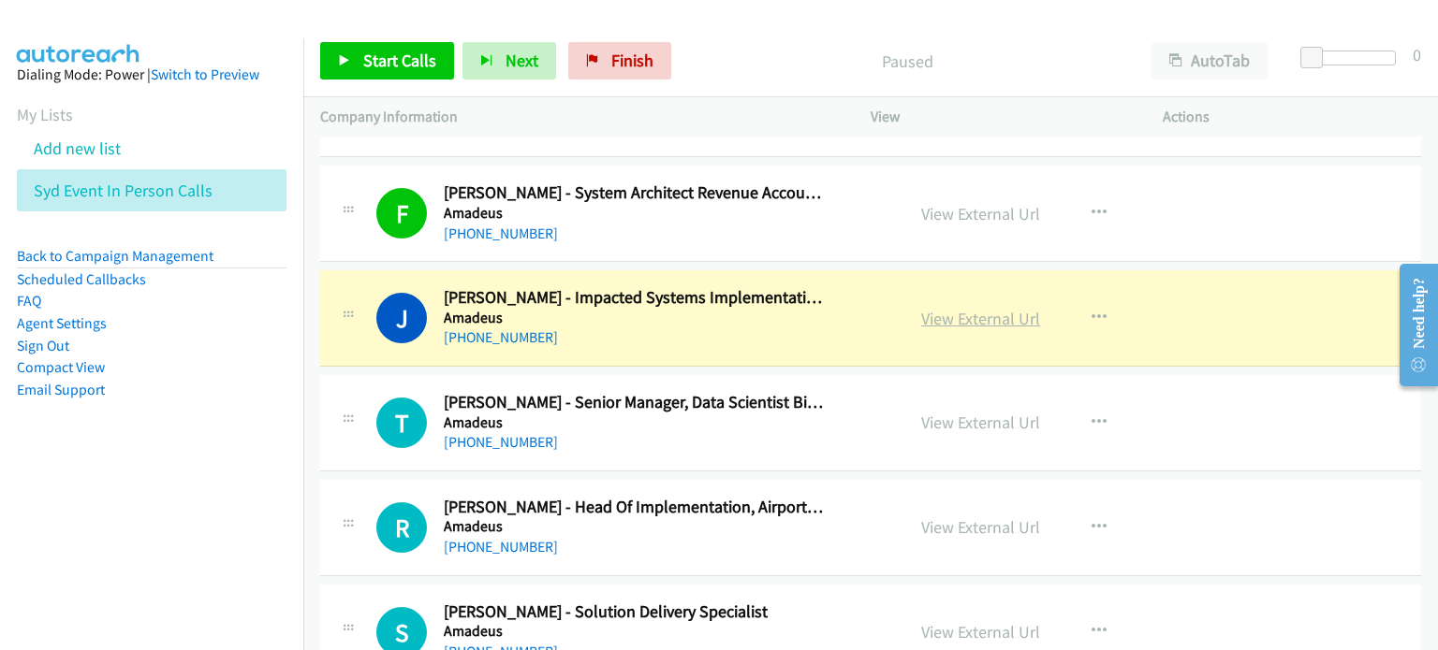
click at [757, 308] on link "View External Url" at bounding box center [980, 319] width 119 height 22
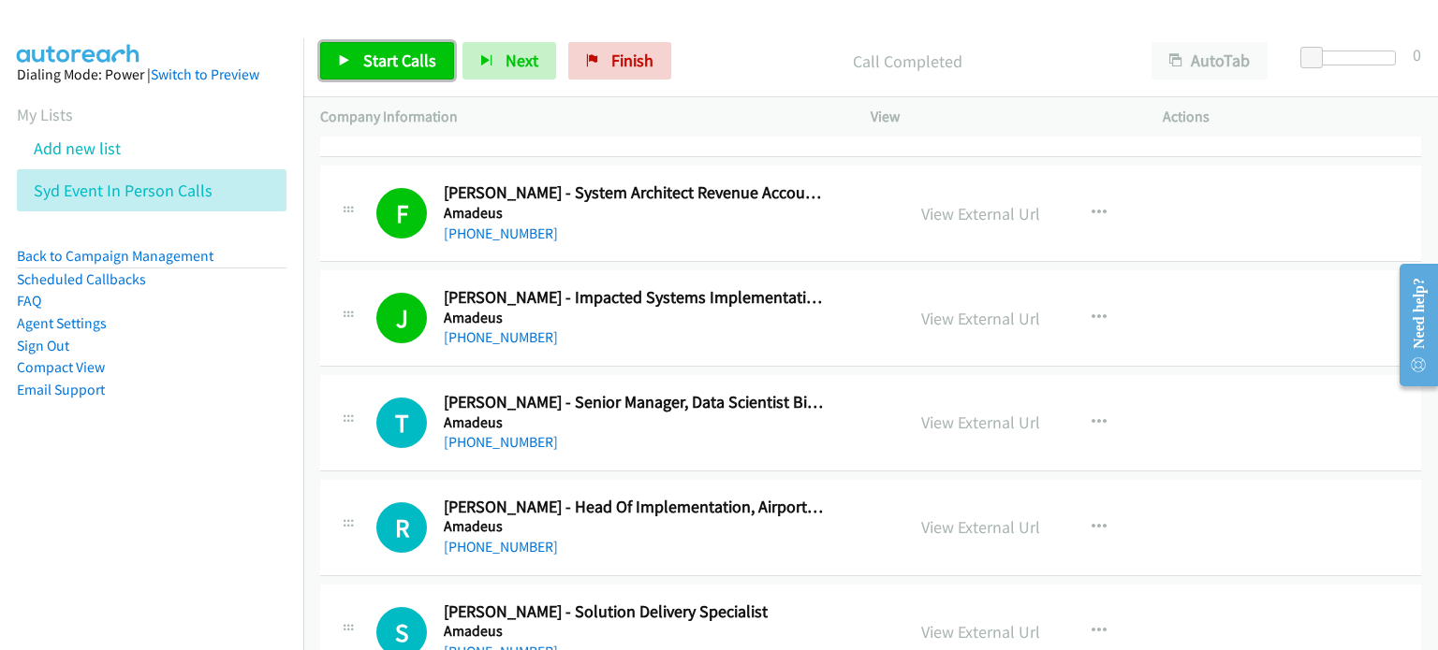
click at [381, 59] on span "Start Calls" at bounding box center [399, 61] width 73 height 22
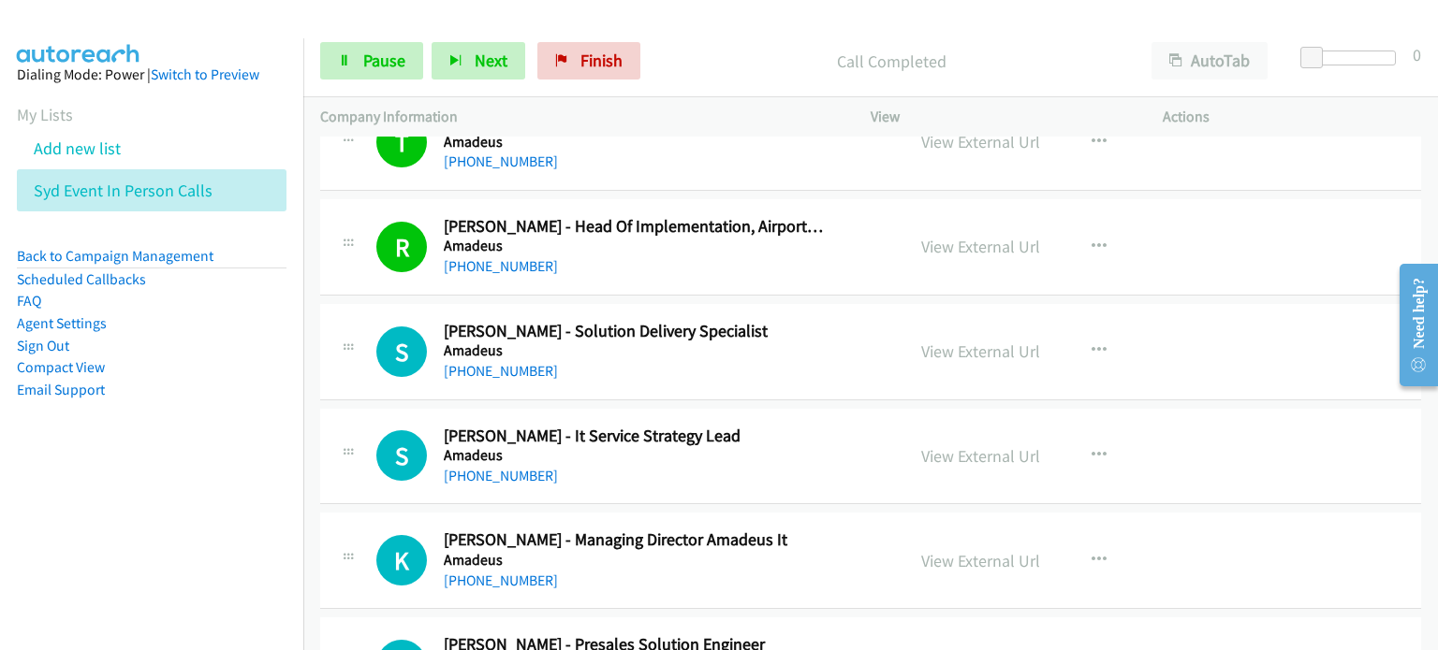
scroll to position [7674, 0]
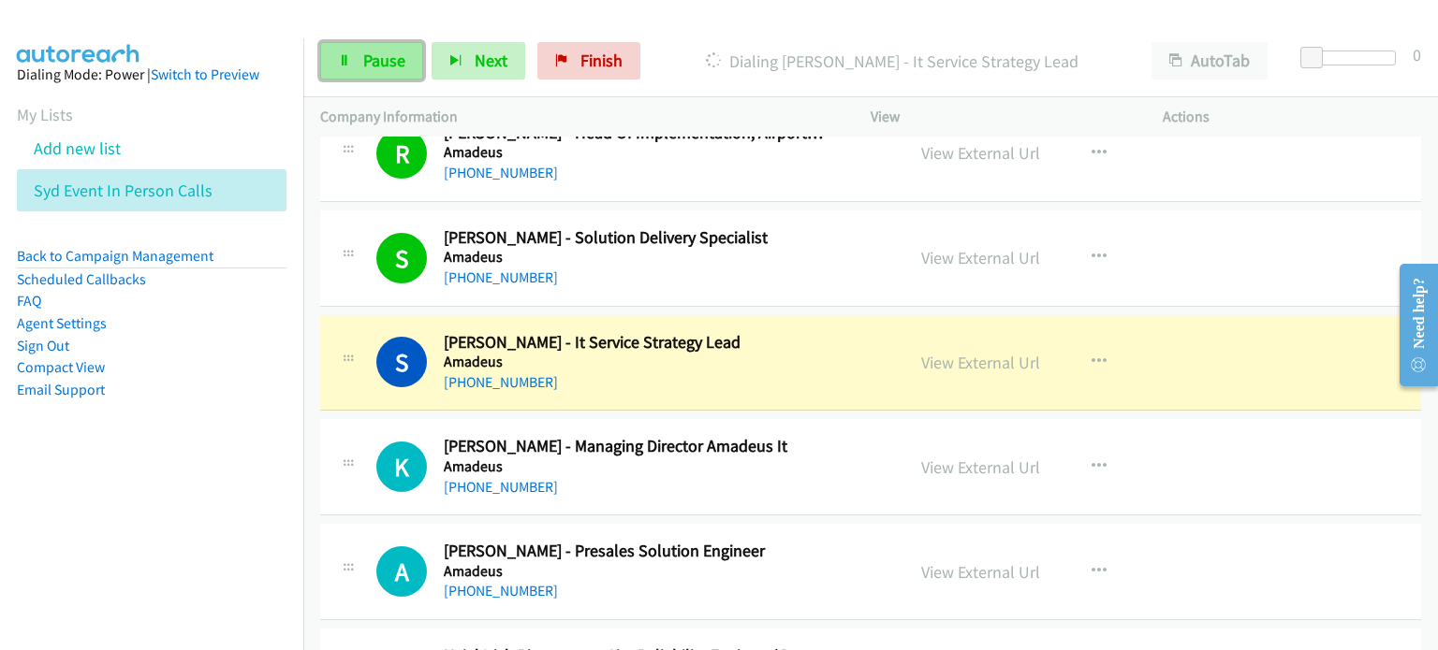
click at [373, 54] on span "Pause" at bounding box center [384, 61] width 42 height 22
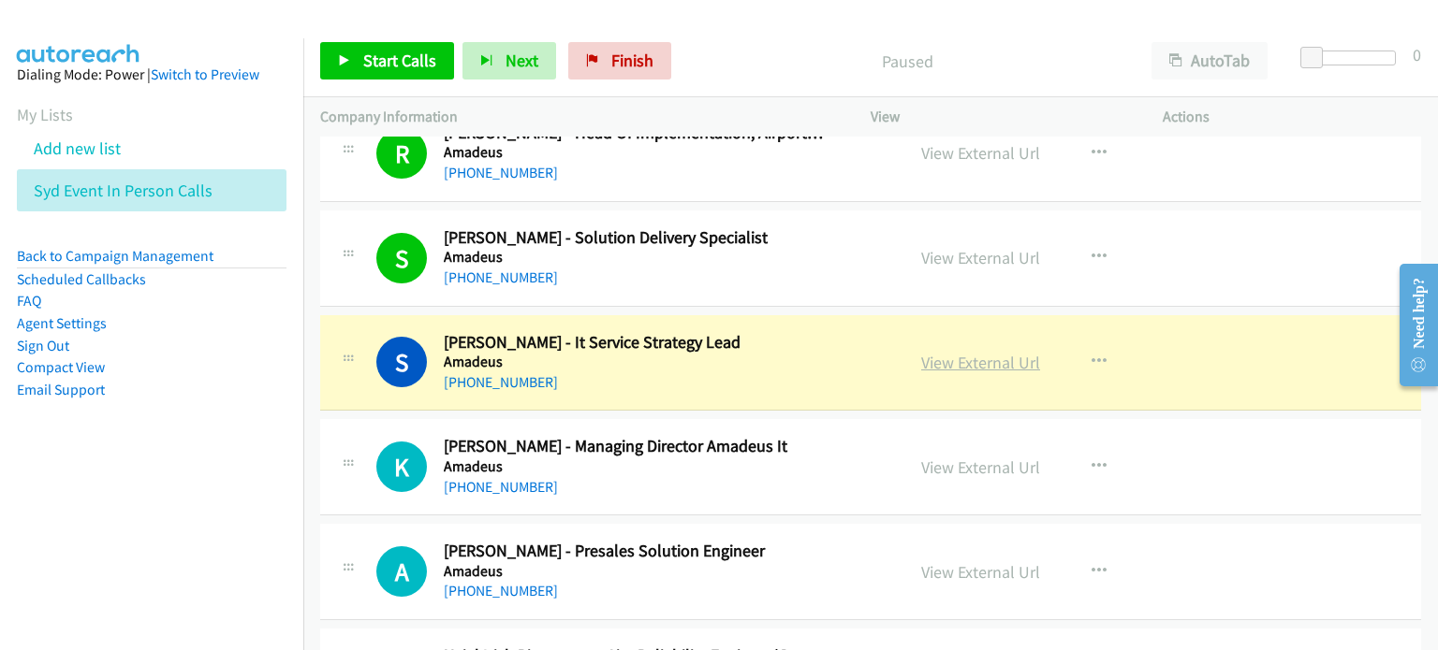
click at [757, 352] on link "View External Url" at bounding box center [980, 363] width 119 height 22
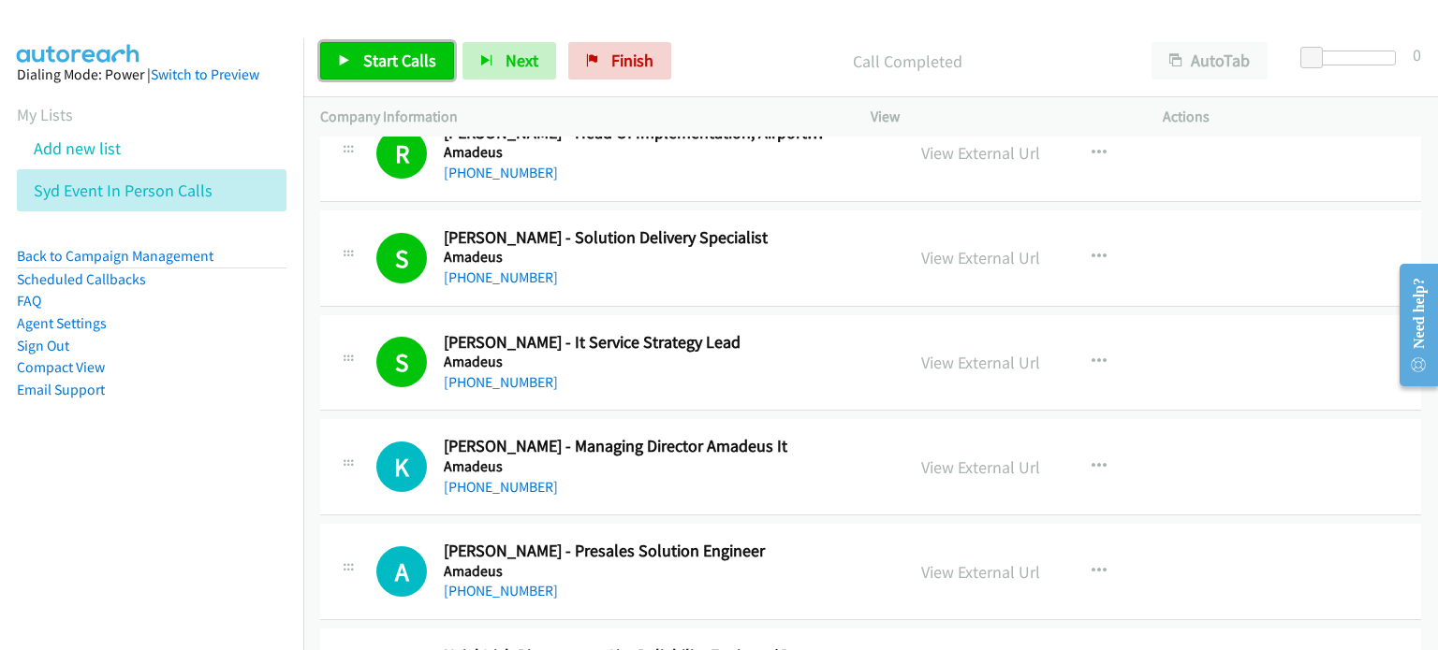
click at [382, 50] on span "Start Calls" at bounding box center [399, 61] width 73 height 22
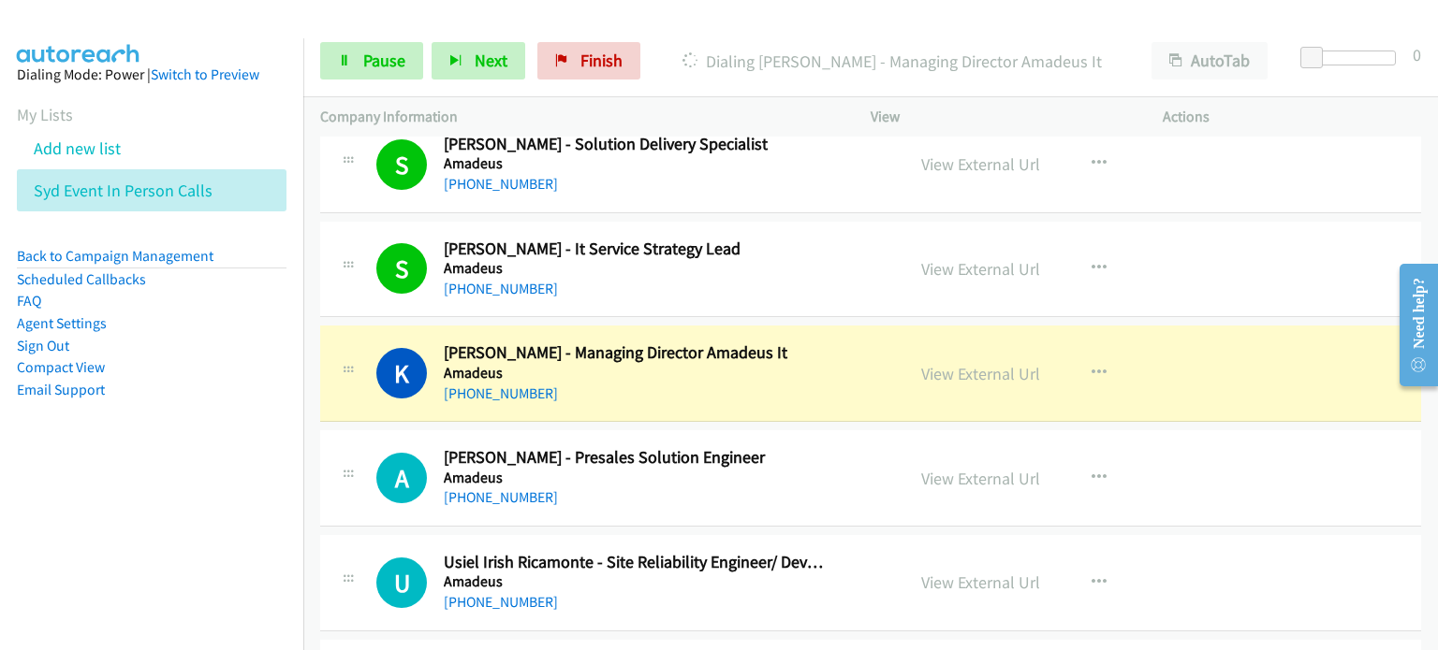
scroll to position [7861, 0]
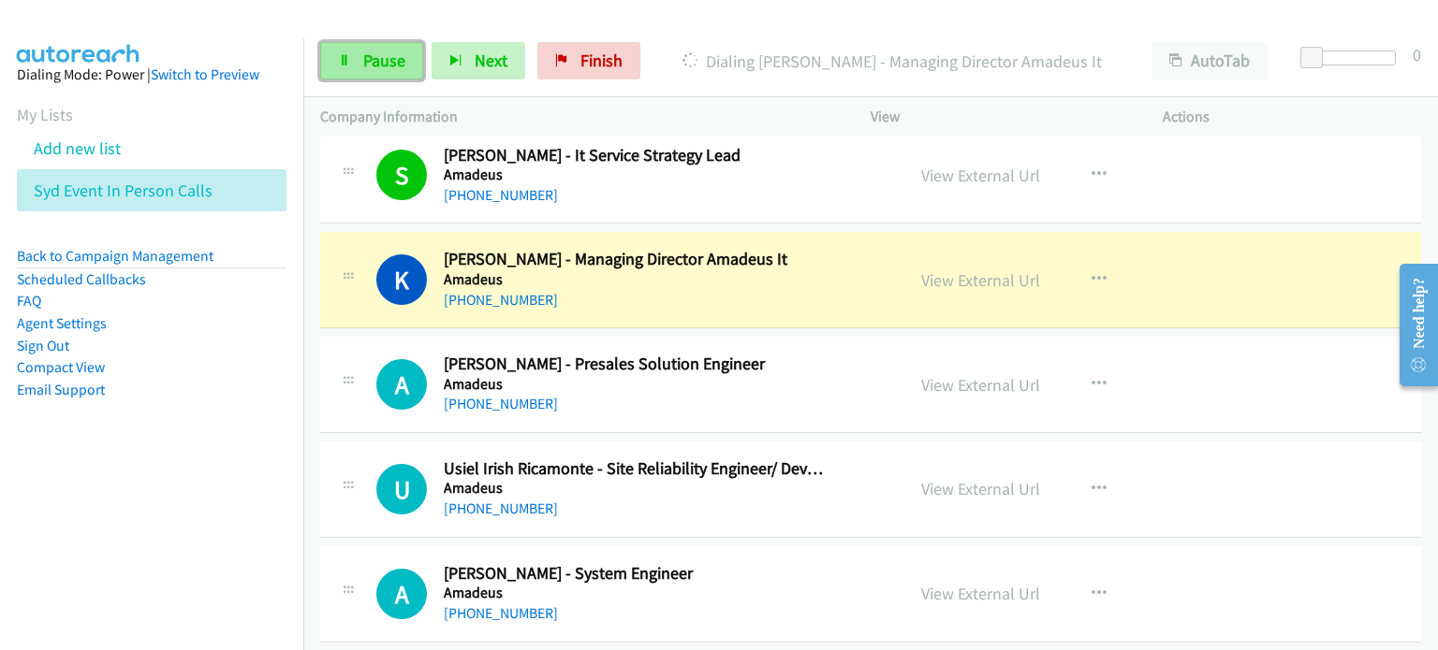
click at [376, 44] on link "Pause" at bounding box center [371, 60] width 103 height 37
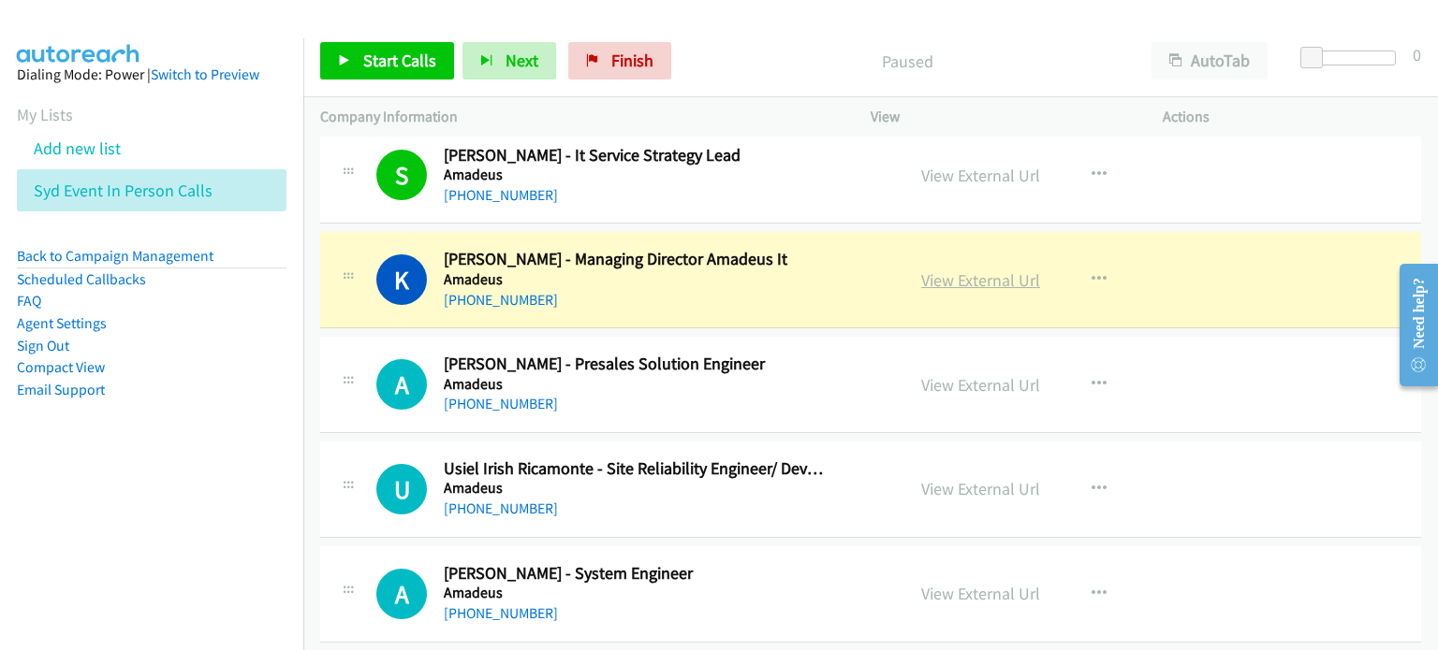
click at [757, 270] on link "View External Url" at bounding box center [980, 281] width 119 height 22
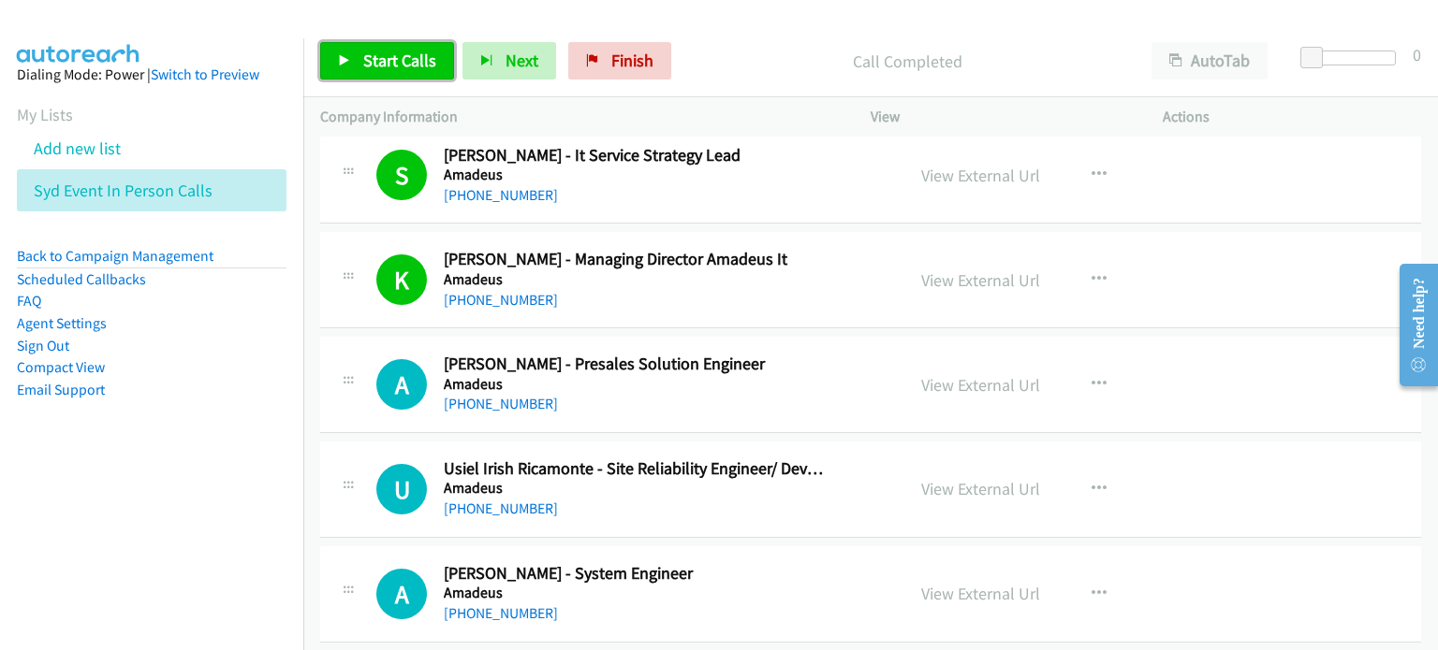
click at [372, 51] on span "Start Calls" at bounding box center [399, 61] width 73 height 22
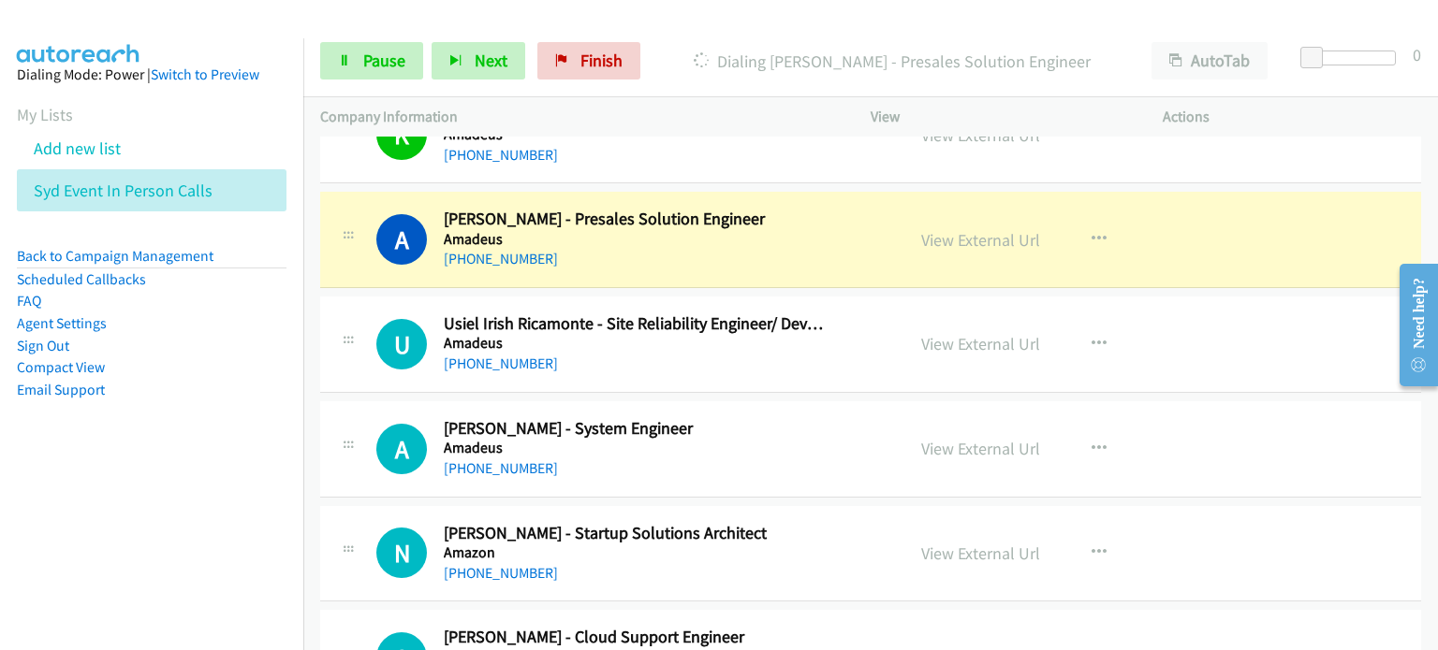
scroll to position [8049, 0]
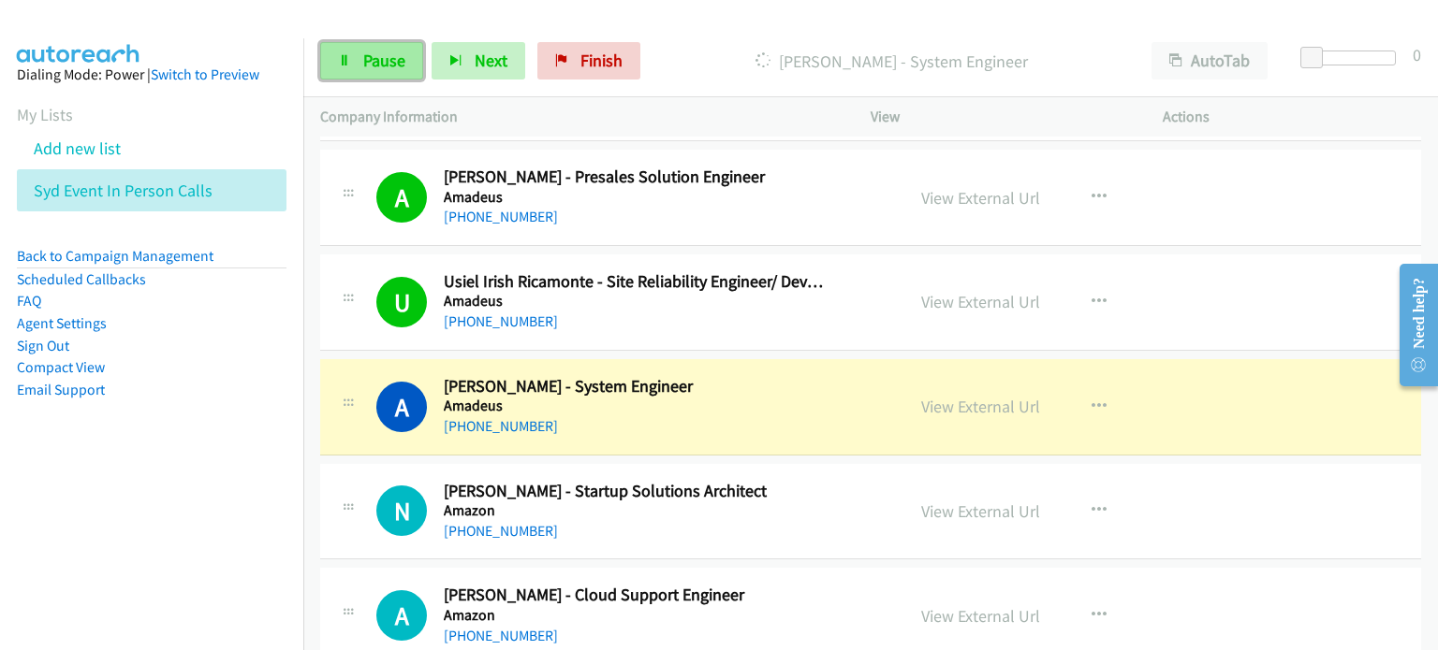
click at [378, 51] on span "Pause" at bounding box center [384, 61] width 42 height 22
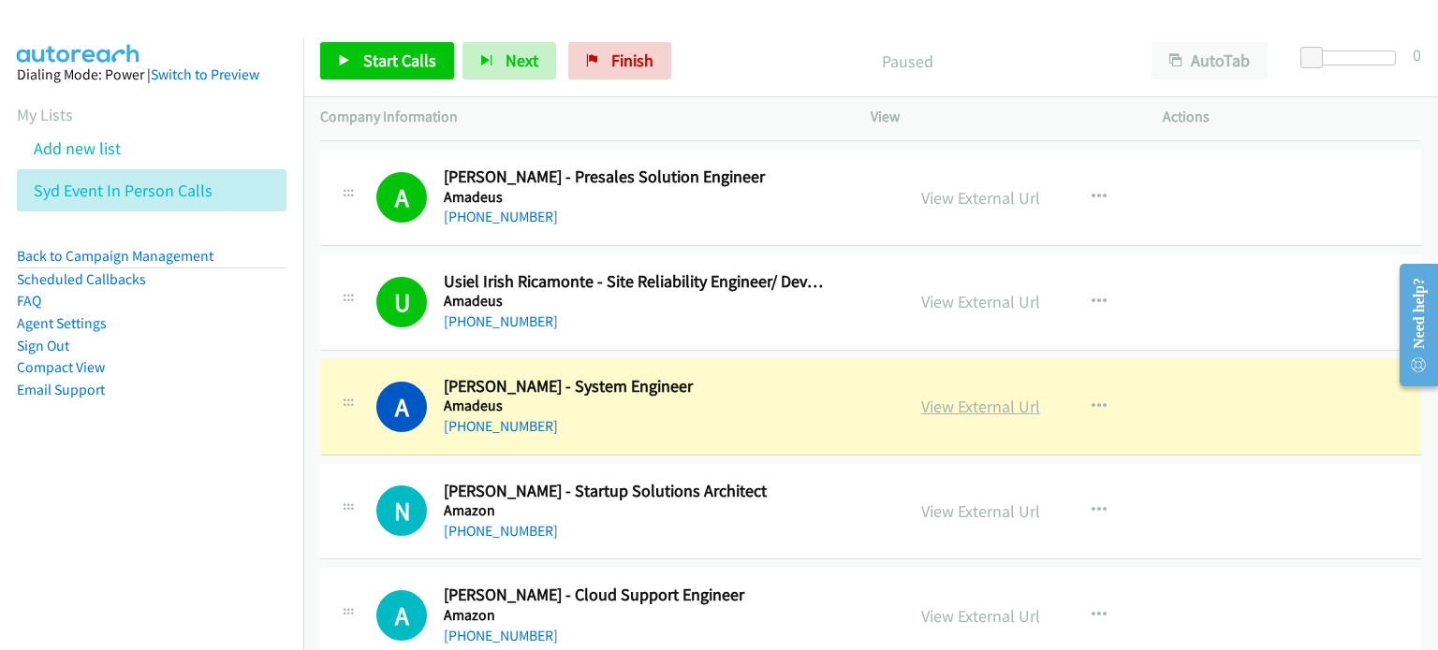
click at [757, 396] on link "View External Url" at bounding box center [980, 407] width 119 height 22
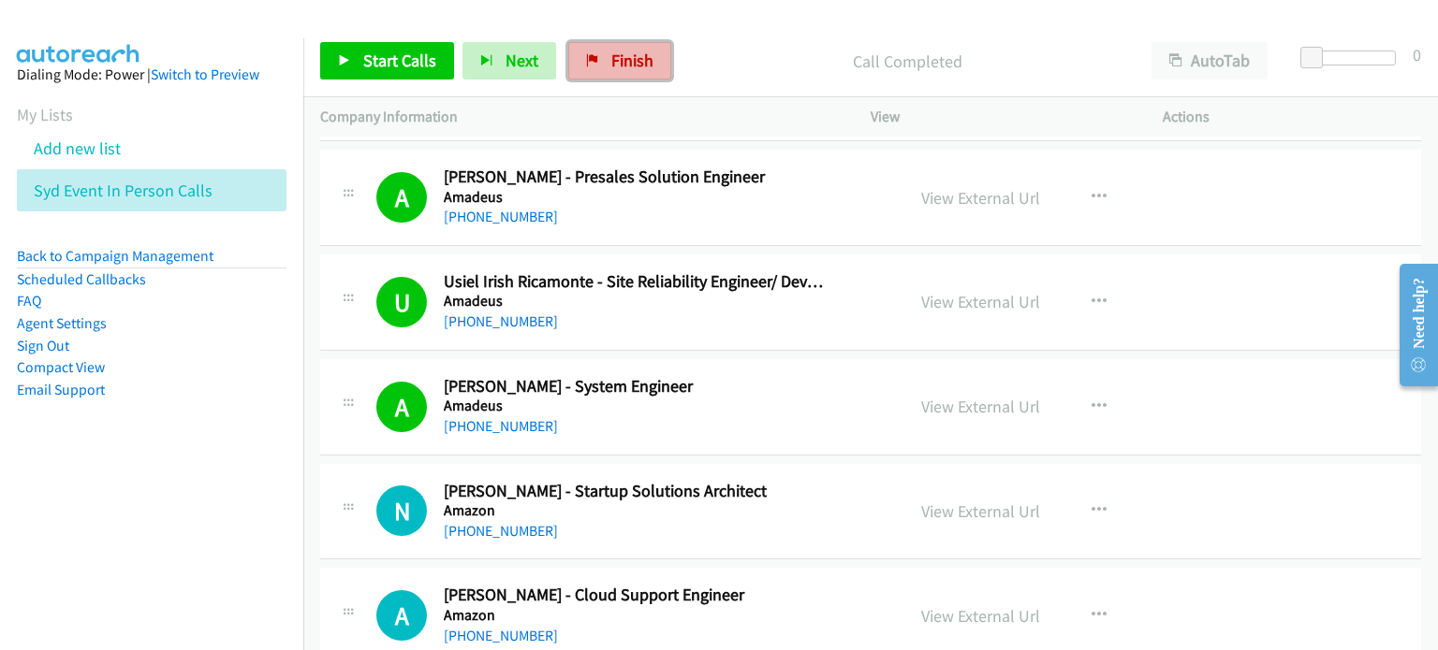
click at [603, 52] on link "Finish" at bounding box center [619, 60] width 103 height 37
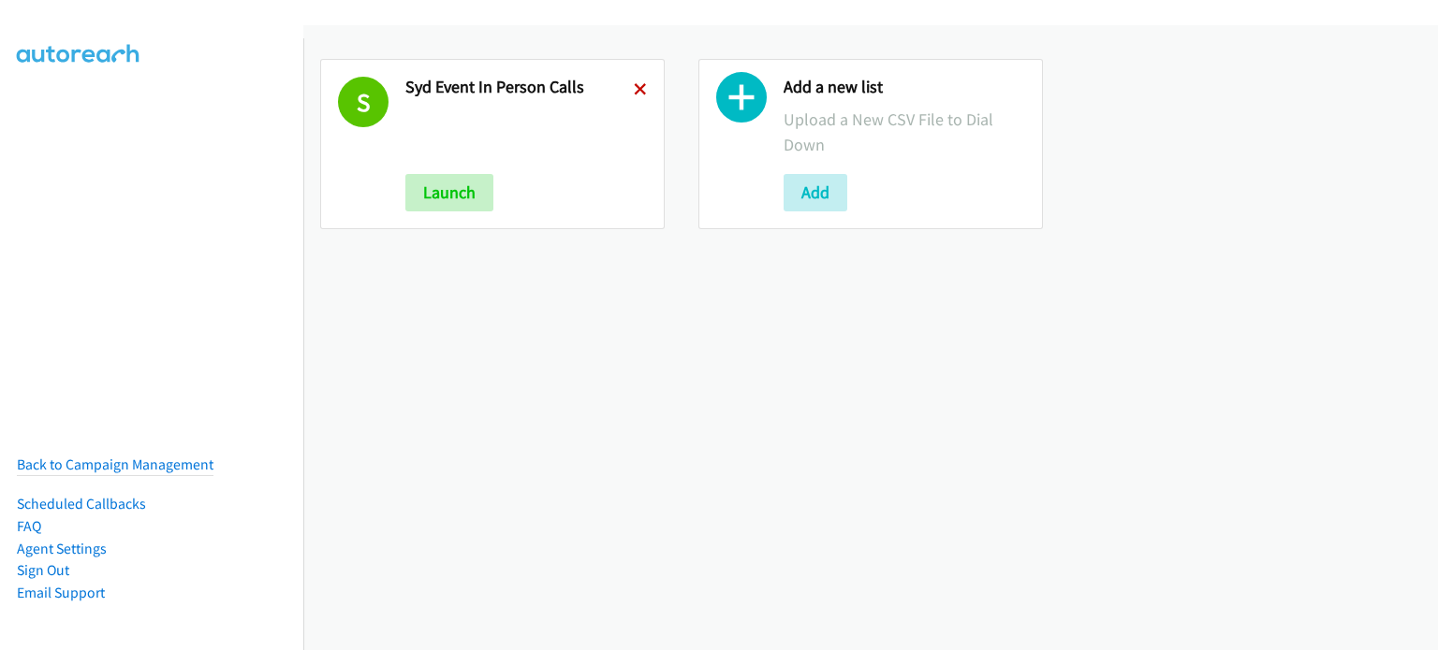
click at [639, 84] on icon at bounding box center [640, 90] width 13 height 13
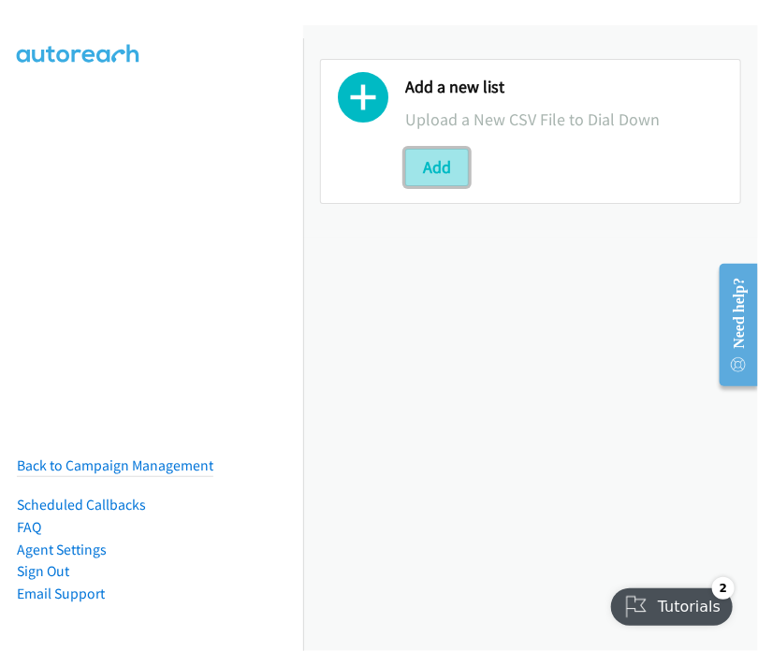
click at [446, 168] on button "Add" at bounding box center [437, 167] width 64 height 37
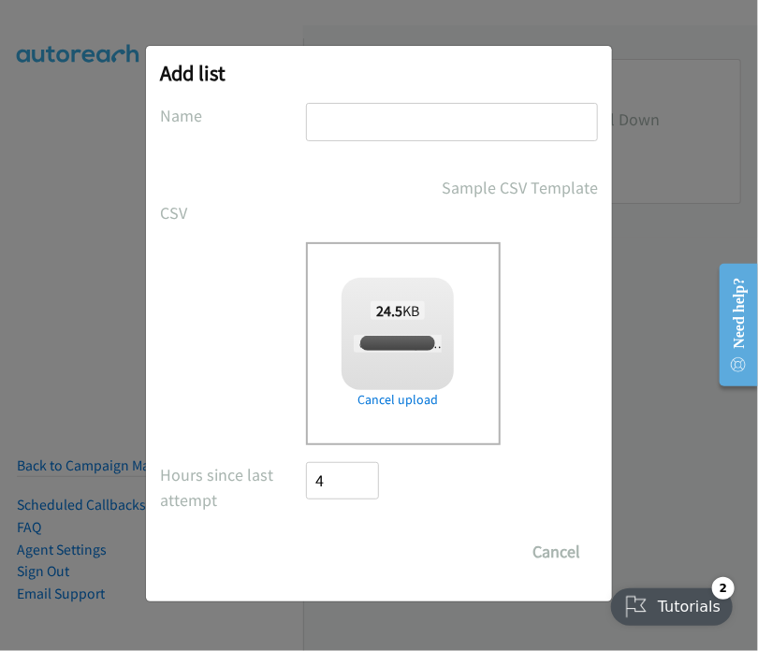
checkbox input "true"
click at [358, 118] on input "text" at bounding box center [452, 122] width 292 height 38
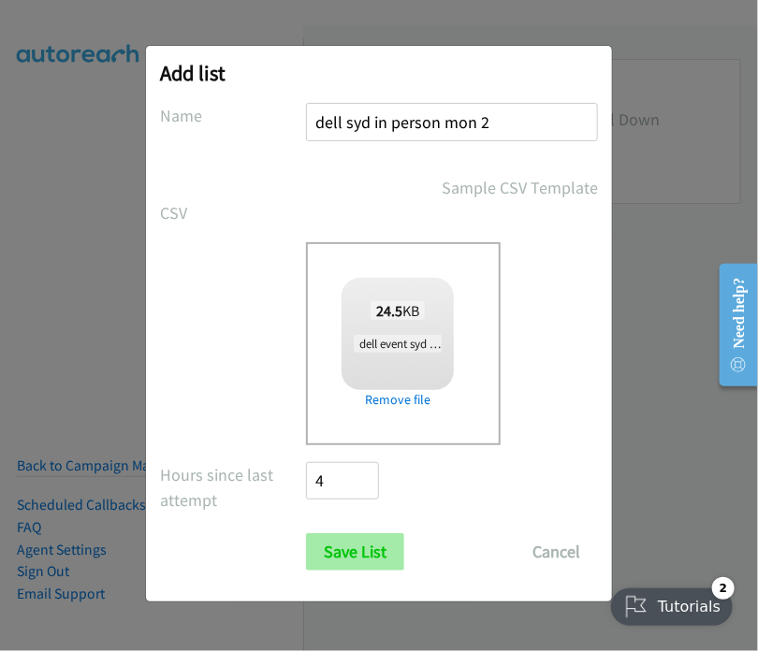
type input "dell syd in person mon 2"
click at [354, 553] on input "Save List" at bounding box center [355, 551] width 98 height 37
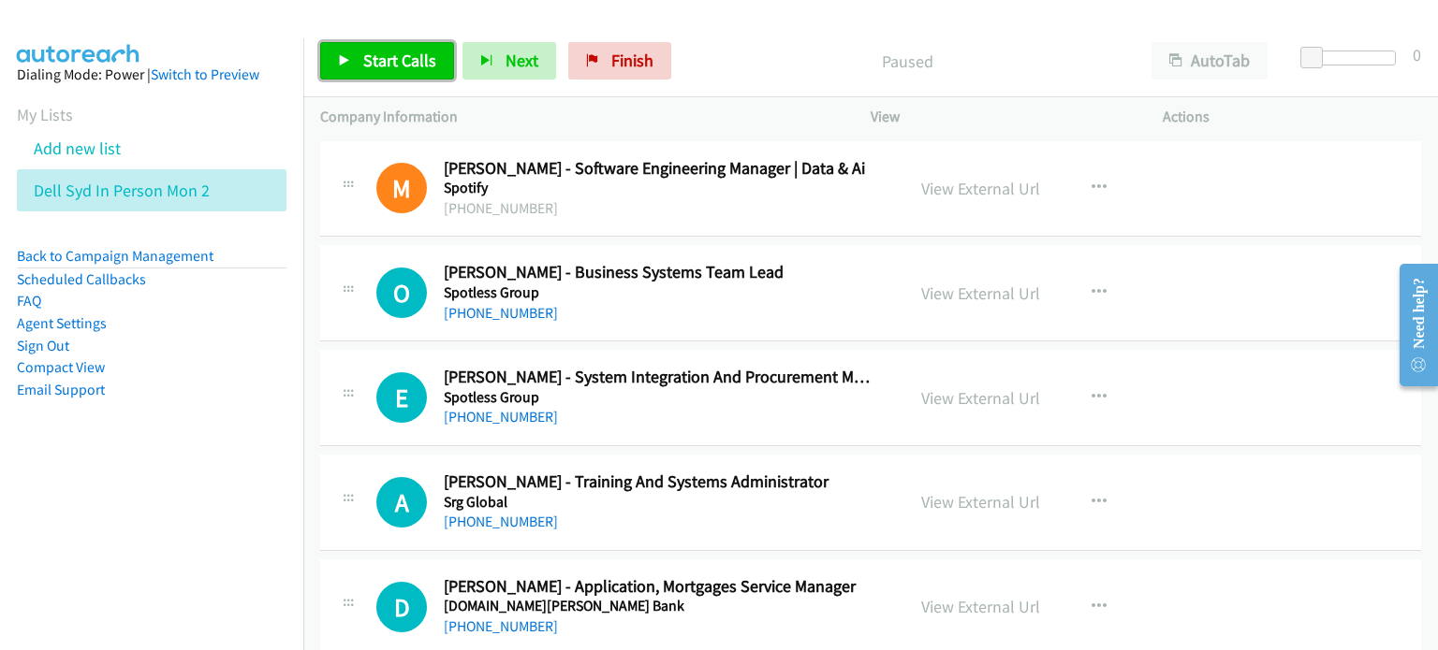
click at [383, 55] on span "Start Calls" at bounding box center [399, 61] width 73 height 22
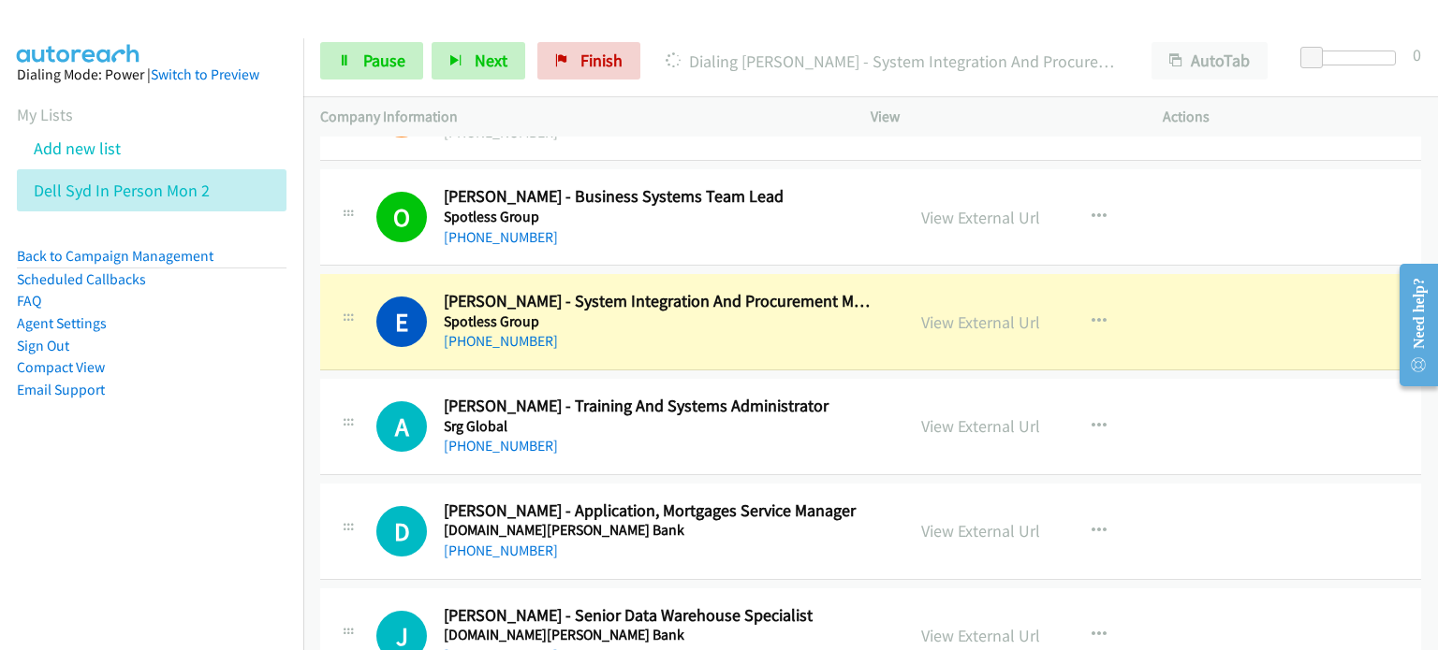
scroll to position [187, 0]
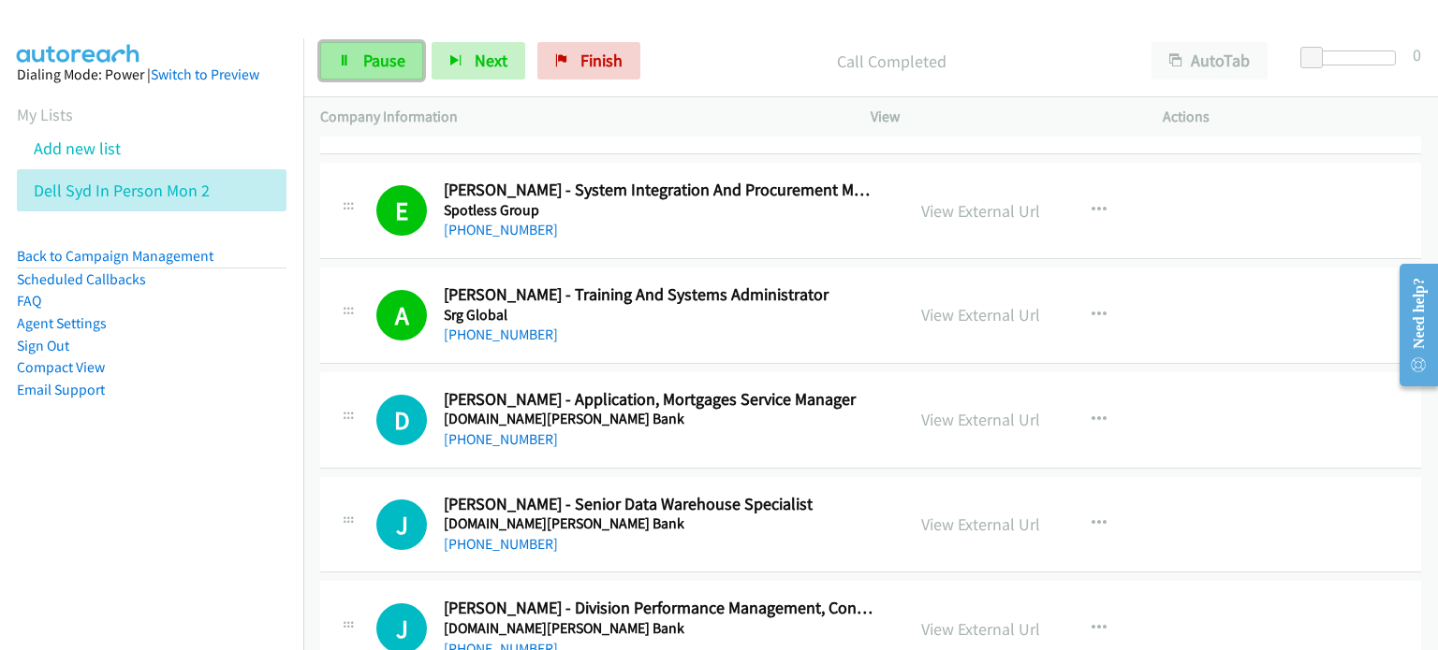
click at [371, 57] on span "Pause" at bounding box center [384, 61] width 42 height 22
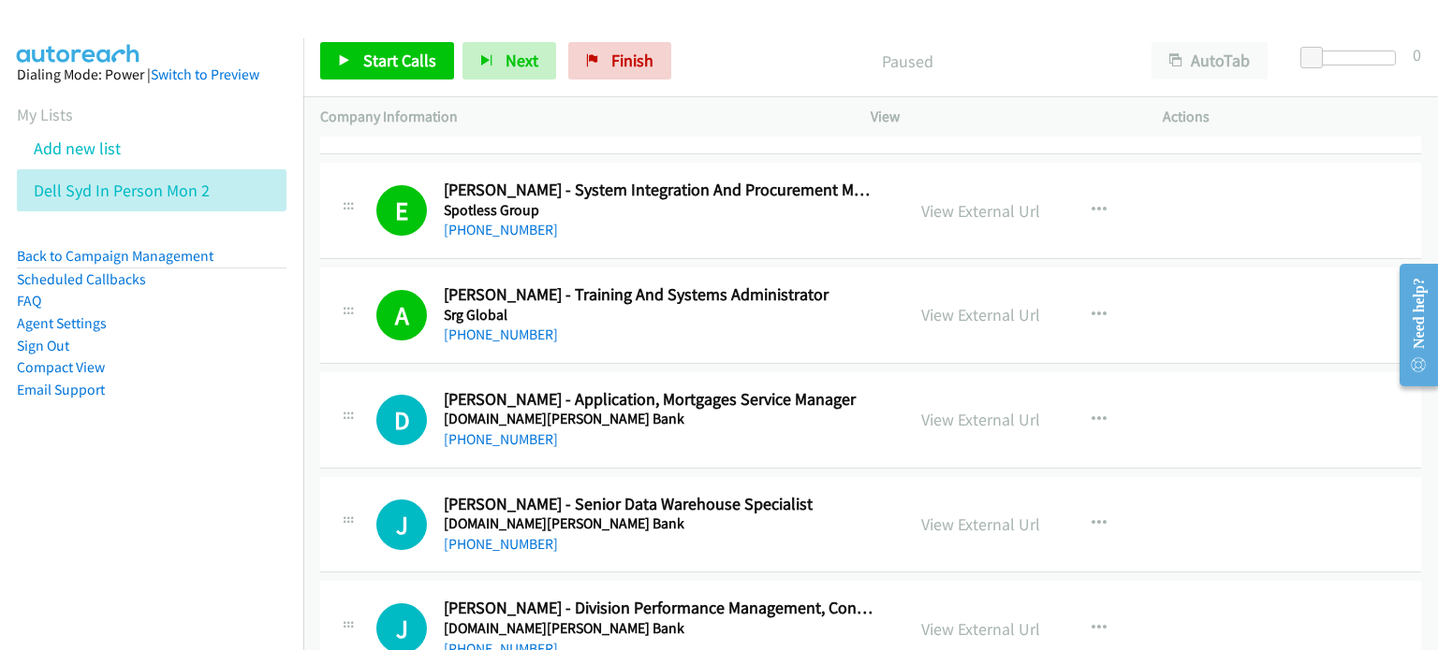
click at [737, 21] on div at bounding box center [710, 36] width 1421 height 72
click at [757, 27] on div "Start Calls Pause Next Finish Call Completed AutoTab AutoTab 0" at bounding box center [870, 61] width 1134 height 72
click at [757, 313] on link "View External Url" at bounding box center [980, 315] width 119 height 22
click at [374, 53] on span "Start Calls" at bounding box center [399, 61] width 73 height 22
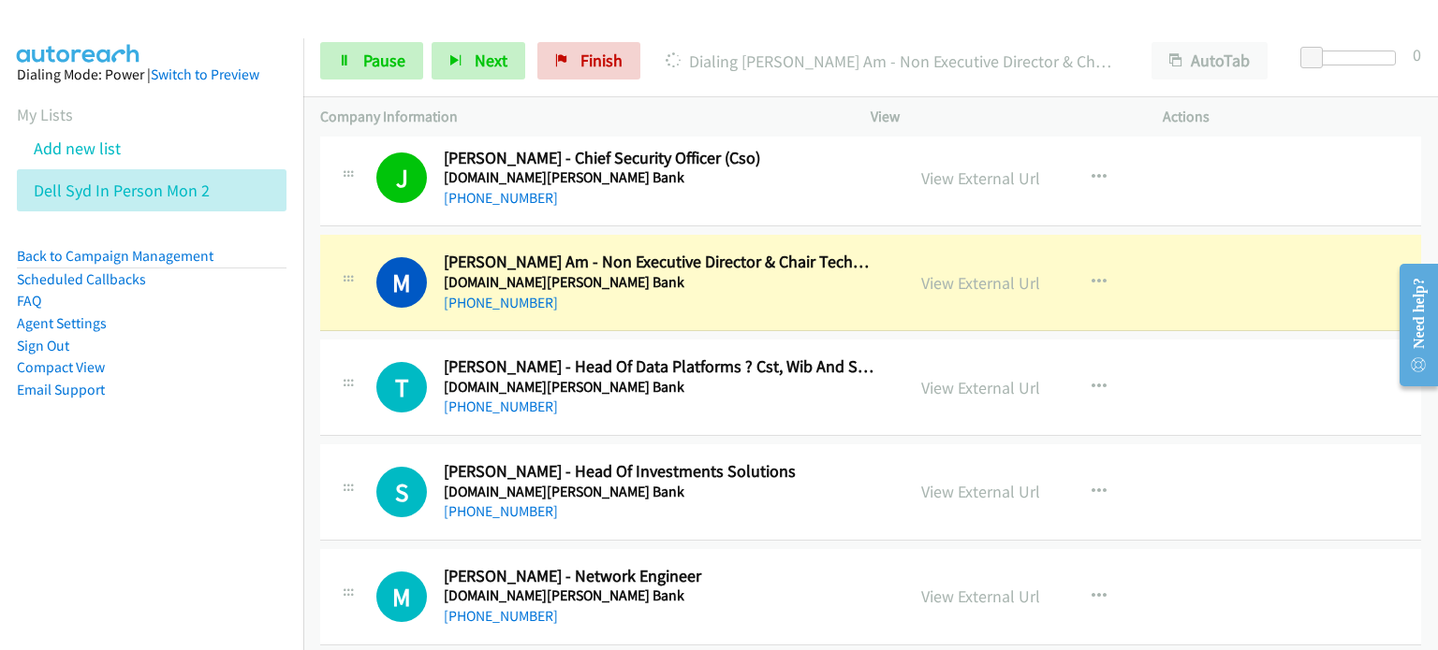
scroll to position [1778, 0]
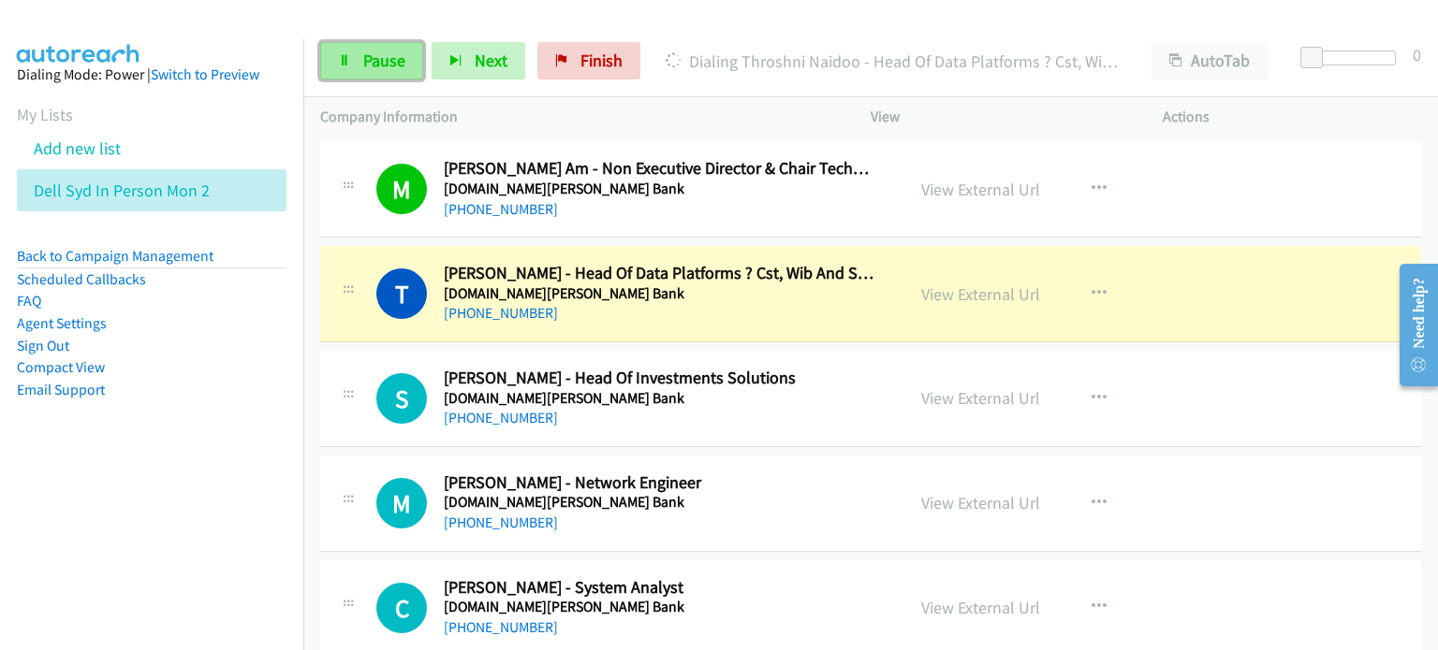
click at [363, 54] on span "Pause" at bounding box center [384, 61] width 42 height 22
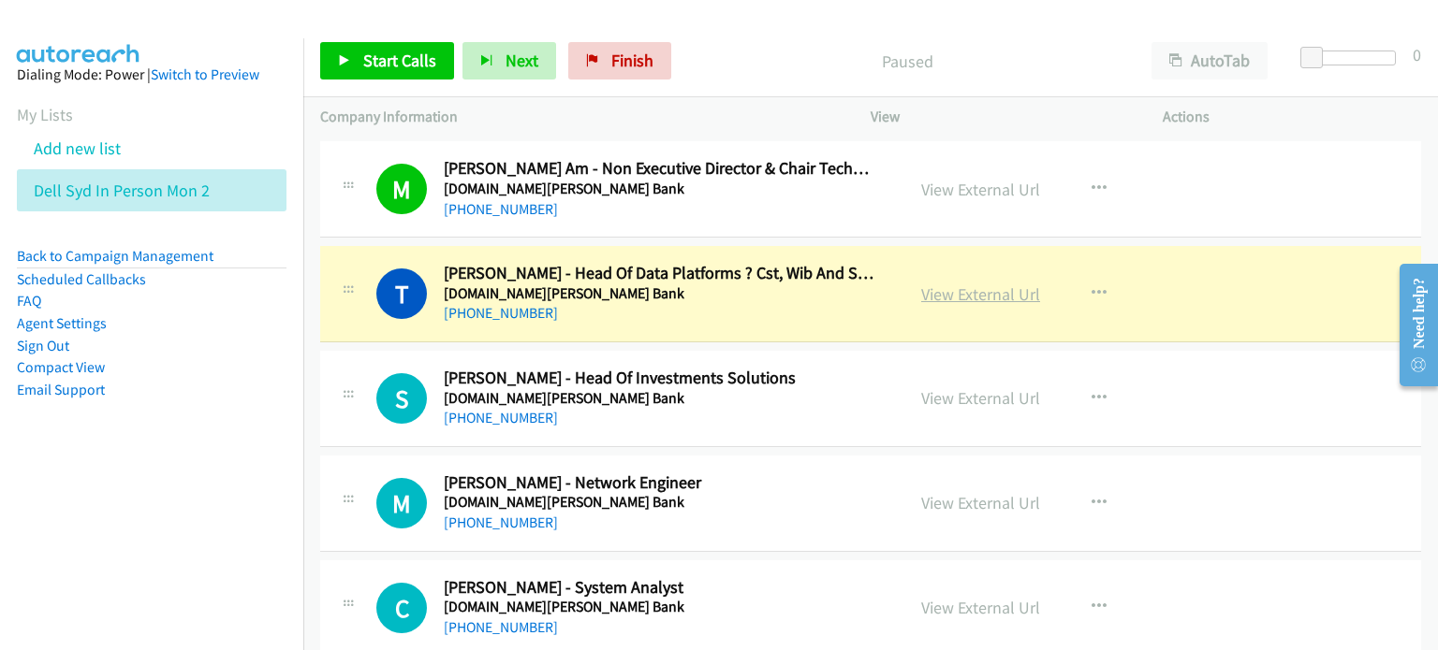
click at [757, 292] on link "View External Url" at bounding box center [980, 295] width 119 height 22
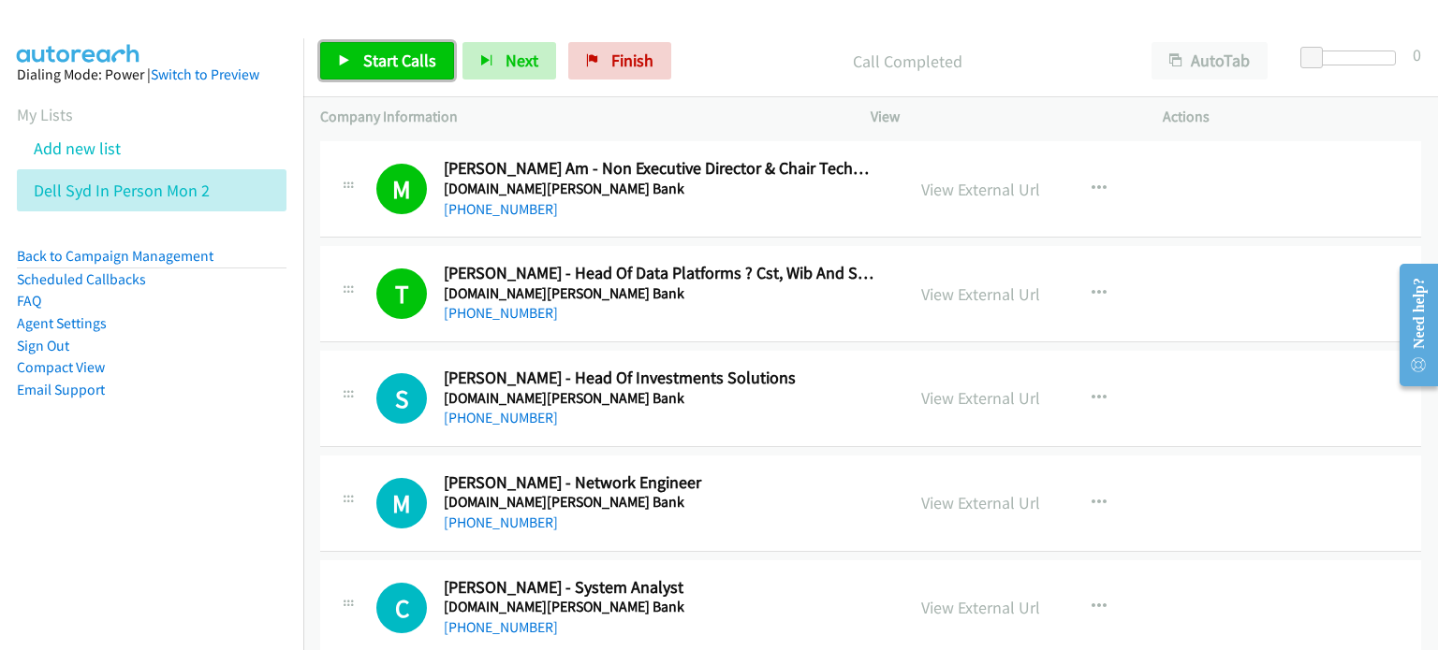
click at [367, 52] on span "Start Calls" at bounding box center [399, 61] width 73 height 22
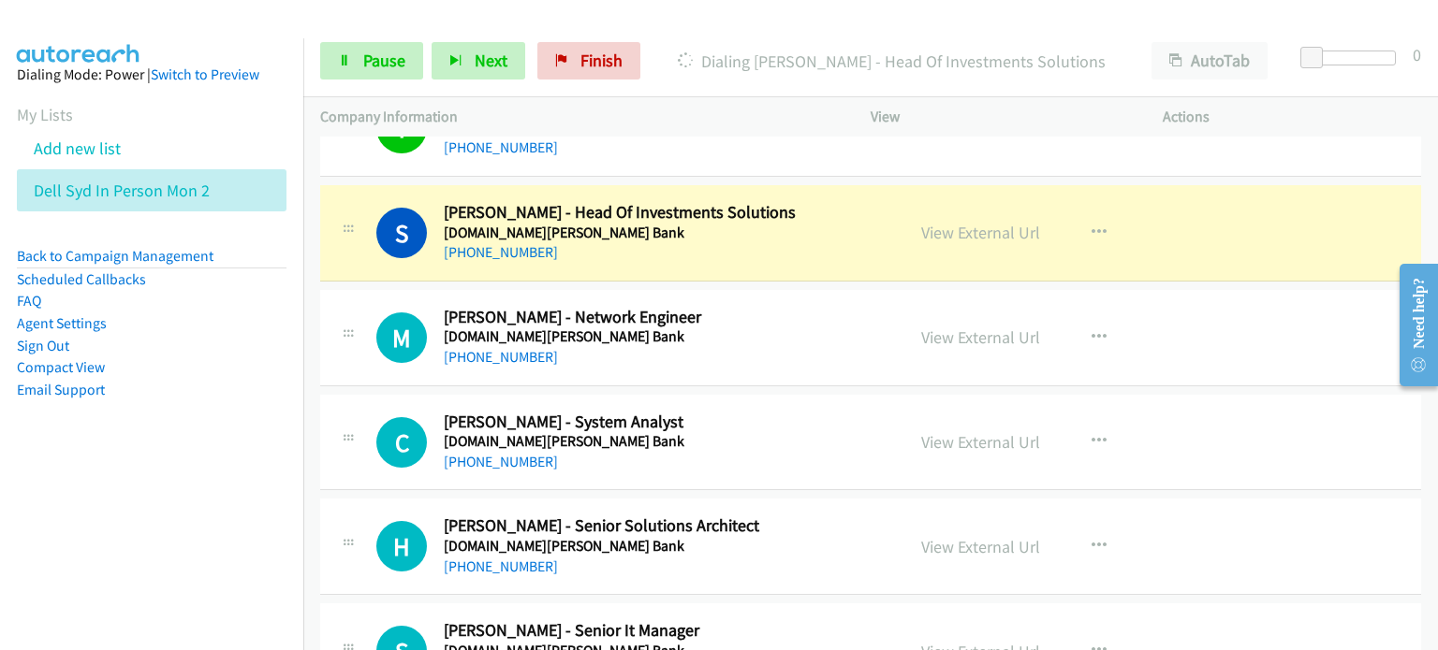
scroll to position [1965, 0]
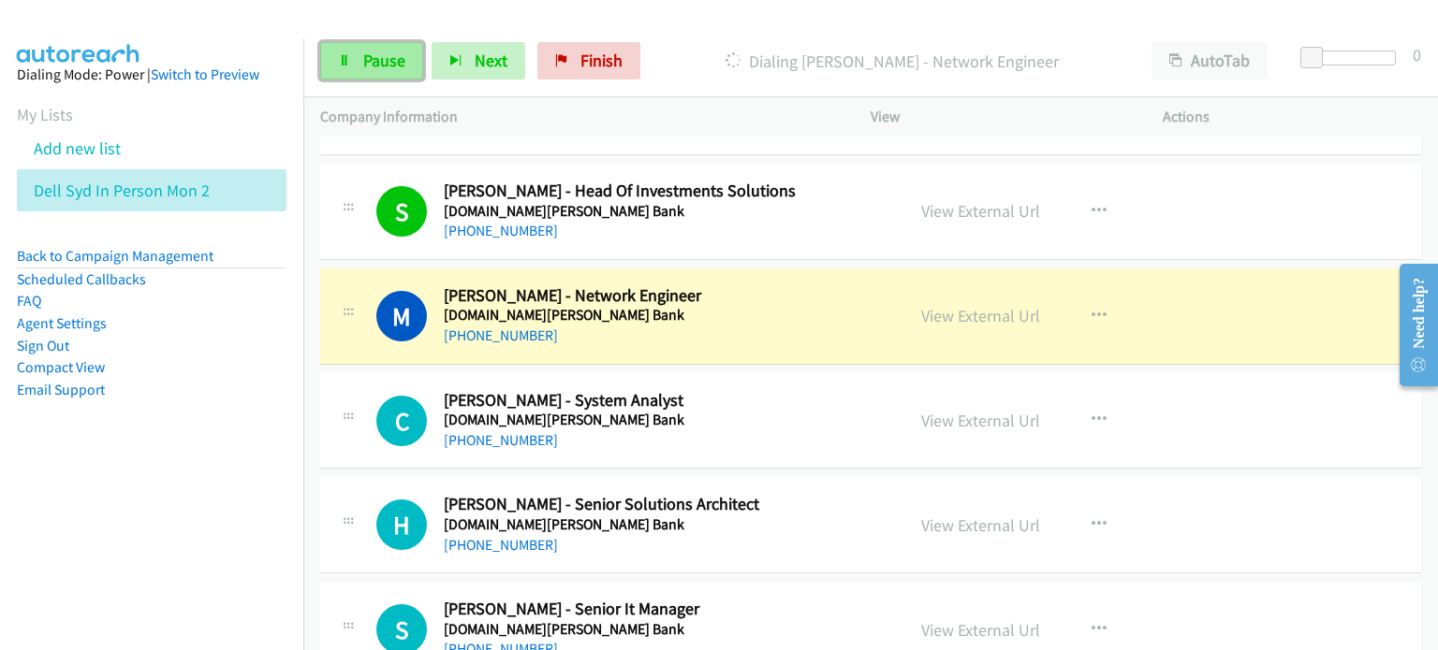
click at [382, 55] on span "Pause" at bounding box center [384, 61] width 42 height 22
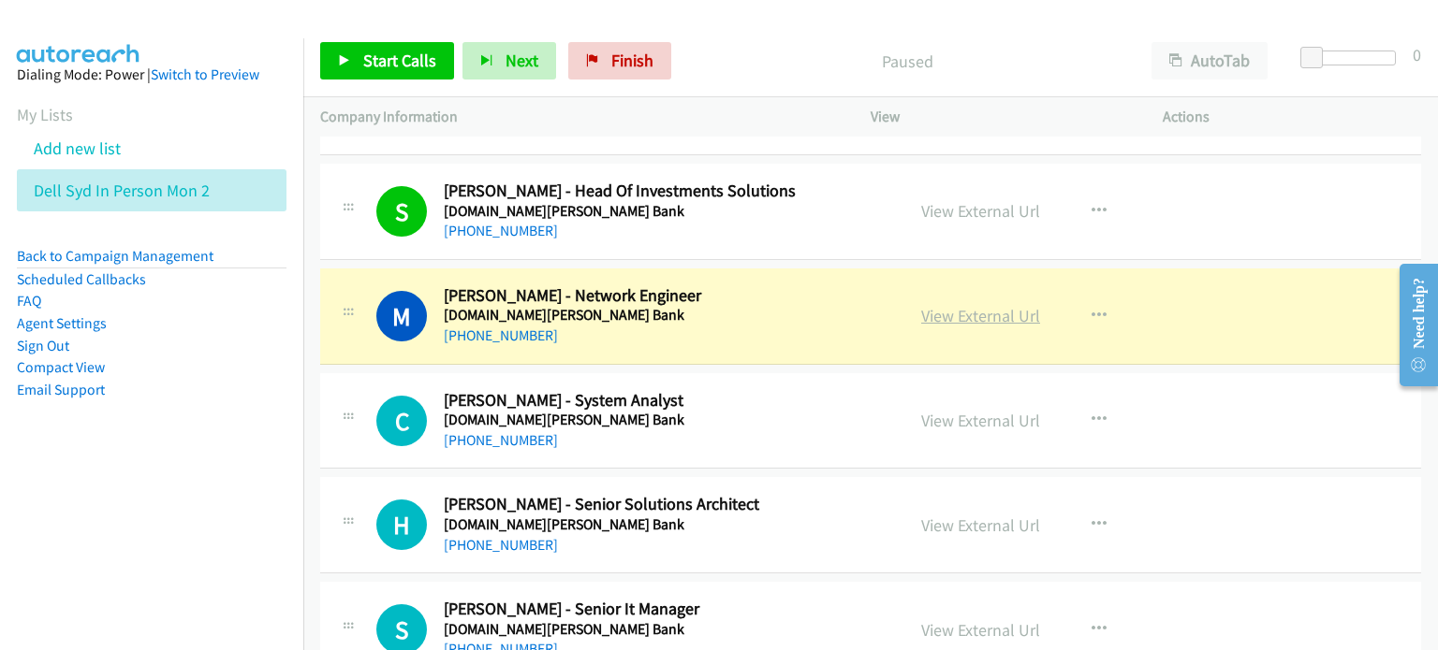
click at [757, 312] on link "View External Url" at bounding box center [980, 316] width 119 height 22
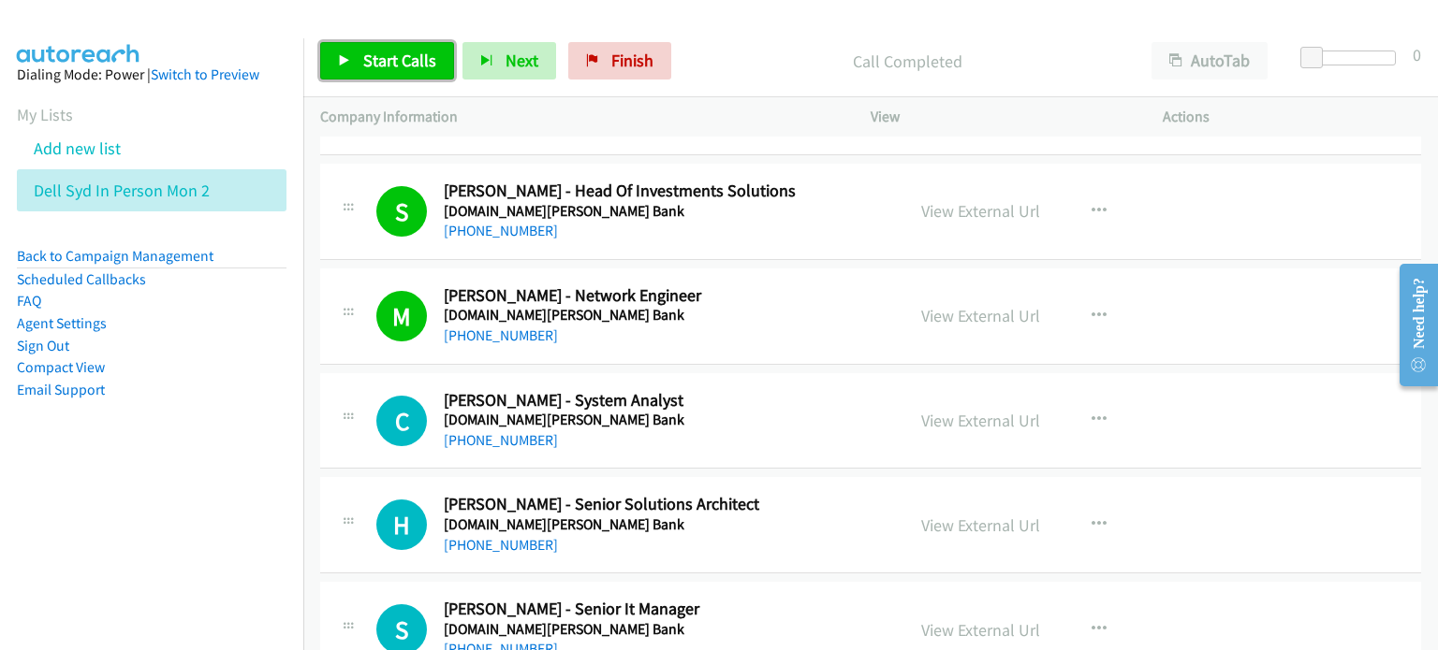
click at [366, 59] on span "Start Calls" at bounding box center [399, 61] width 73 height 22
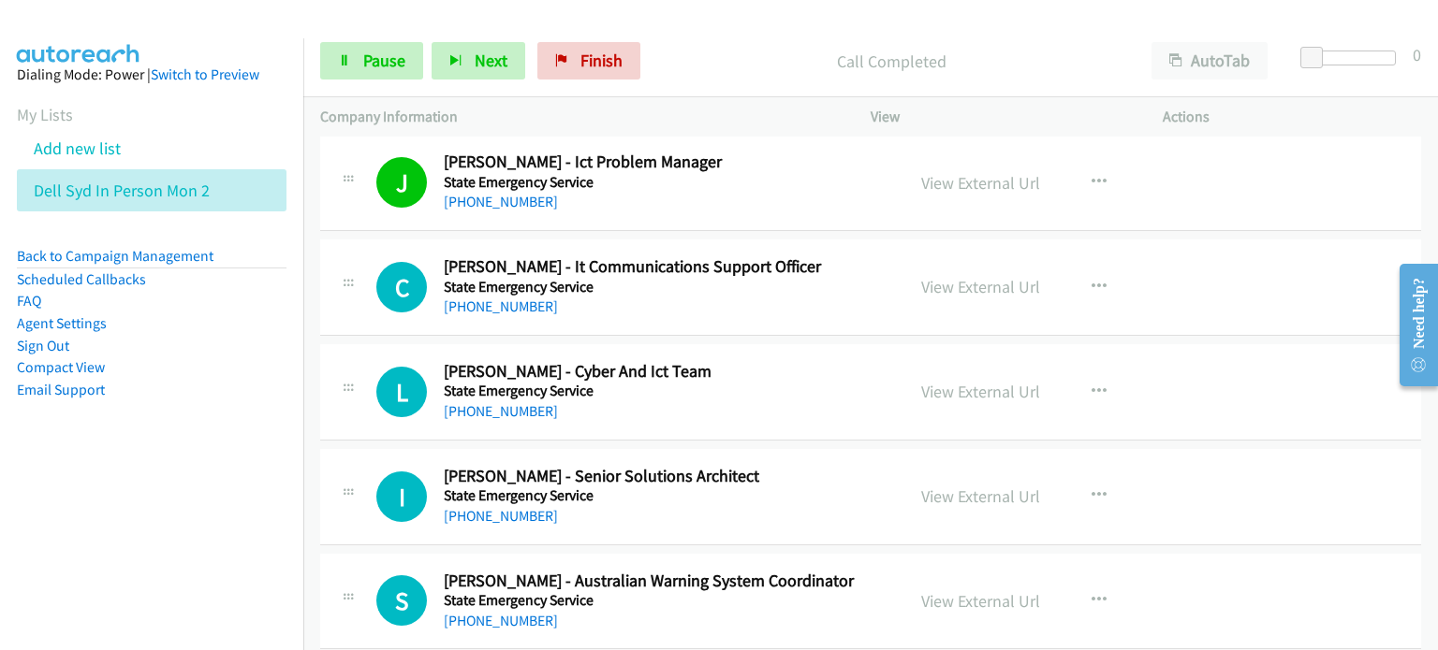
scroll to position [4118, 0]
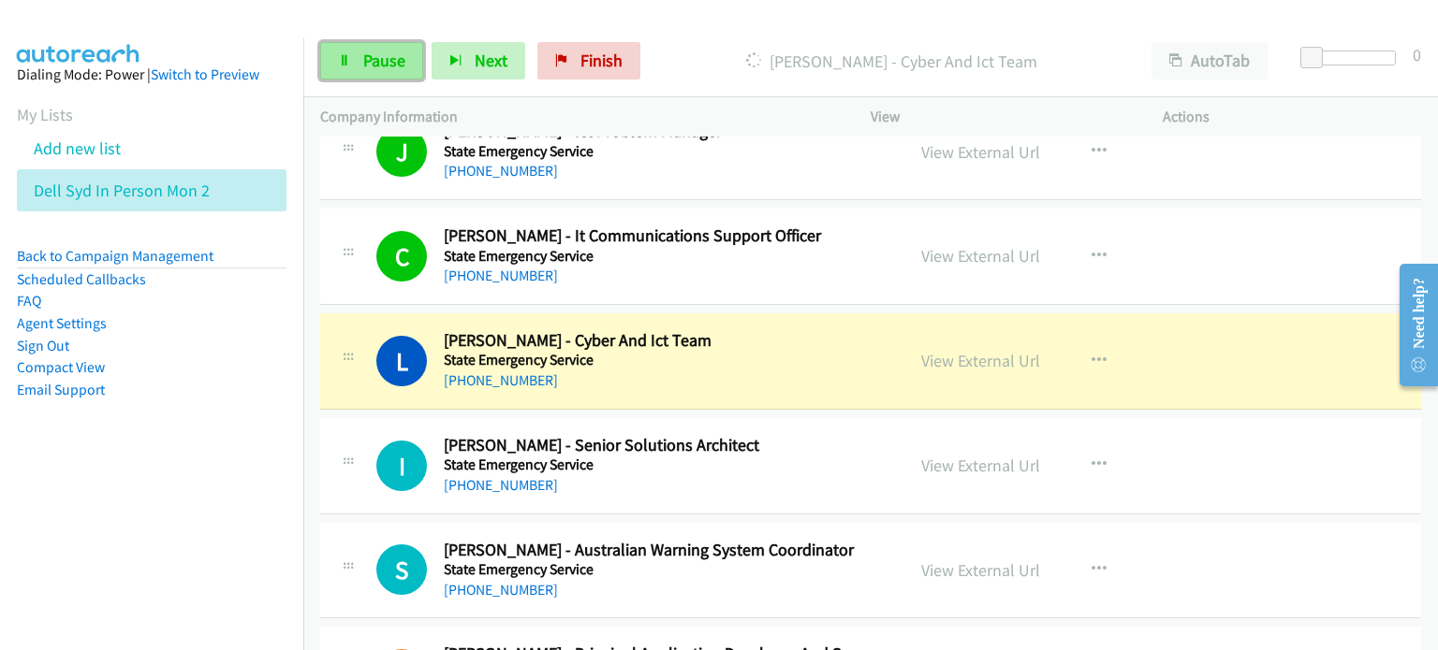
click at [371, 55] on span "Pause" at bounding box center [384, 61] width 42 height 22
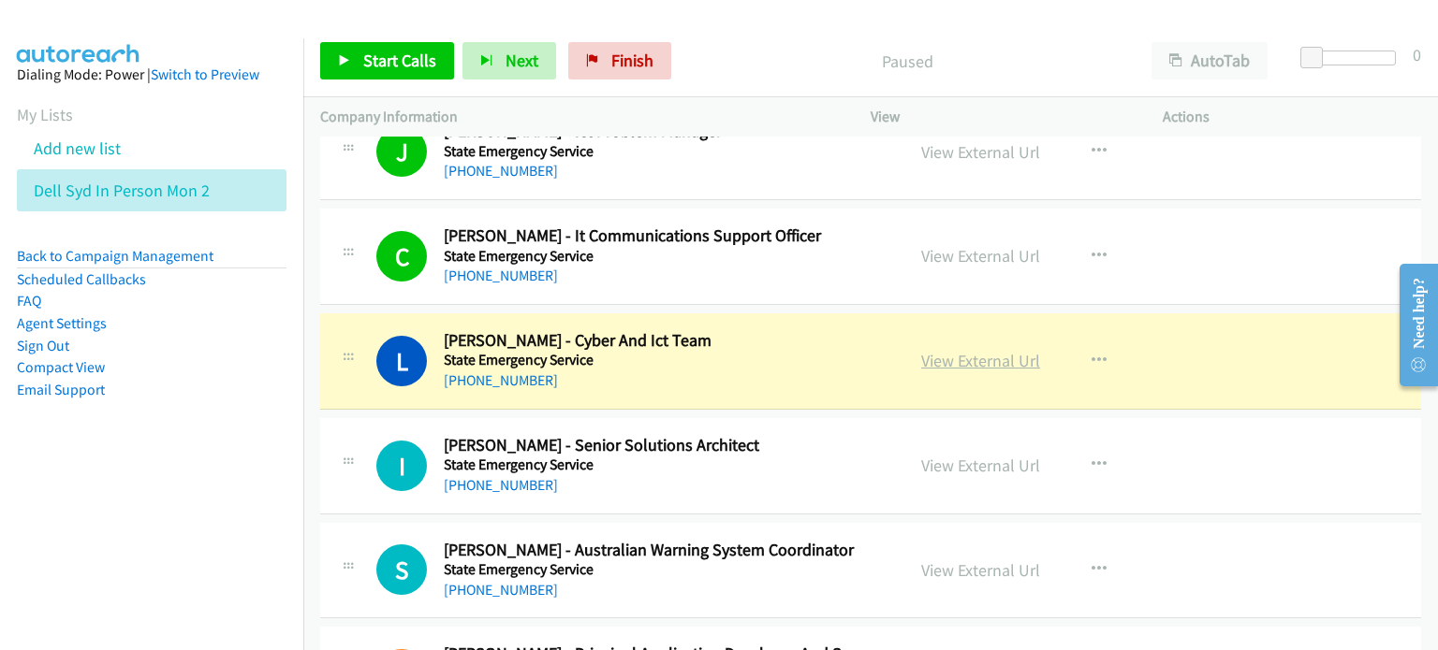
click at [757, 361] on link "View External Url" at bounding box center [980, 361] width 119 height 22
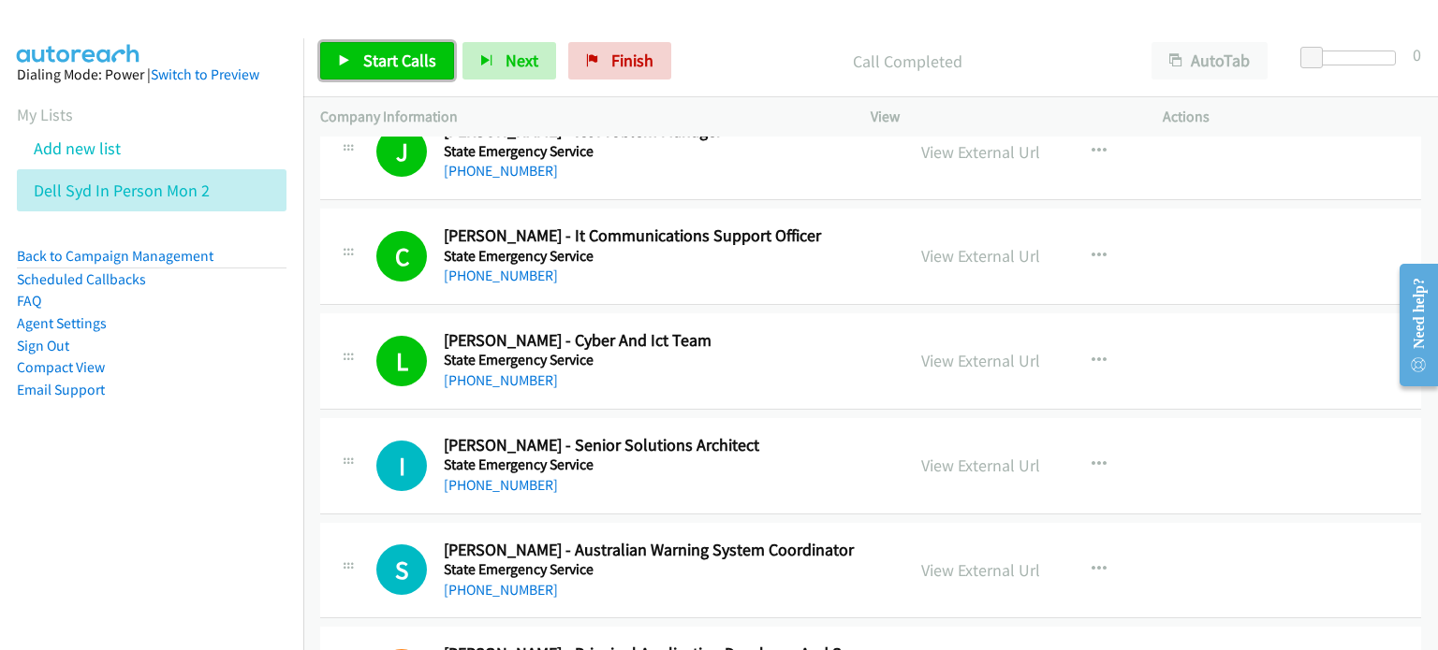
click at [379, 51] on span "Start Calls" at bounding box center [399, 61] width 73 height 22
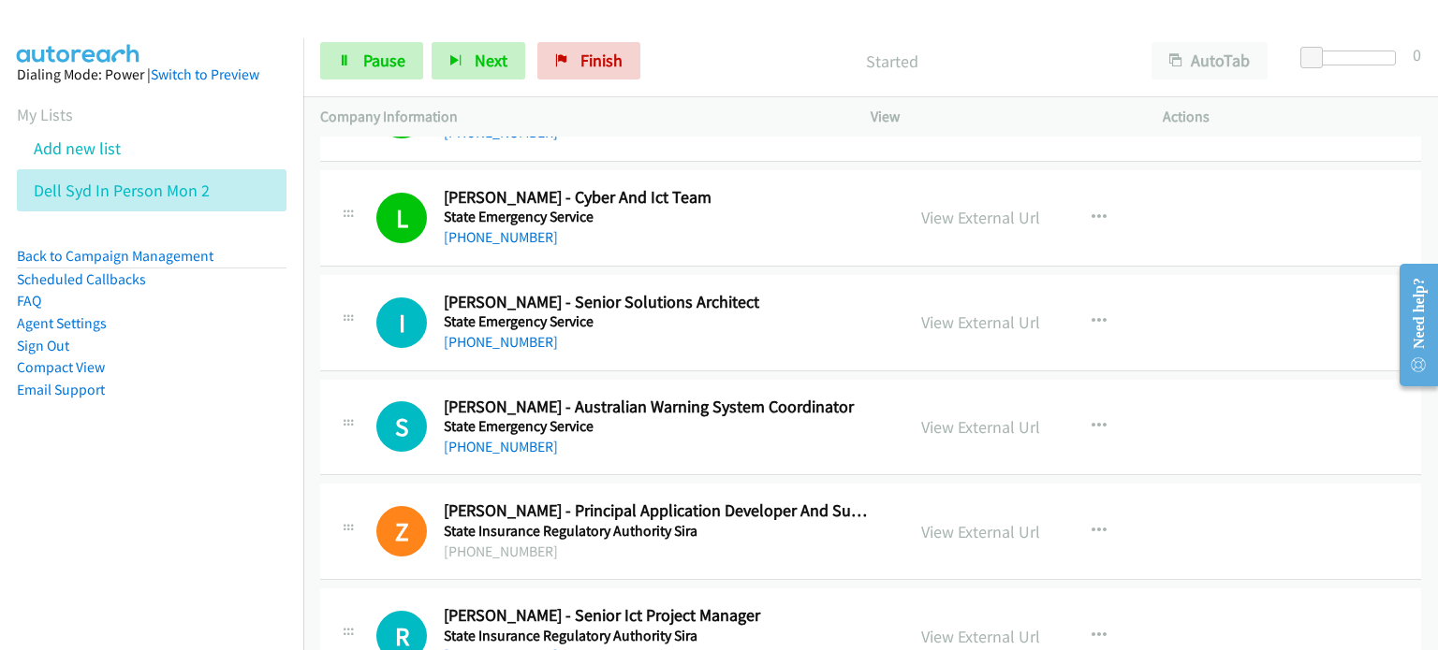
scroll to position [4305, 0]
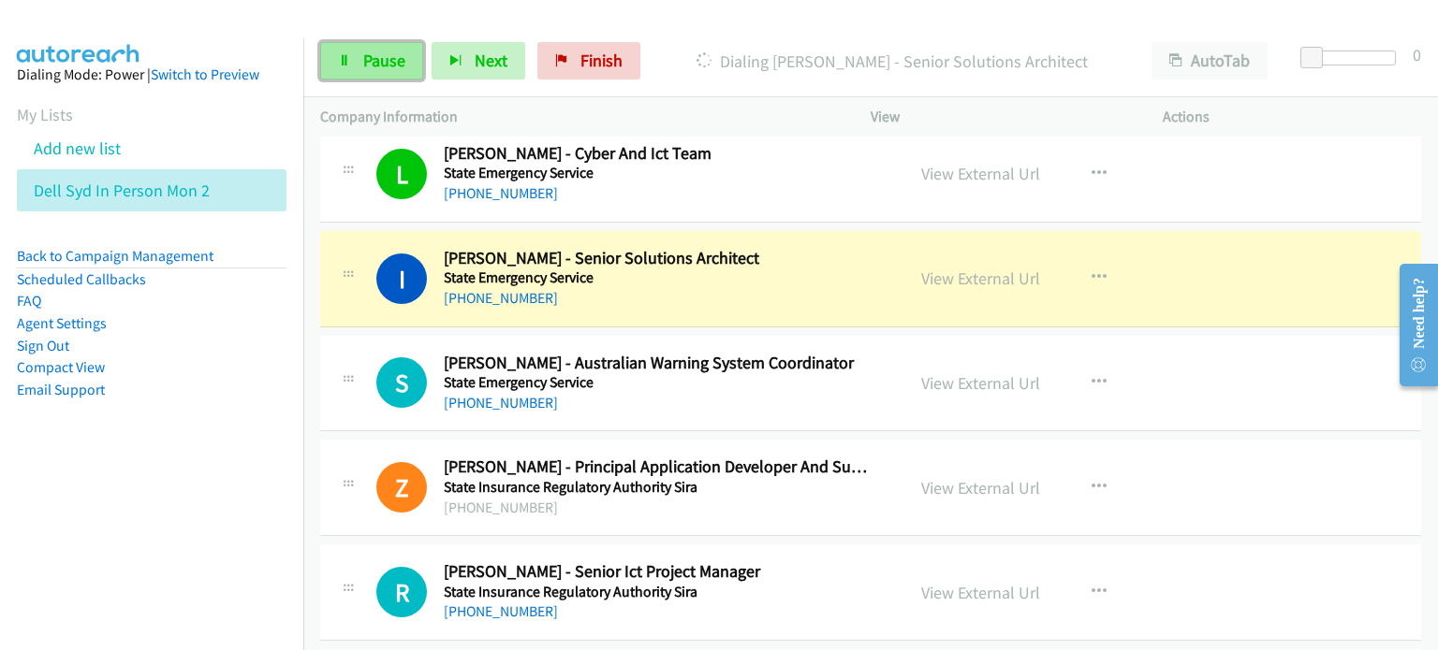
click at [372, 61] on span "Pause" at bounding box center [384, 61] width 42 height 22
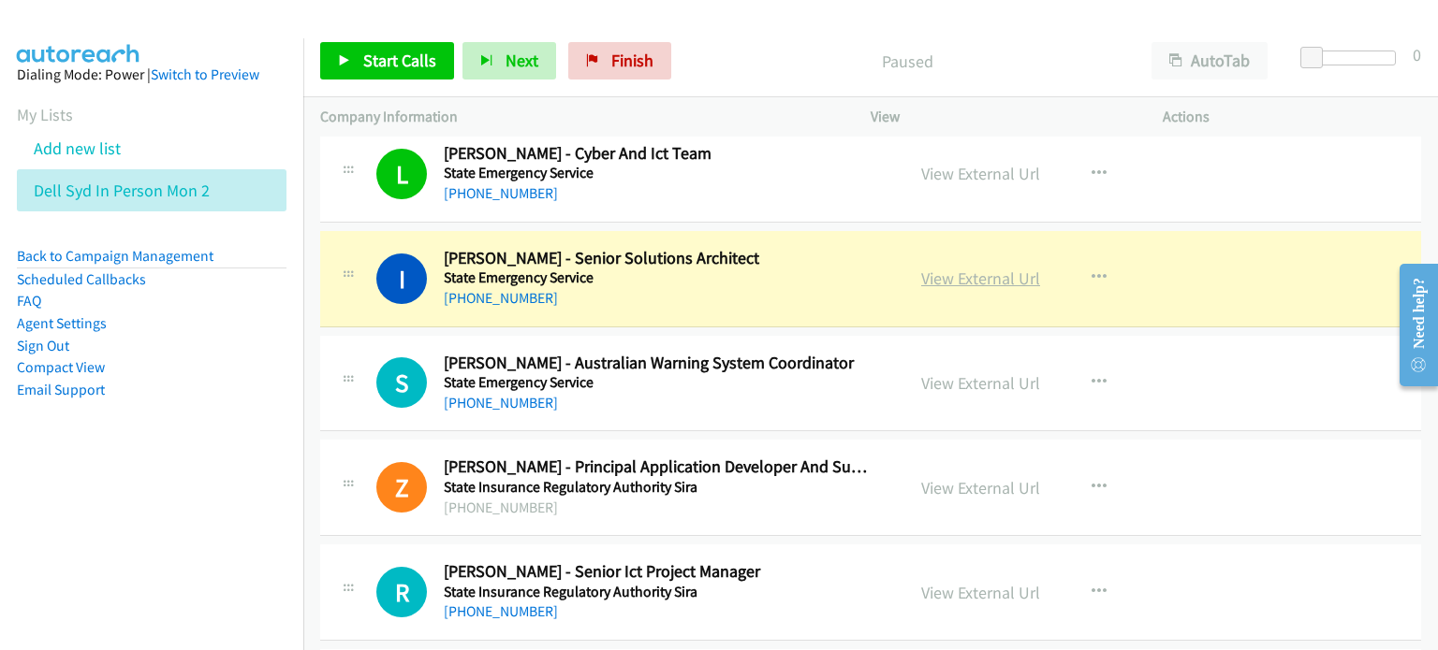
click at [757, 271] on link "View External Url" at bounding box center [980, 279] width 119 height 22
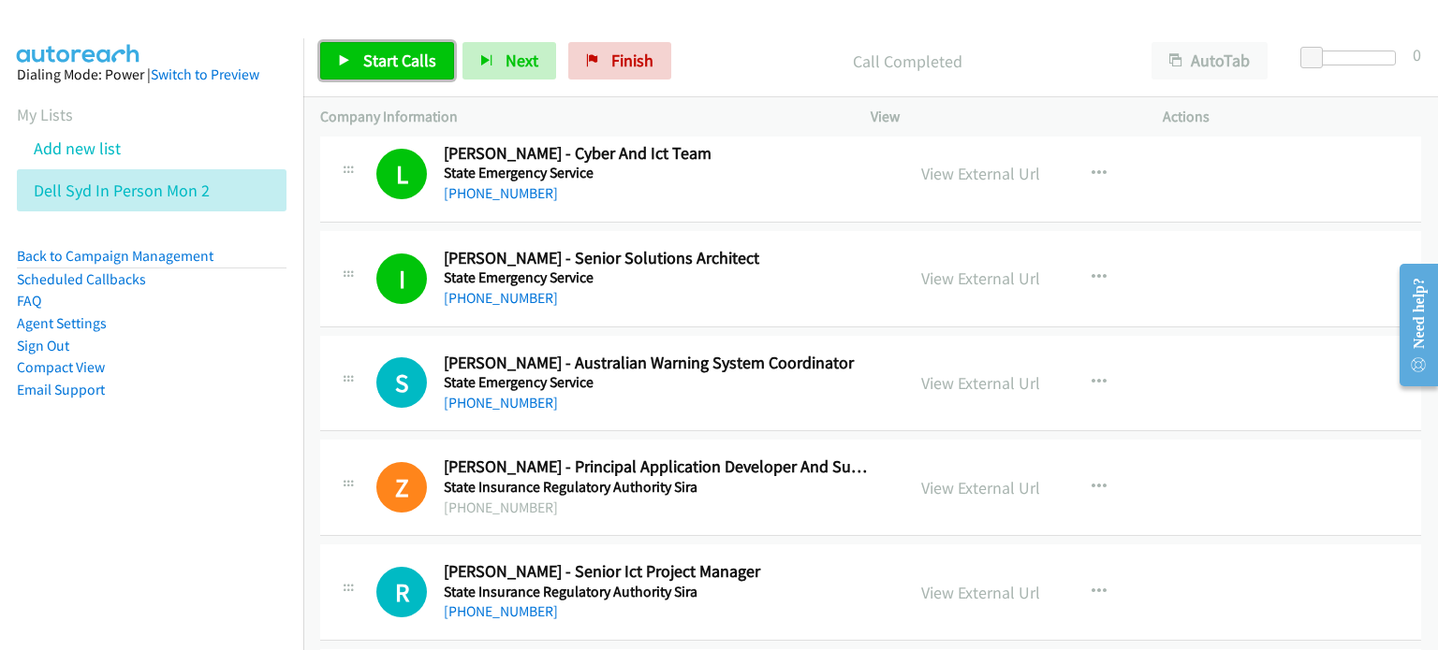
click at [391, 49] on link "Start Calls" at bounding box center [387, 60] width 134 height 37
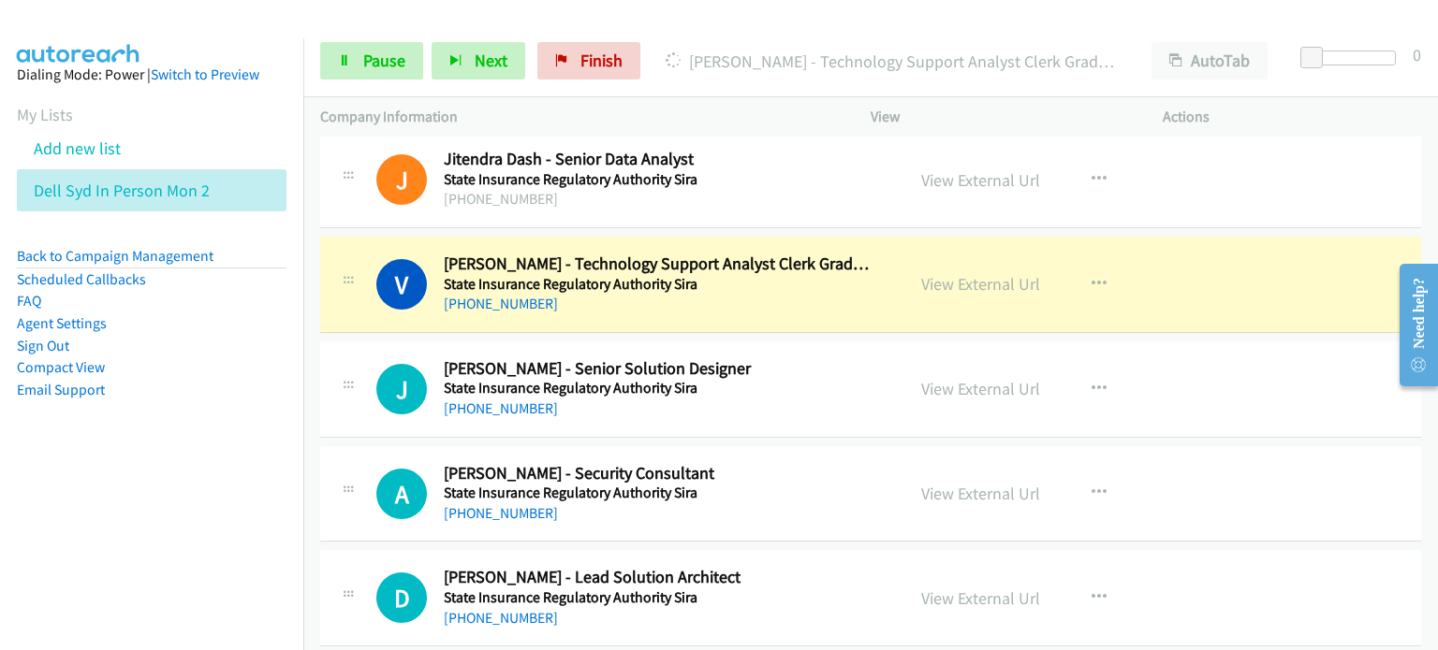
scroll to position [5335, 0]
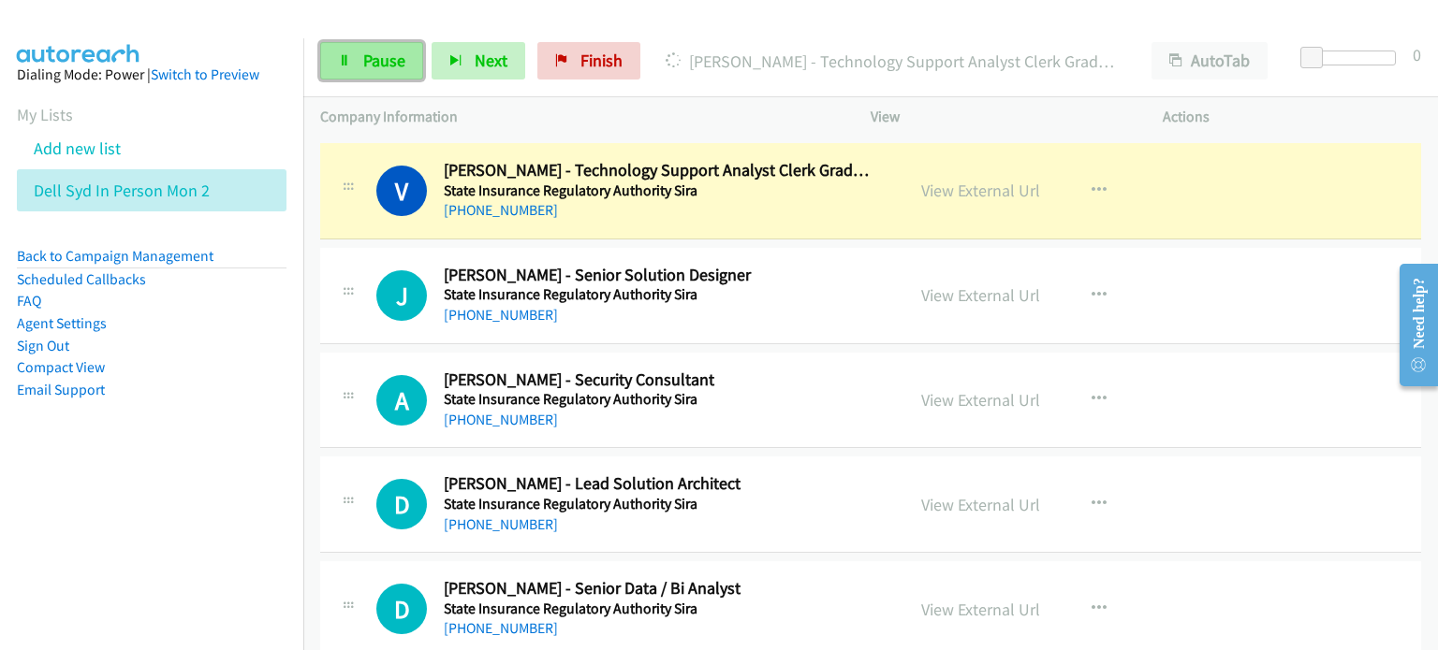
click at [358, 48] on link "Pause" at bounding box center [371, 60] width 103 height 37
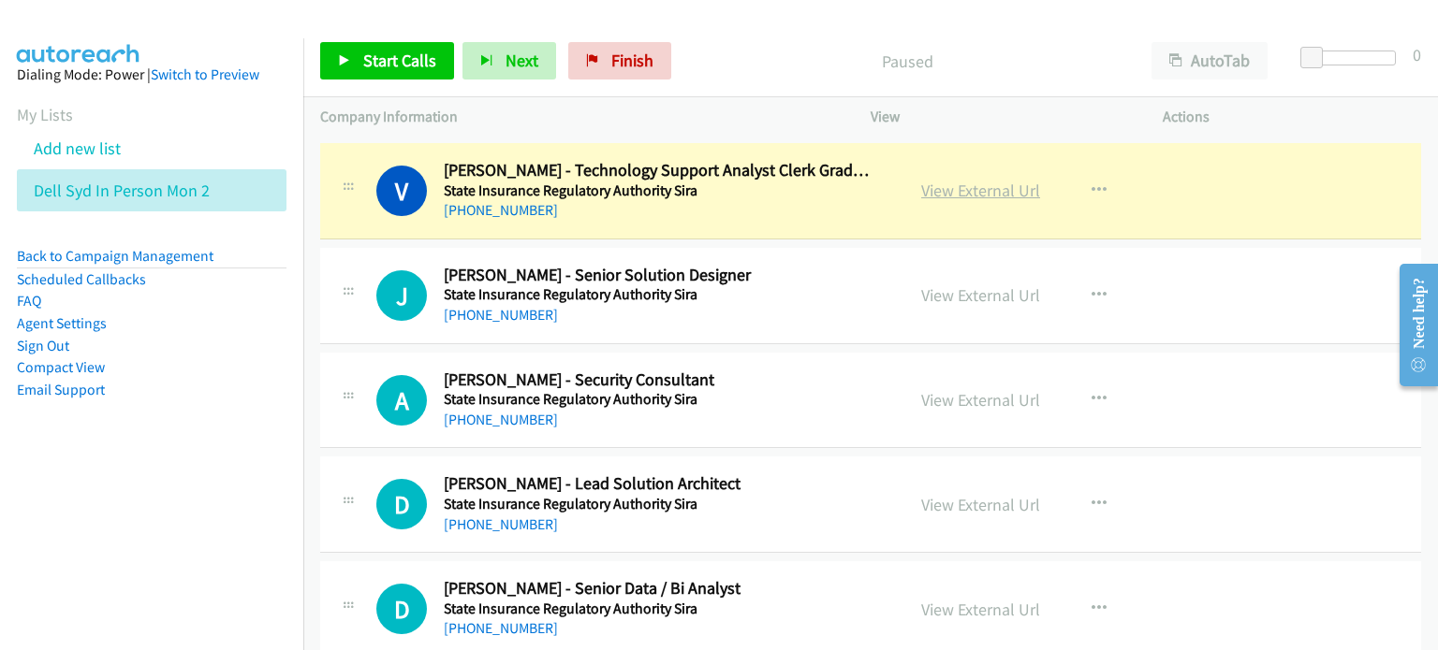
click at [757, 182] on link "View External Url" at bounding box center [980, 191] width 119 height 22
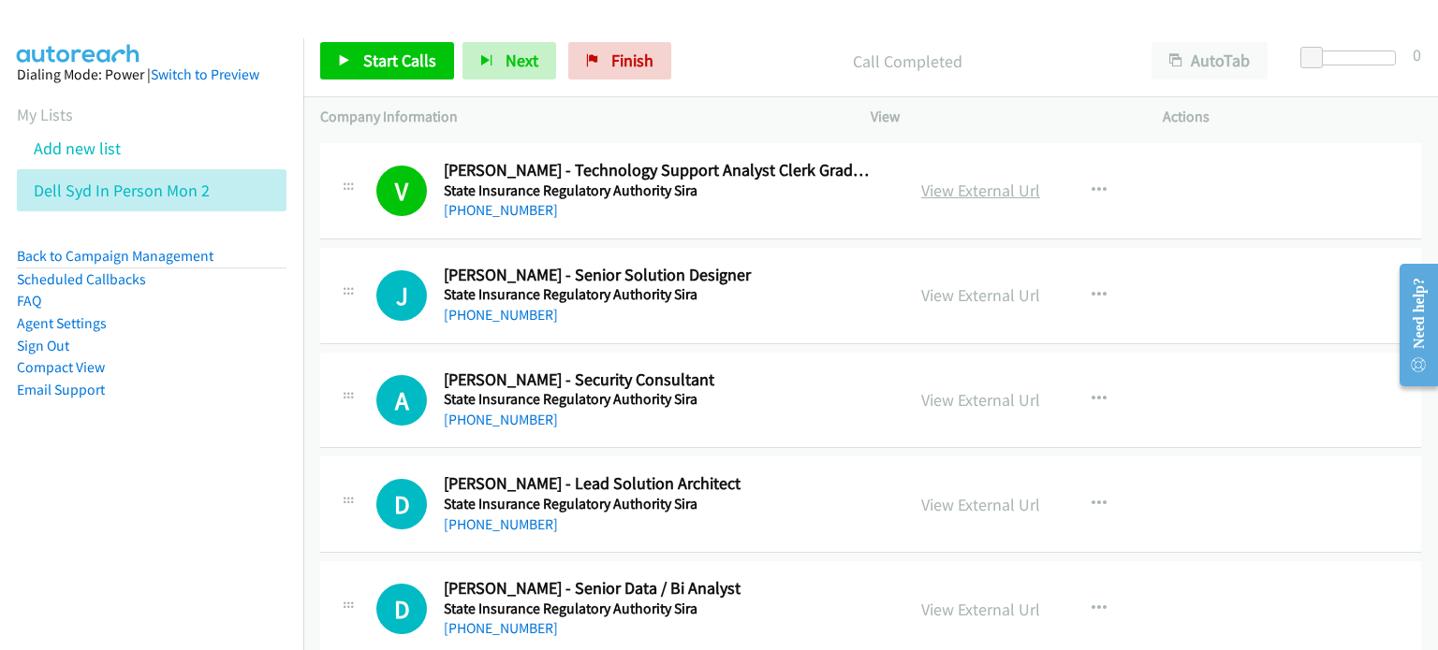
click at [757, 183] on link "View External Url" at bounding box center [980, 191] width 119 height 22
click at [395, 59] on span "Start Calls" at bounding box center [399, 61] width 73 height 22
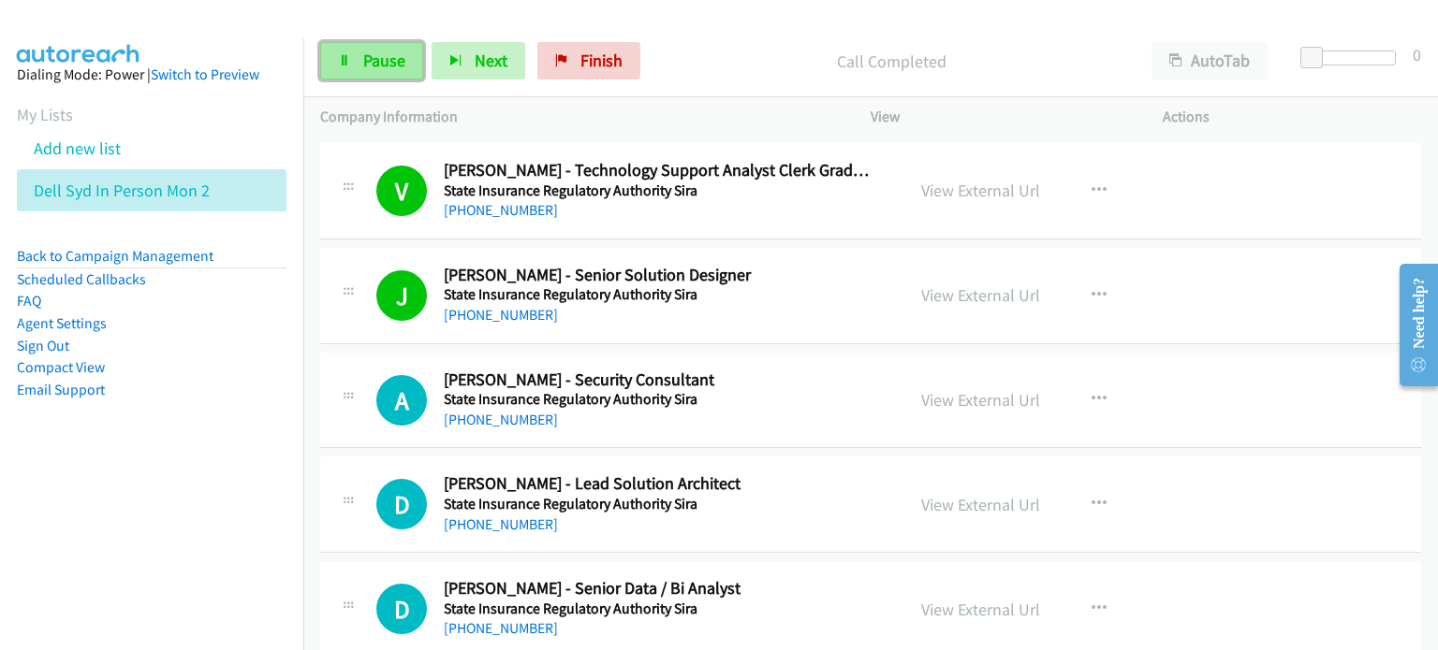
click at [371, 52] on span "Pause" at bounding box center [384, 61] width 42 height 22
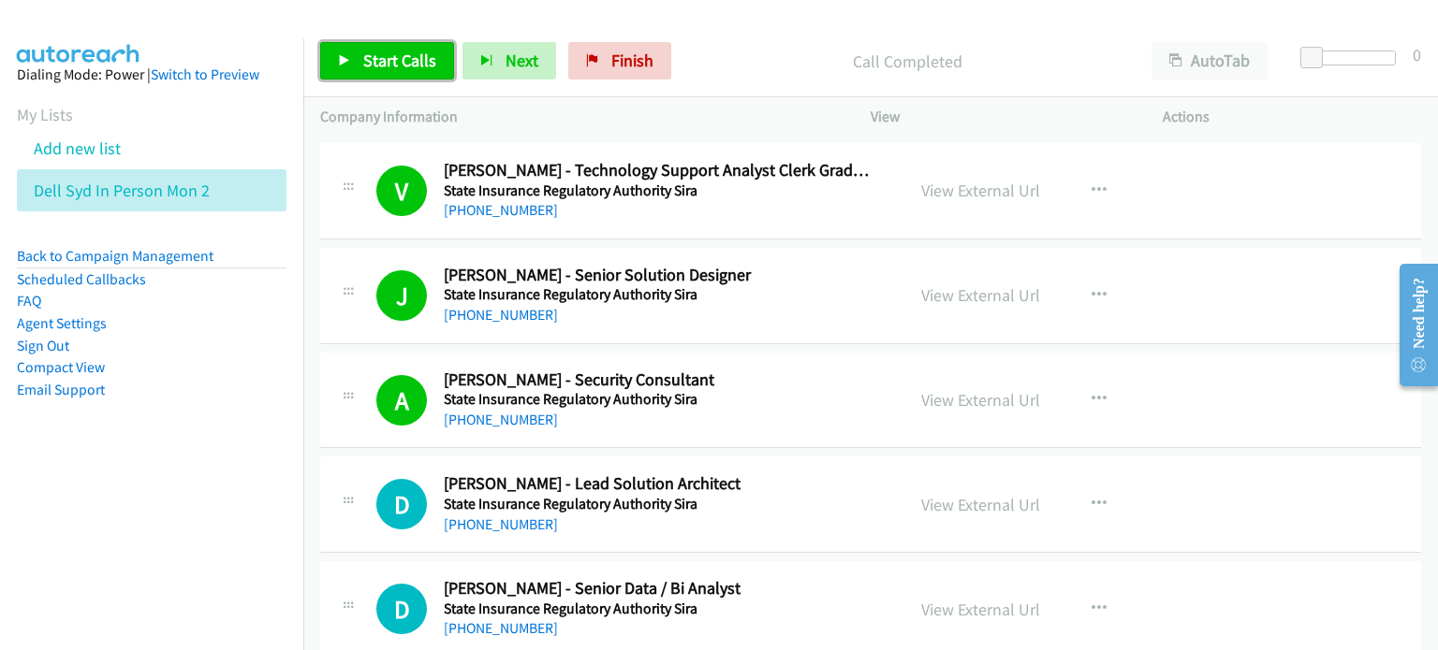
click at [373, 55] on span "Start Calls" at bounding box center [399, 61] width 73 height 22
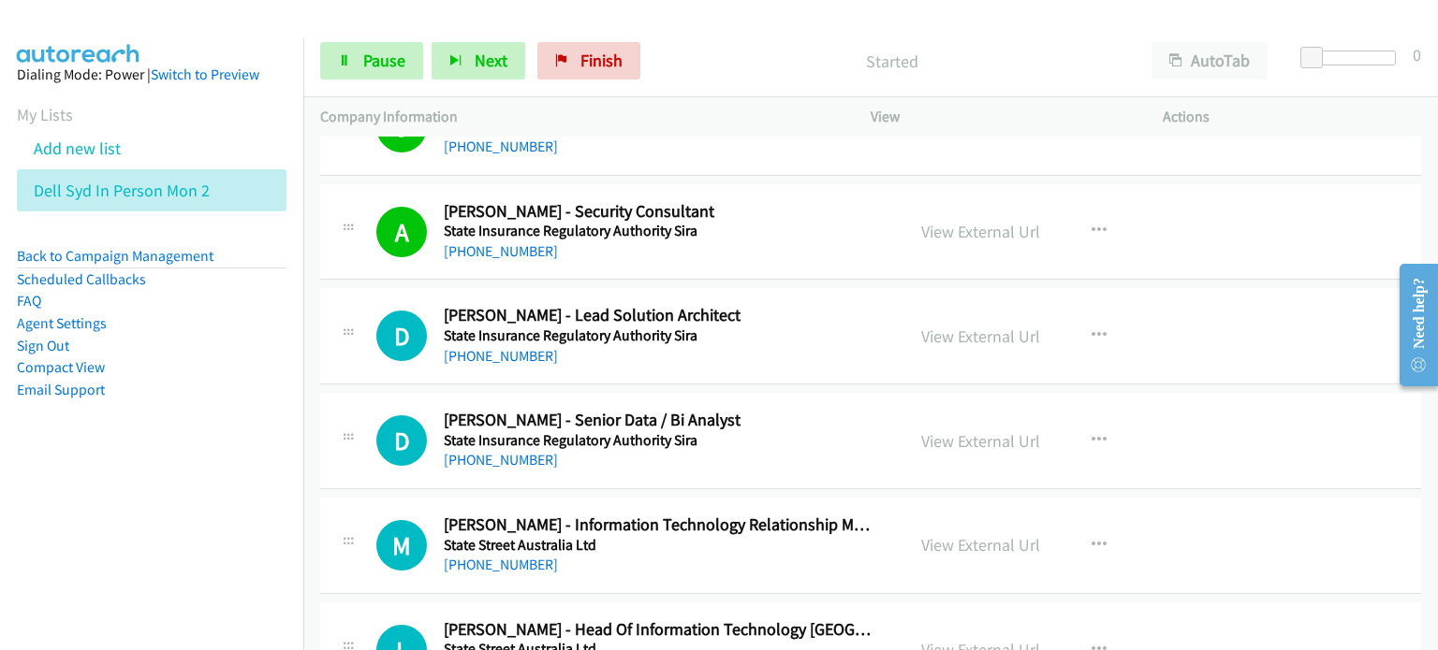
scroll to position [5522, 0]
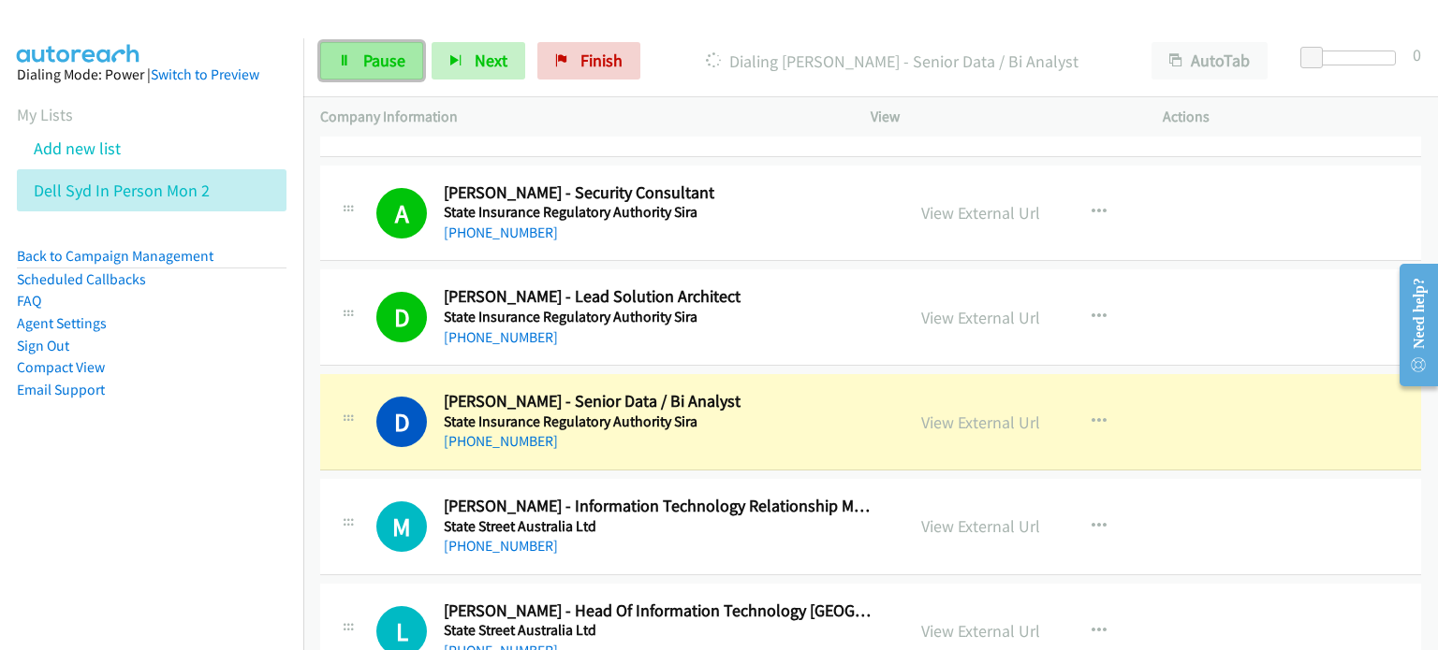
click at [360, 63] on link "Pause" at bounding box center [371, 60] width 103 height 37
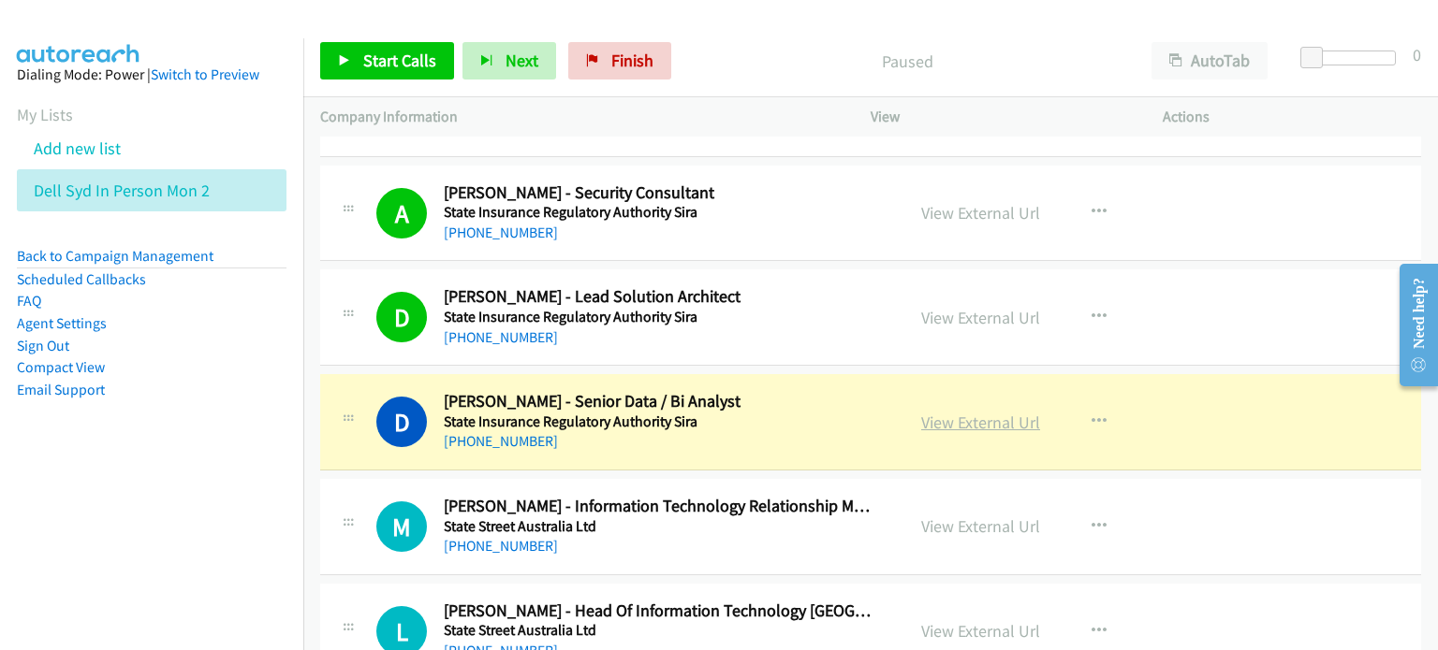
click at [757, 412] on link "View External Url" at bounding box center [980, 423] width 119 height 22
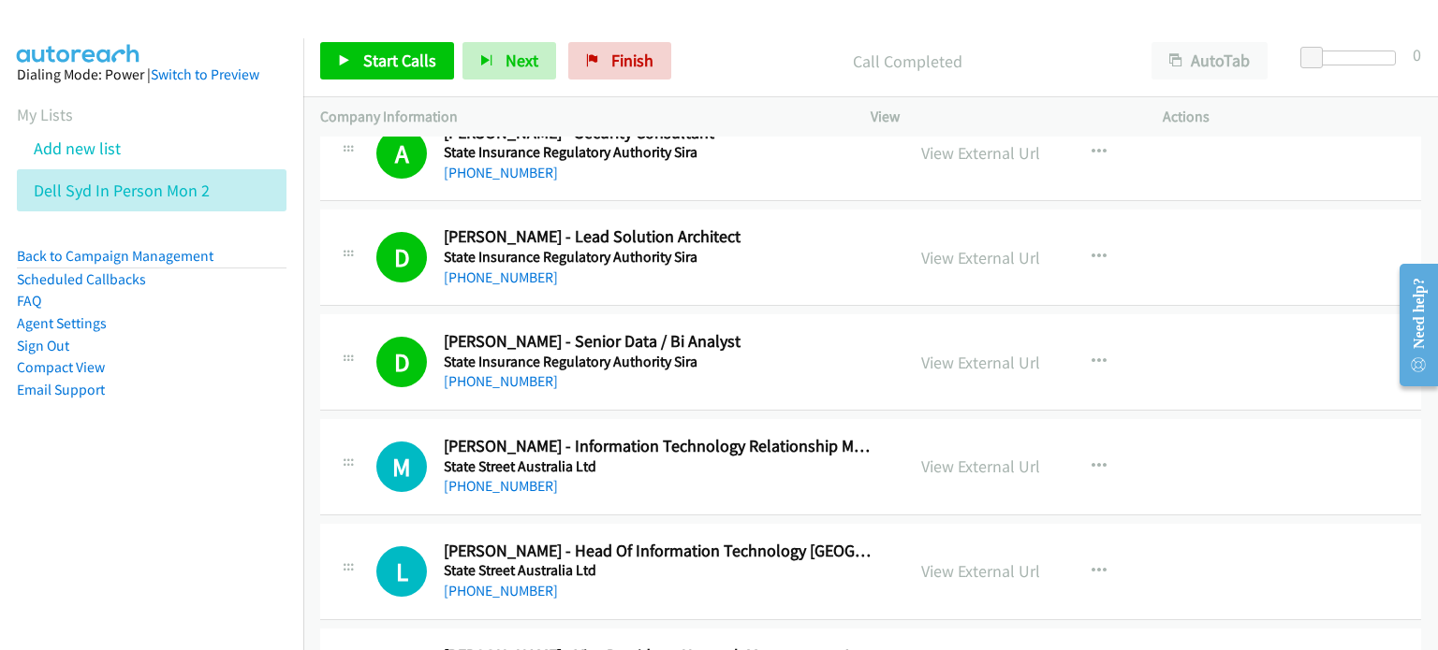
scroll to position [5615, 0]
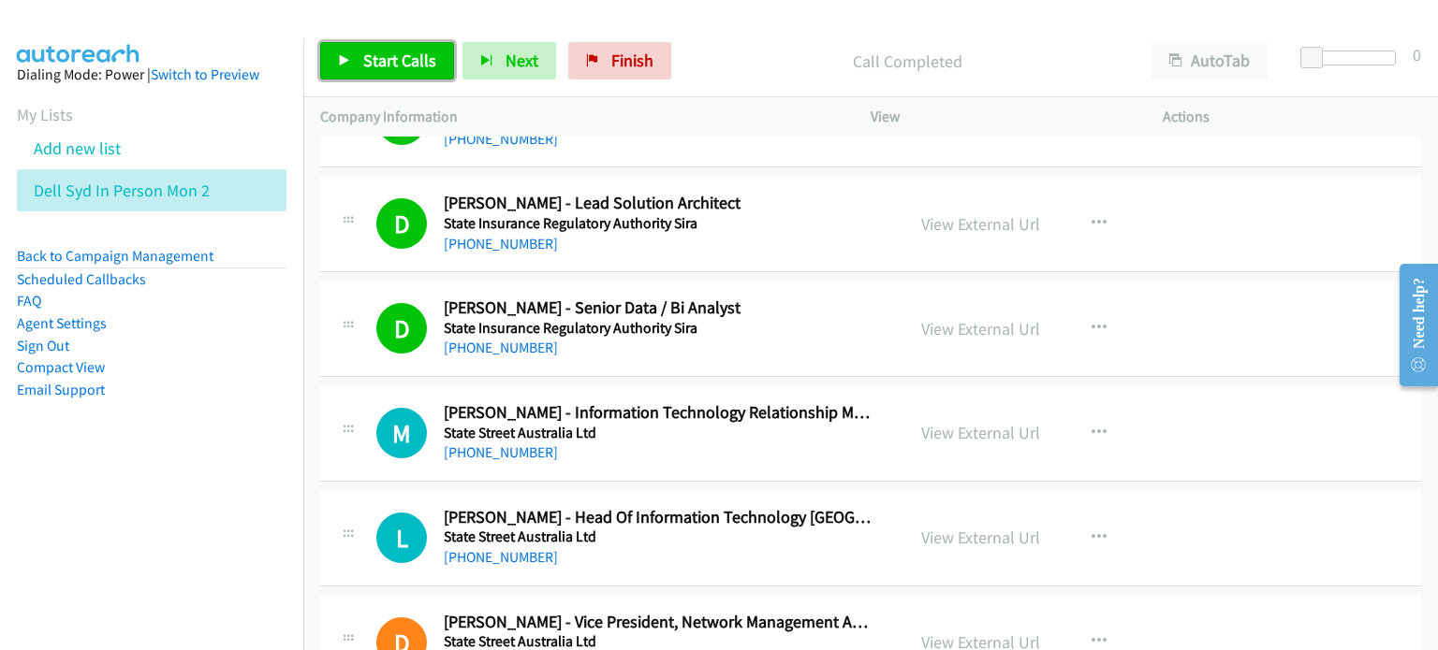
click at [381, 57] on span "Start Calls" at bounding box center [399, 61] width 73 height 22
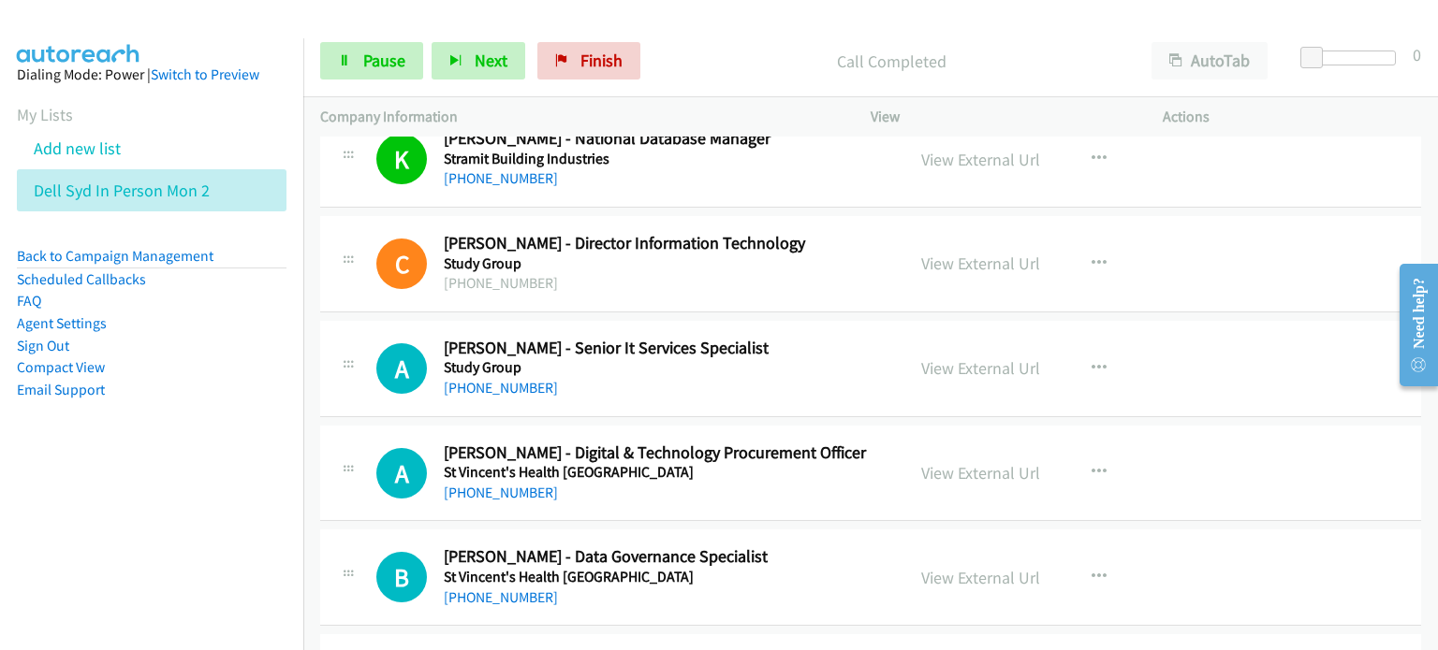
scroll to position [8704, 0]
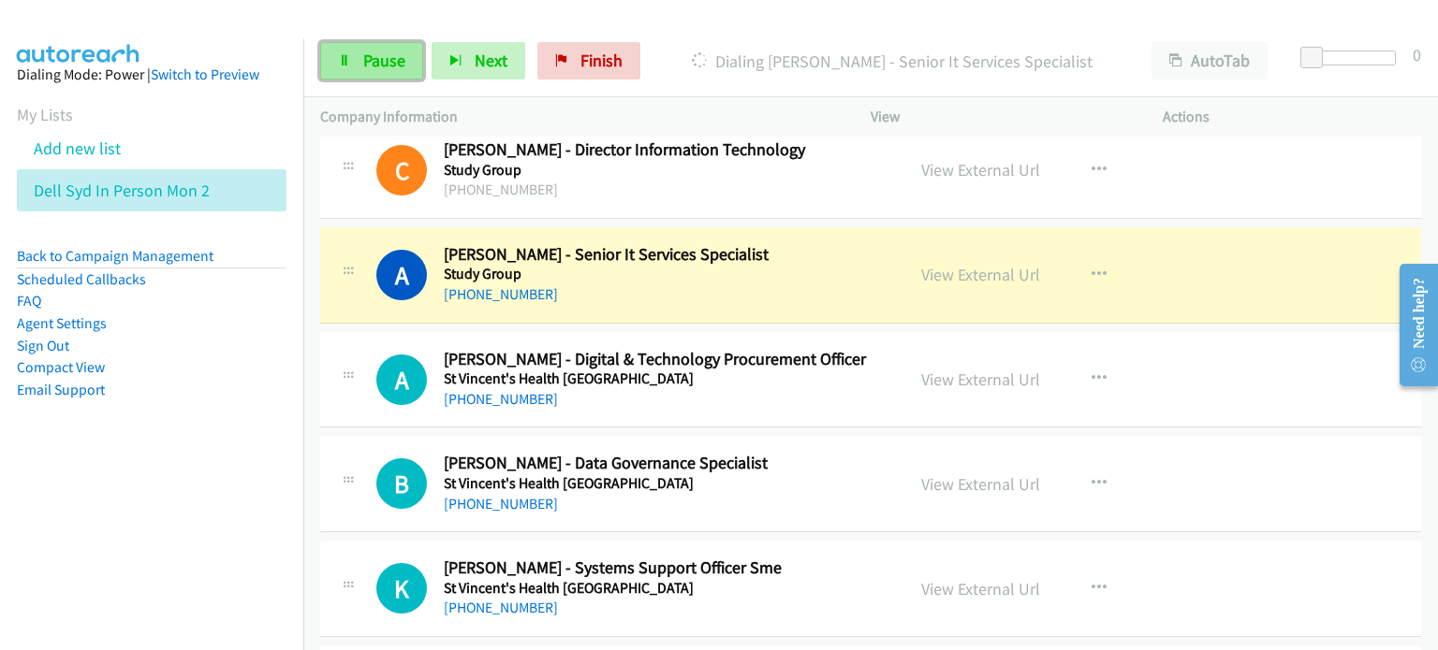
click at [357, 51] on link "Pause" at bounding box center [371, 60] width 103 height 37
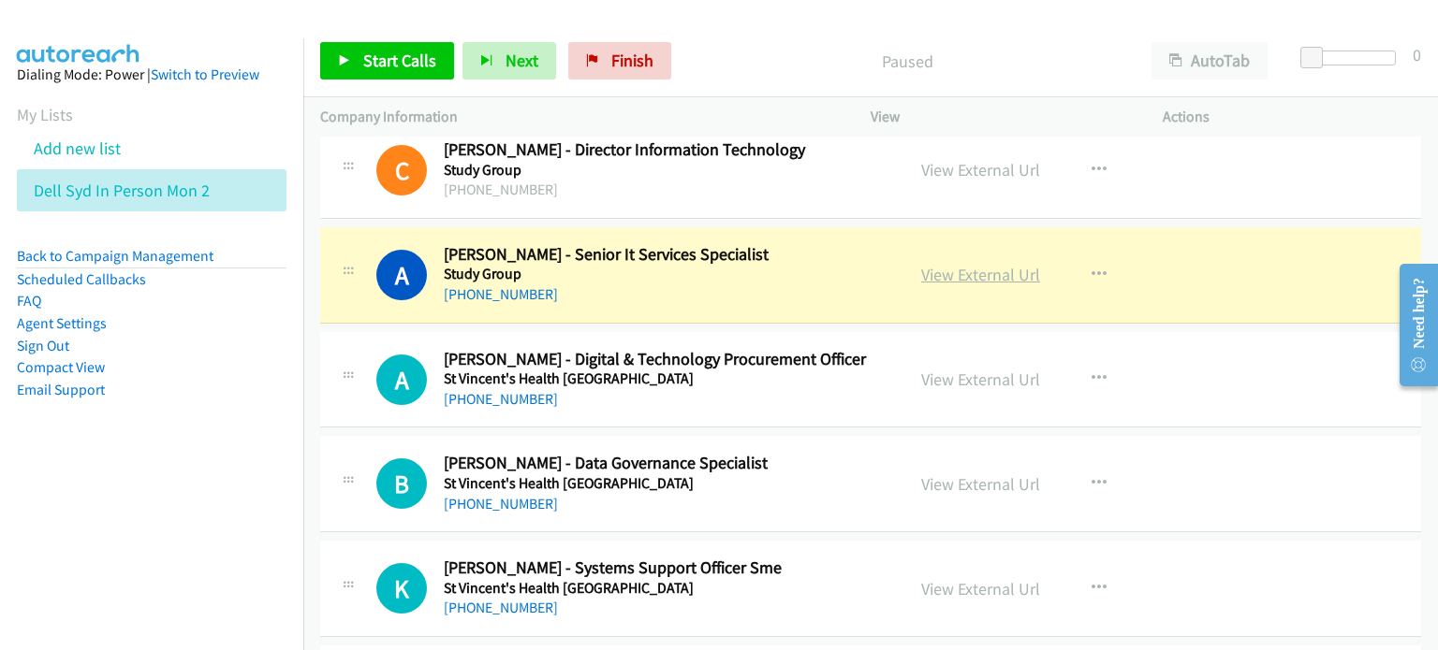
click at [757, 264] on link "View External Url" at bounding box center [980, 275] width 119 height 22
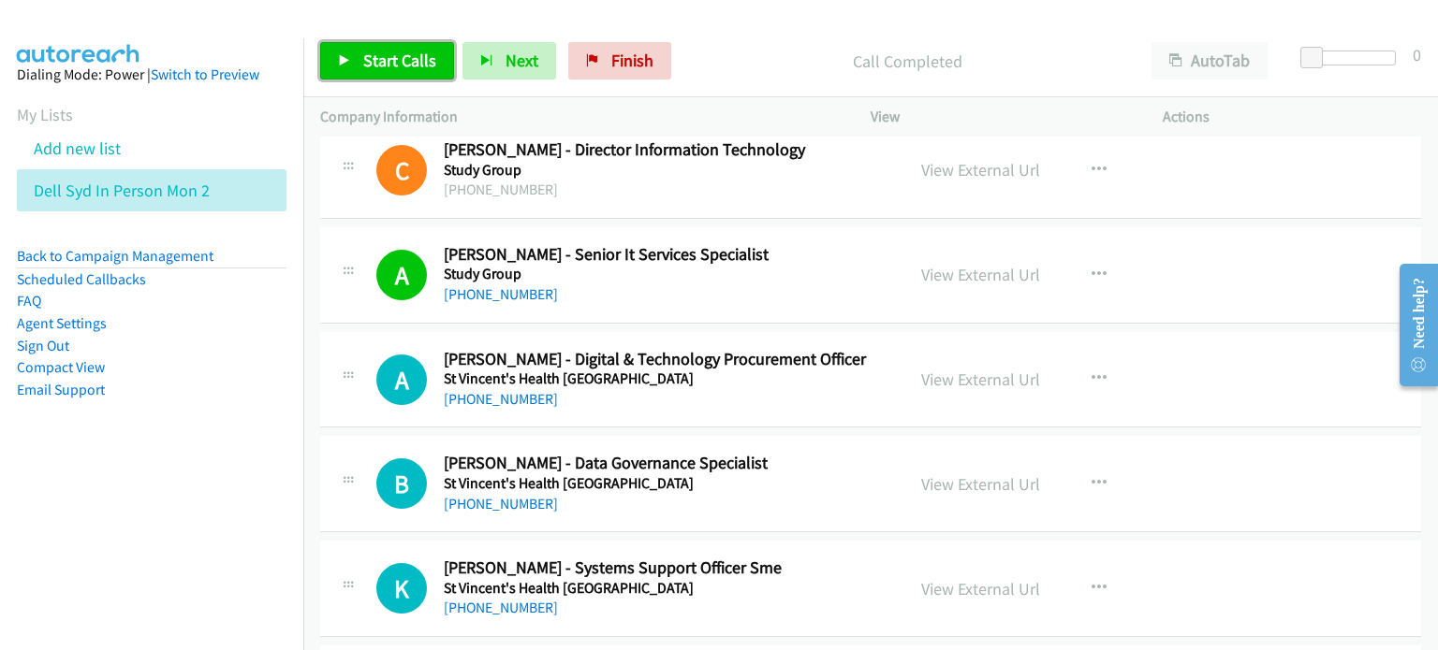
click at [403, 54] on span "Start Calls" at bounding box center [399, 61] width 73 height 22
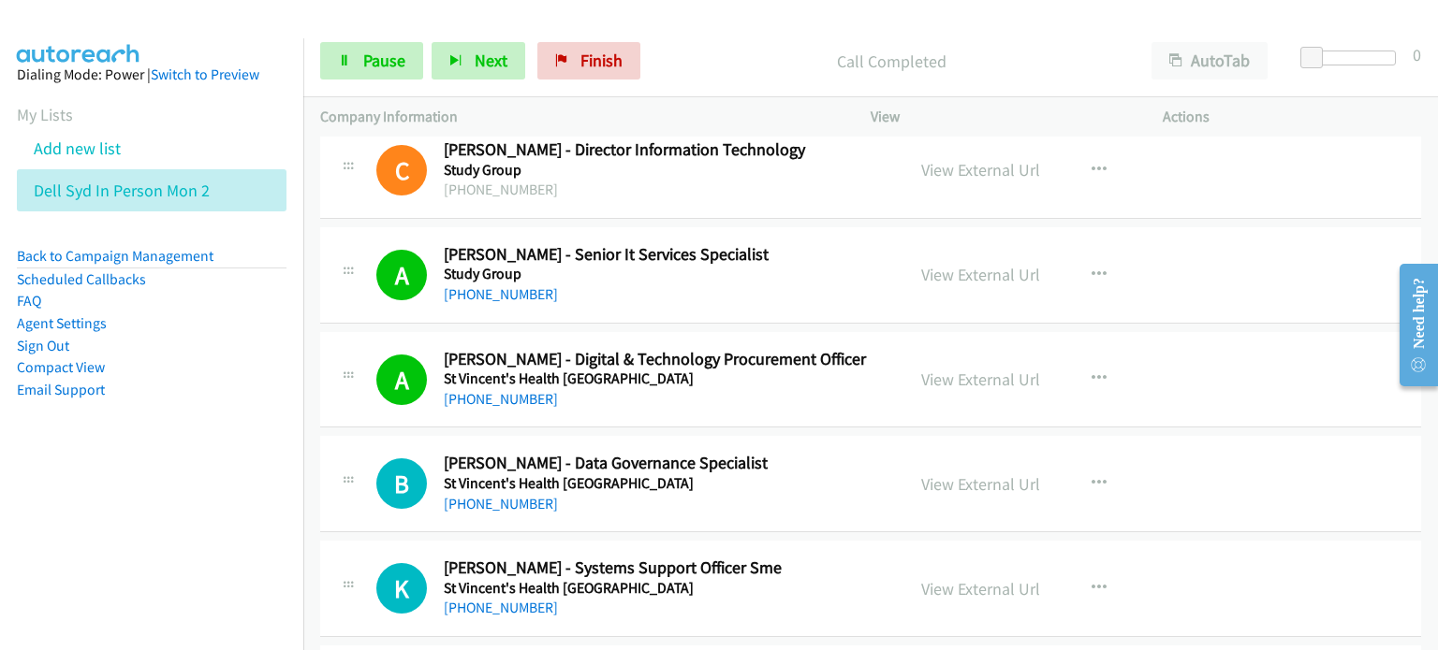
scroll to position [8797, 0]
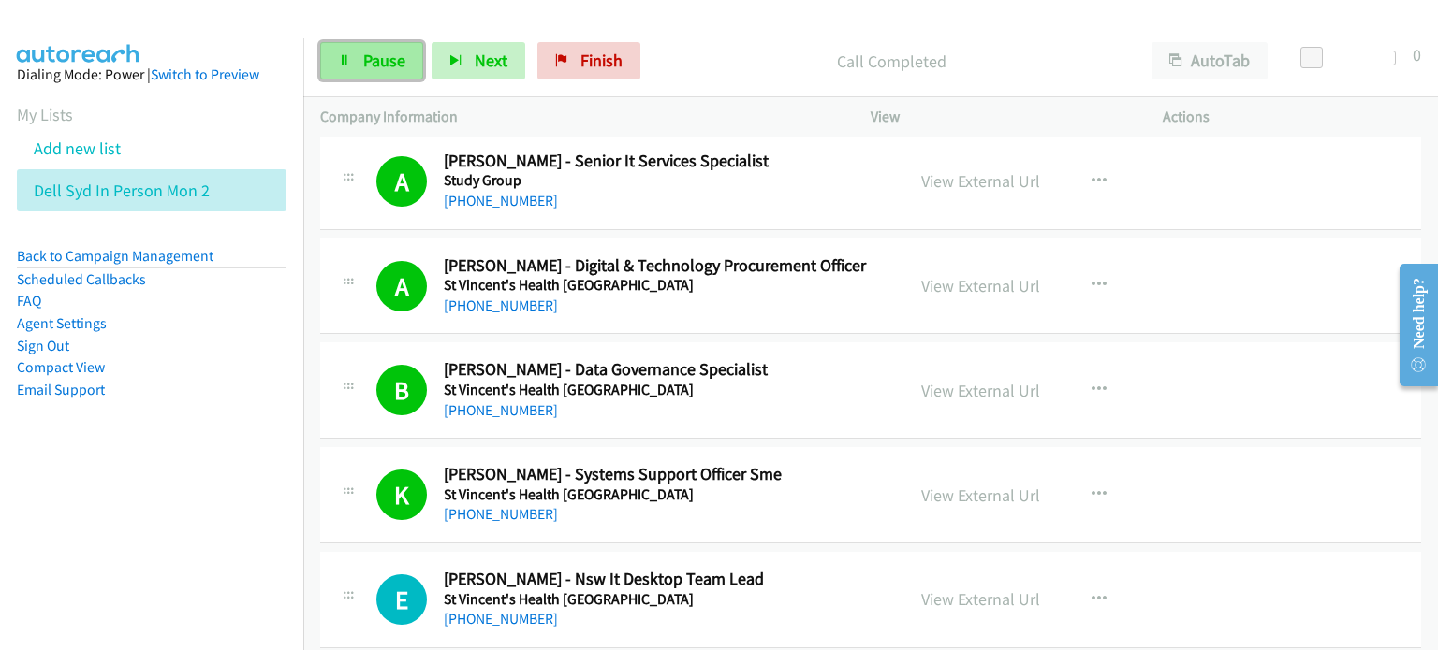
click at [359, 53] on link "Pause" at bounding box center [371, 60] width 103 height 37
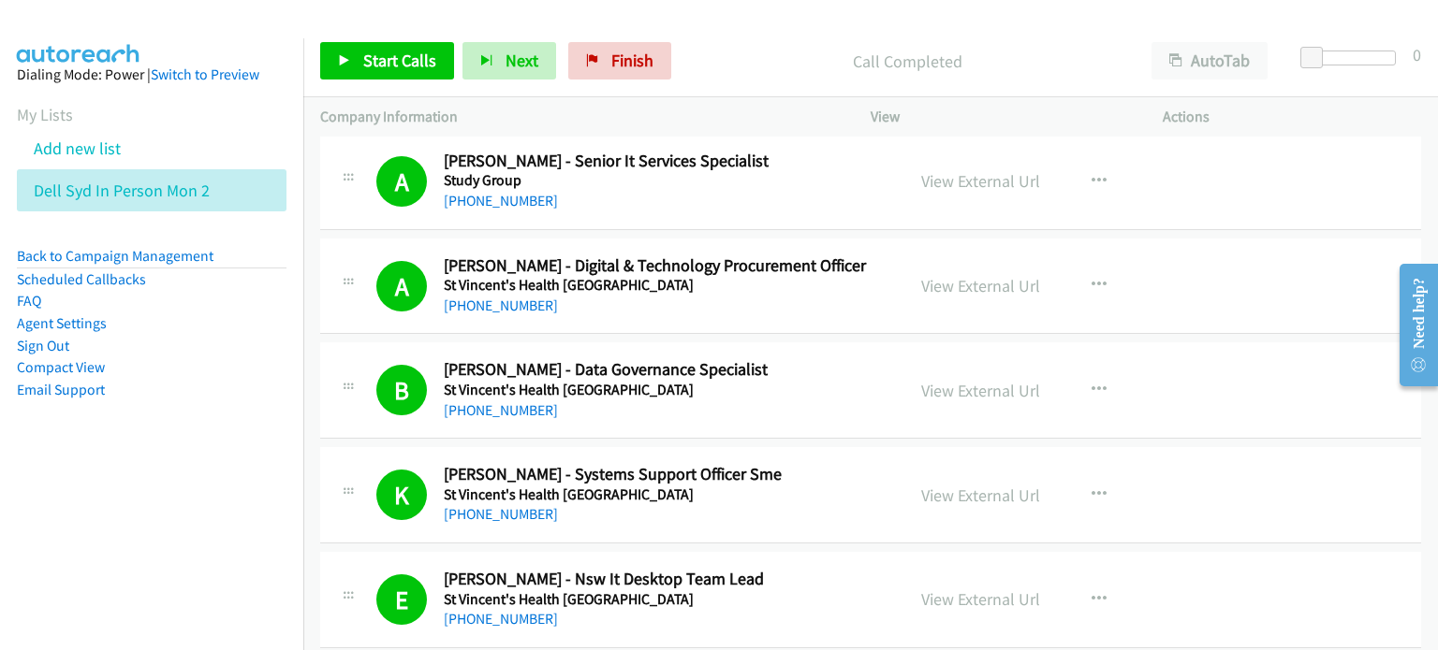
click at [757, 70] on p "Call Completed" at bounding box center [906, 61] width 421 height 25
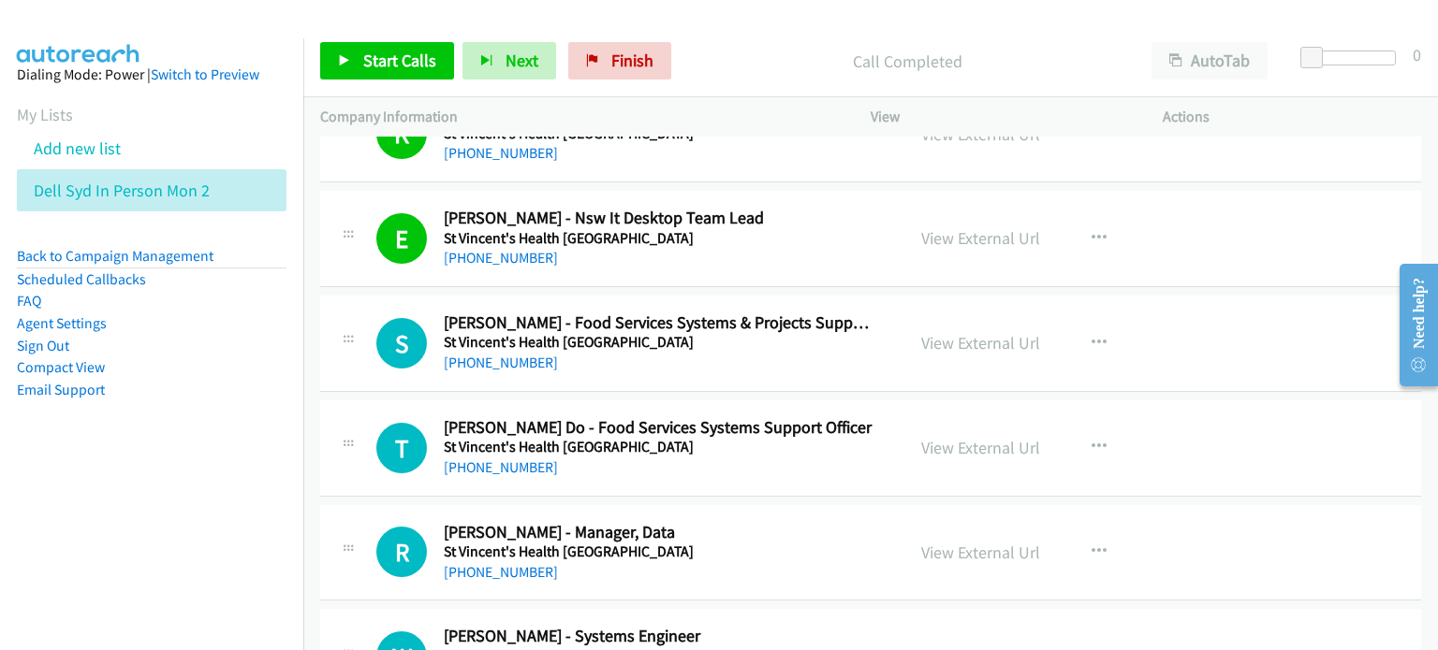
scroll to position [9172, 0]
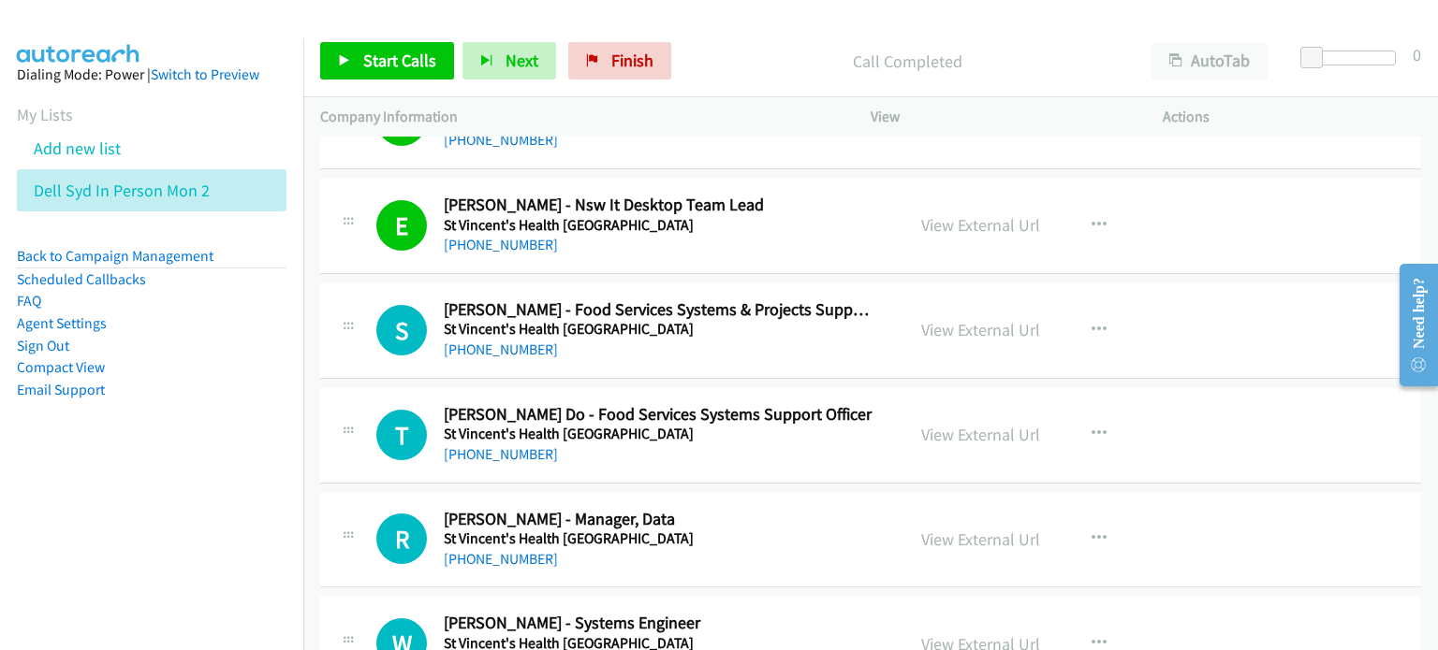
click at [365, 40] on div "Start Calls Pause Next Finish Call Completed AutoTab AutoTab 0" at bounding box center [870, 61] width 1134 height 72
click at [368, 46] on link "Start Calls" at bounding box center [387, 60] width 134 height 37
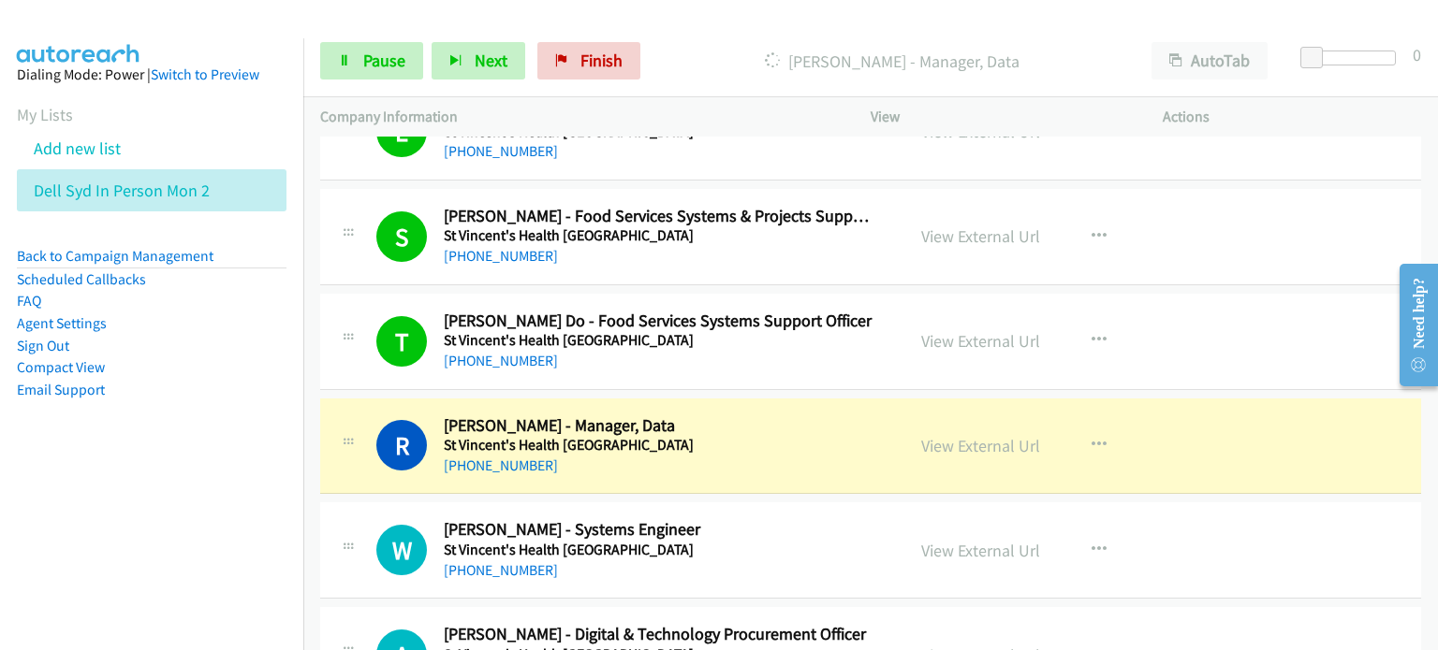
scroll to position [9452, 0]
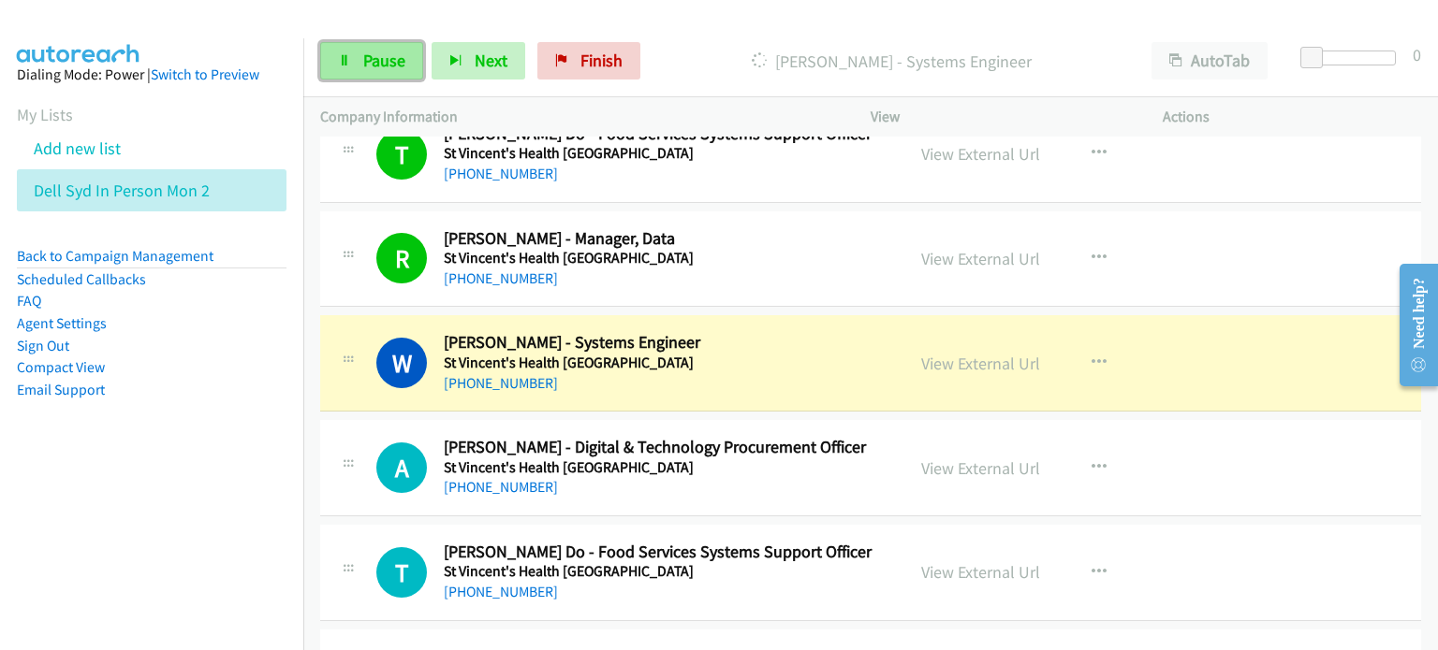
click at [358, 66] on link "Pause" at bounding box center [371, 60] width 103 height 37
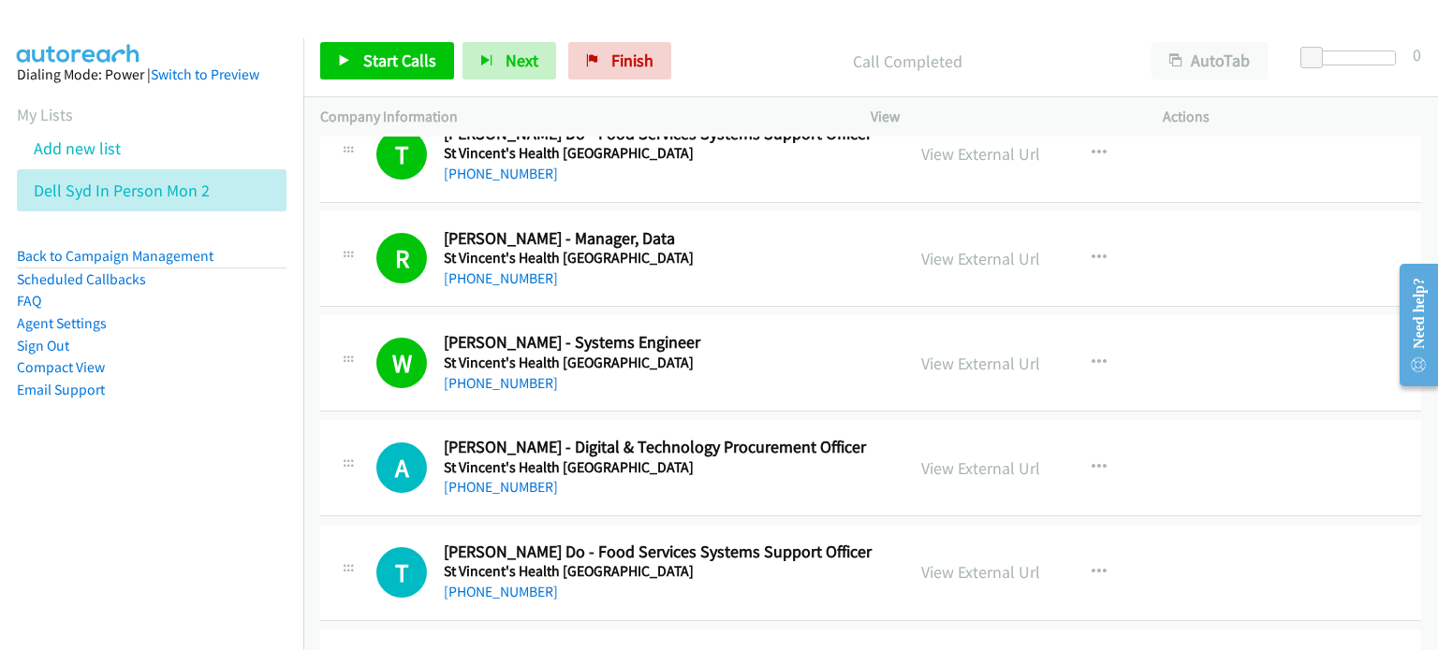
click at [726, 65] on p "Call Completed" at bounding box center [906, 61] width 421 height 25
click at [381, 53] on span "Start Calls" at bounding box center [399, 61] width 73 height 22
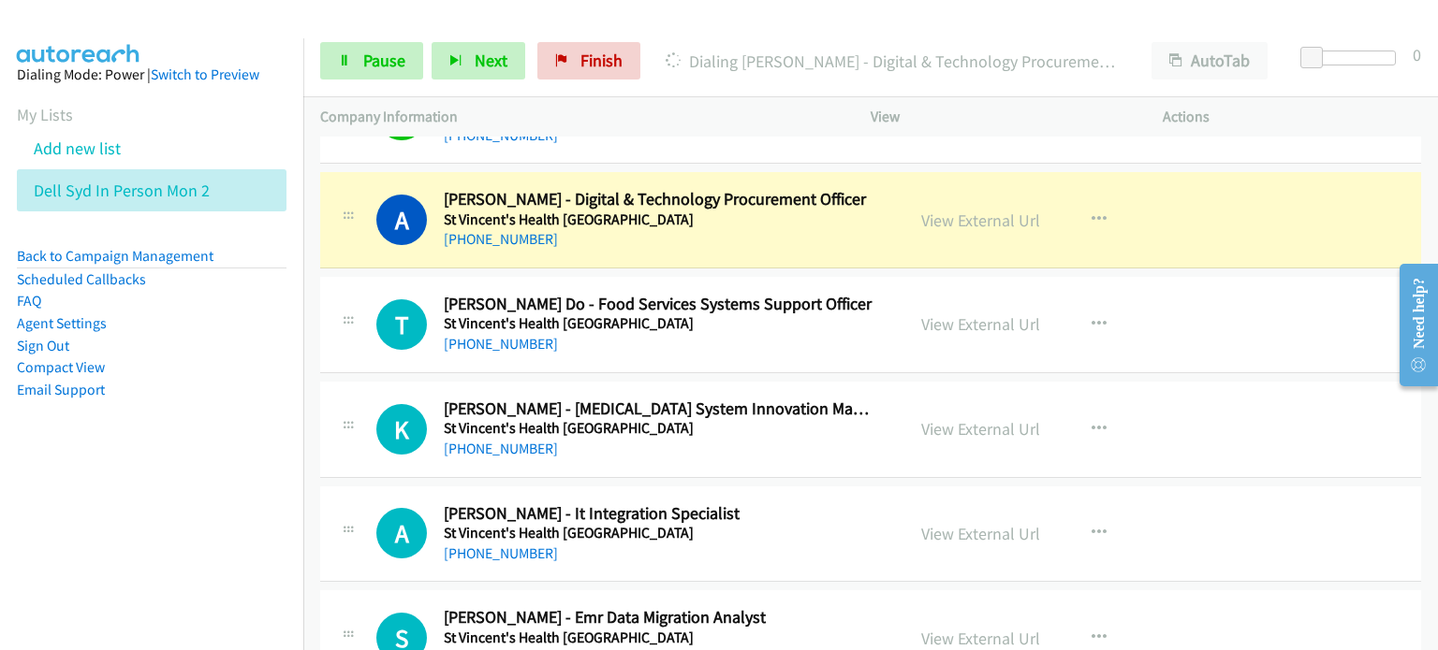
scroll to position [9733, 0]
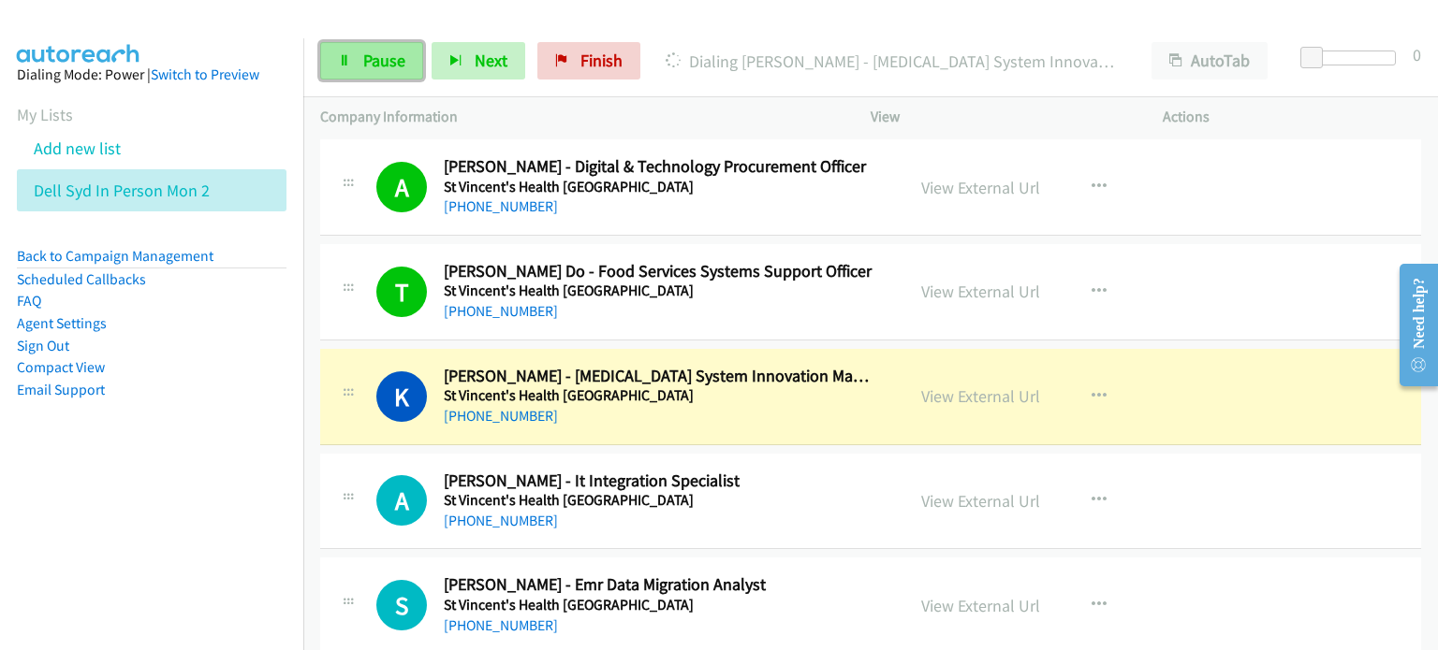
click at [382, 59] on span "Pause" at bounding box center [384, 61] width 42 height 22
